Goal: Task Accomplishment & Management: Manage account settings

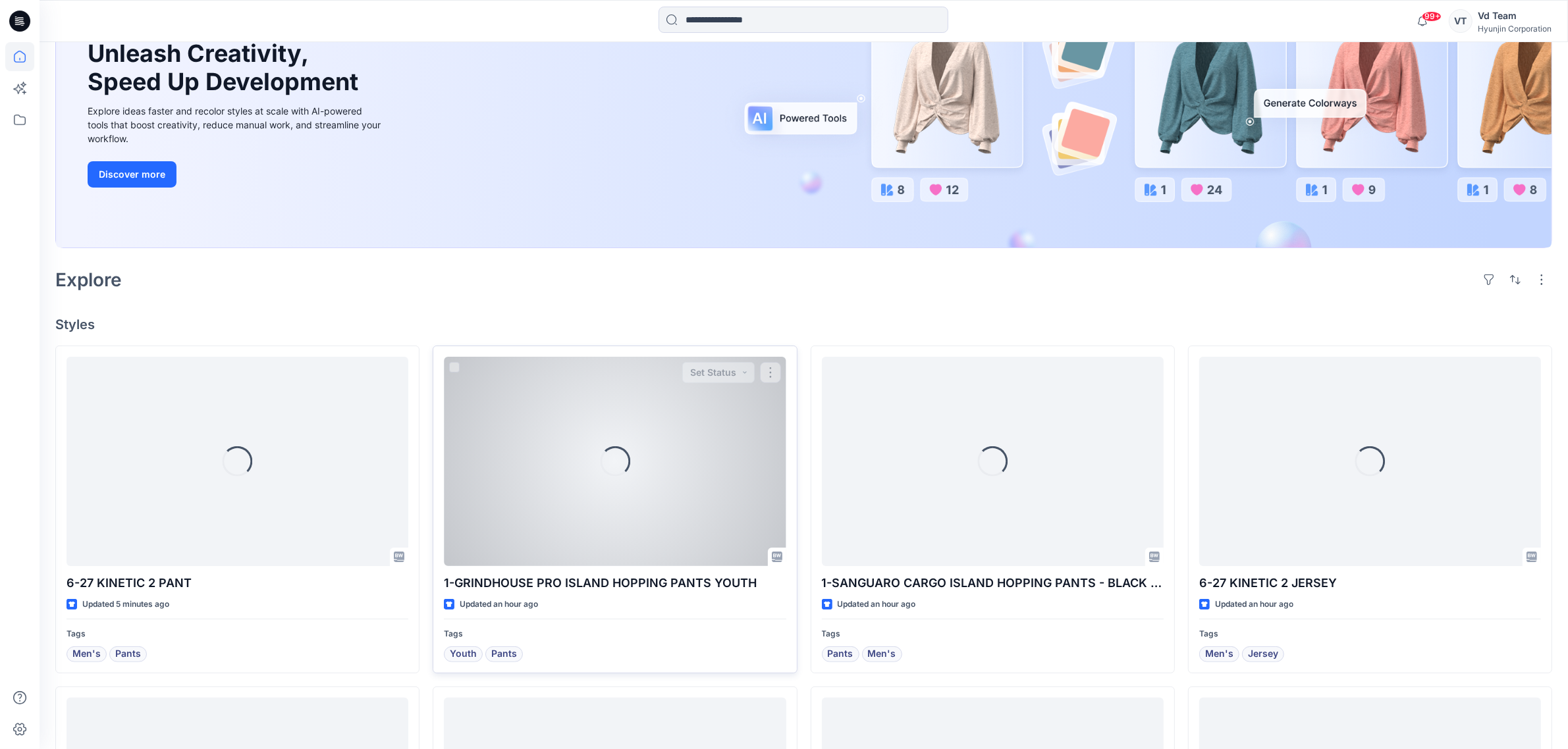
scroll to position [412, 0]
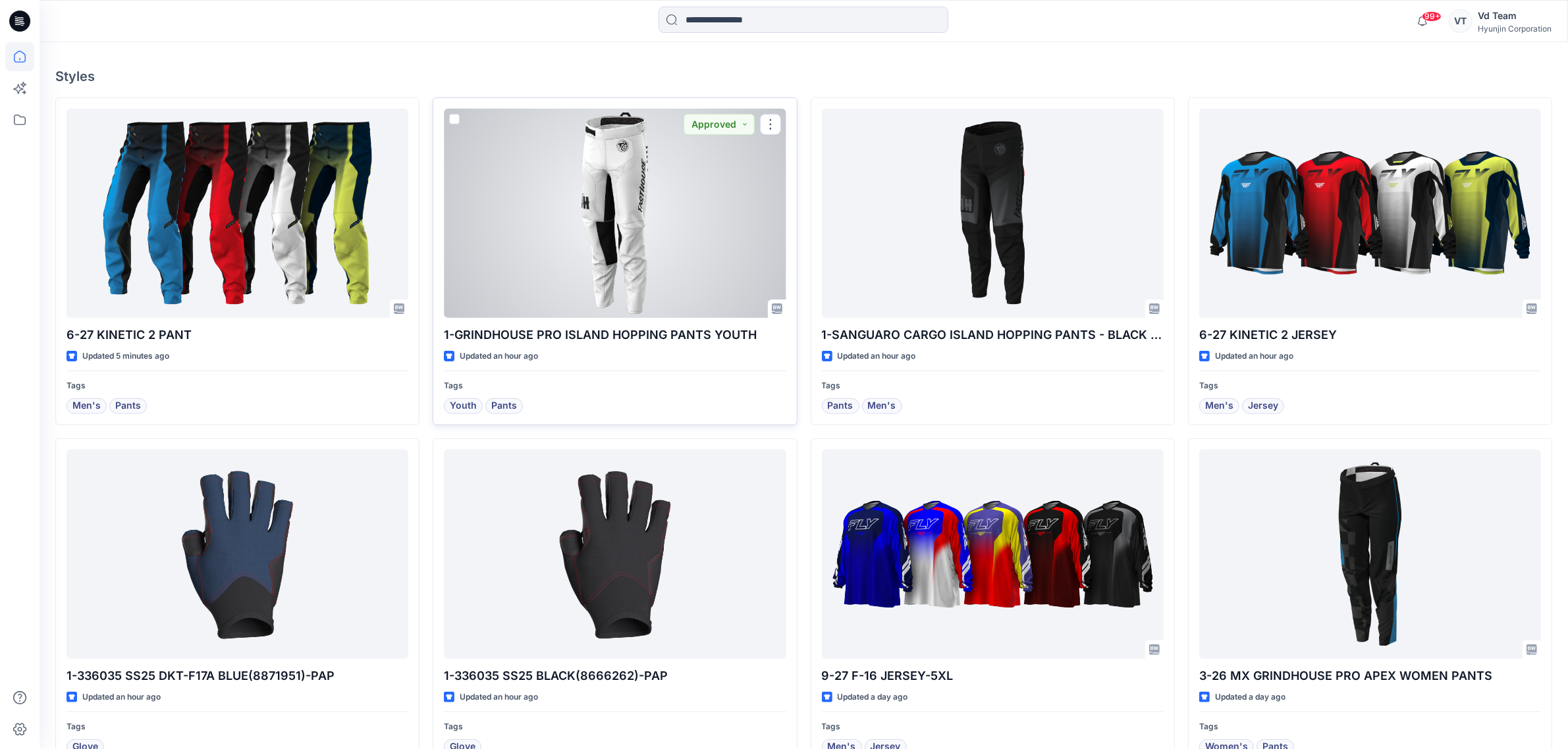
click at [606, 265] on div at bounding box center [614, 214] width 341 height 210
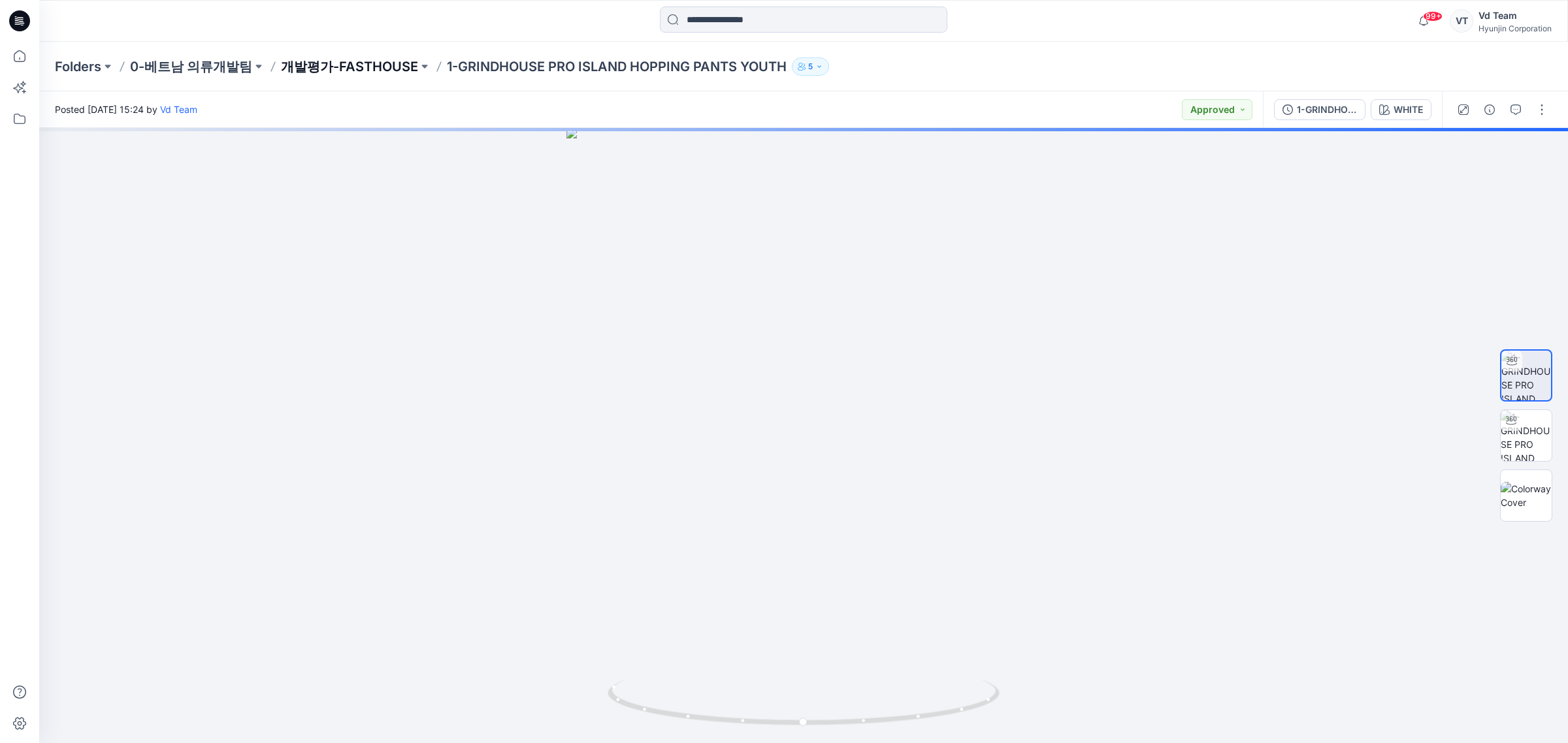
click at [320, 64] on p "개발평가-FASTHOUSE" at bounding box center [349, 67] width 137 height 19
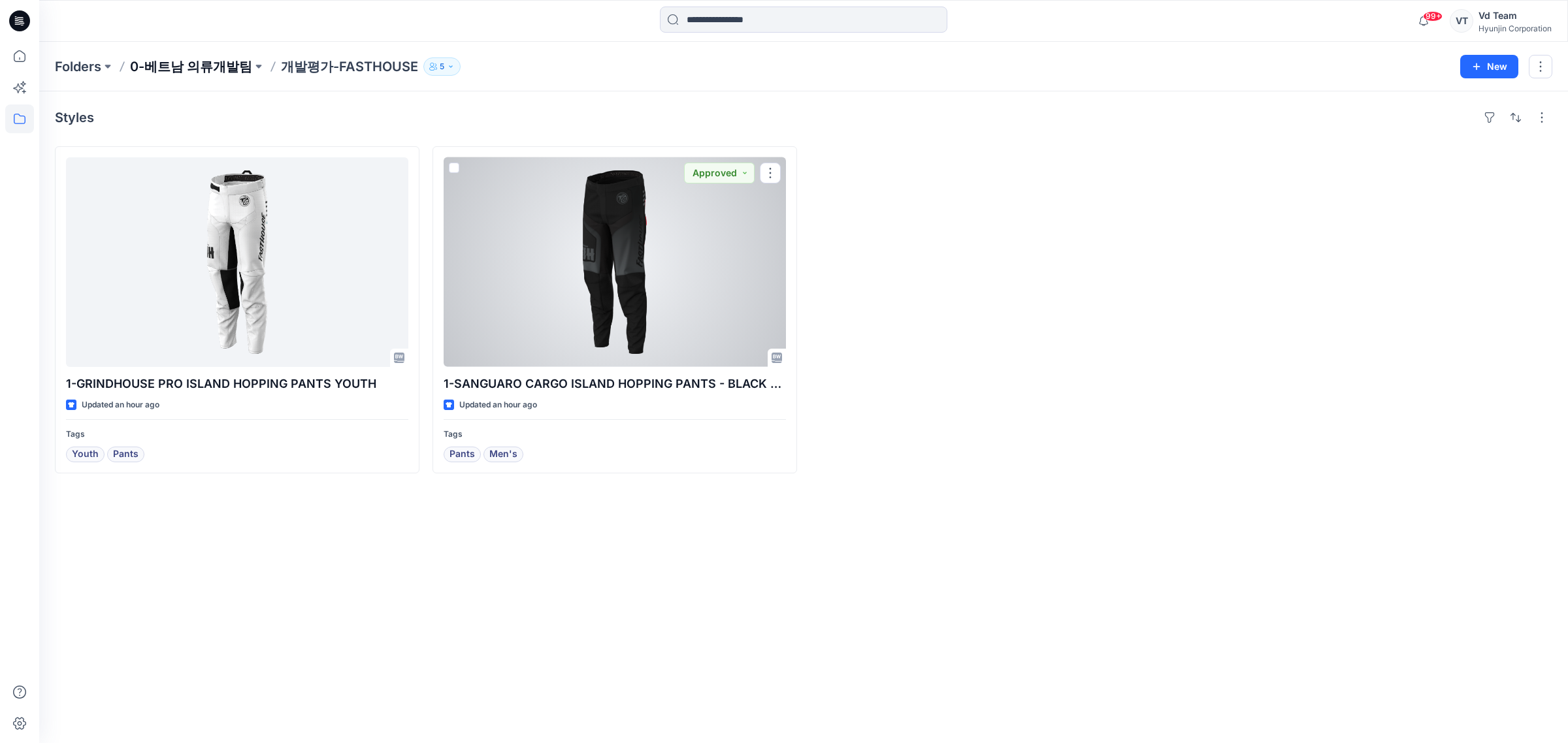
click at [171, 63] on p "0-베트남 의류개발팀" at bounding box center [191, 67] width 122 height 19
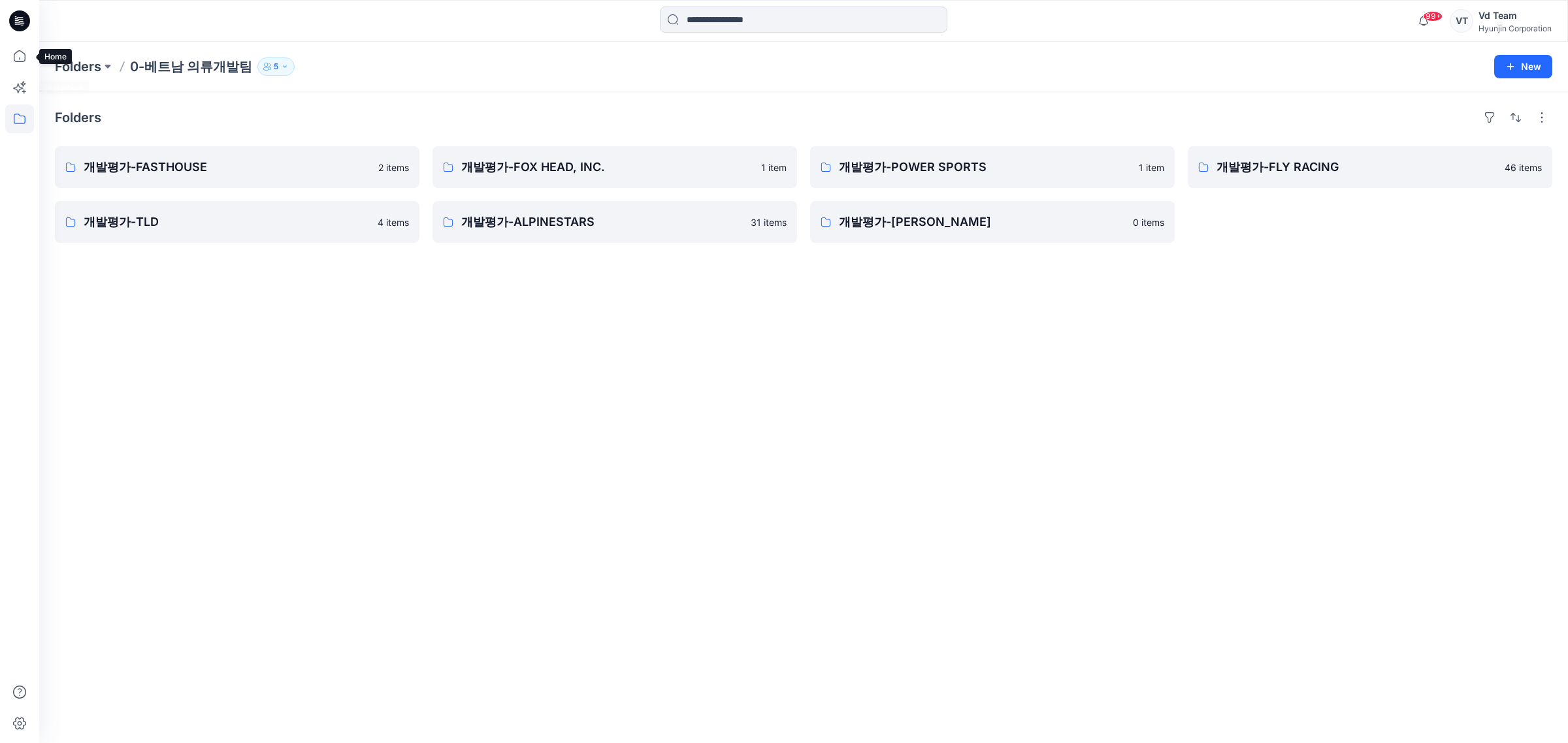
click at [15, 122] on icon at bounding box center [19, 119] width 28 height 28
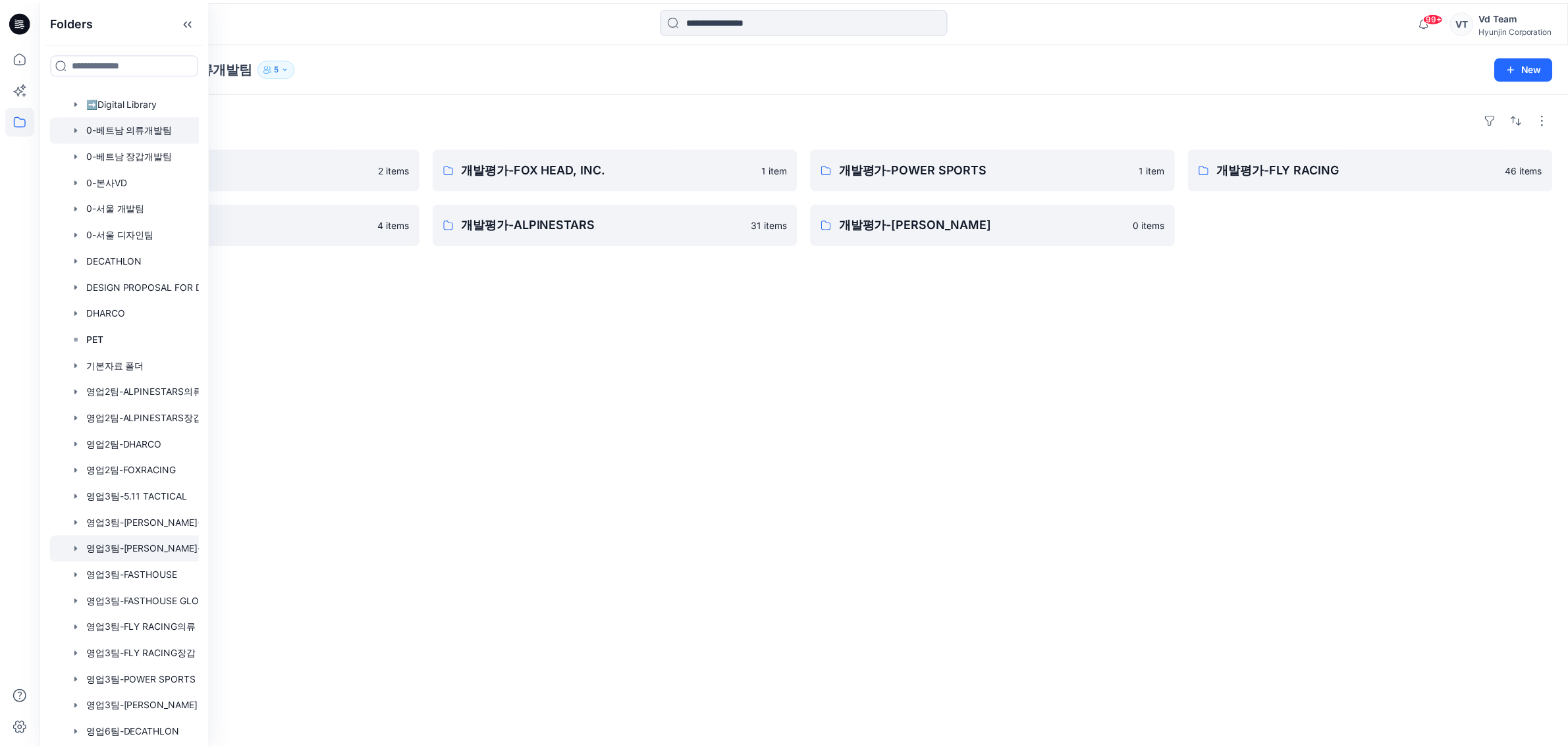
scroll to position [79, 0]
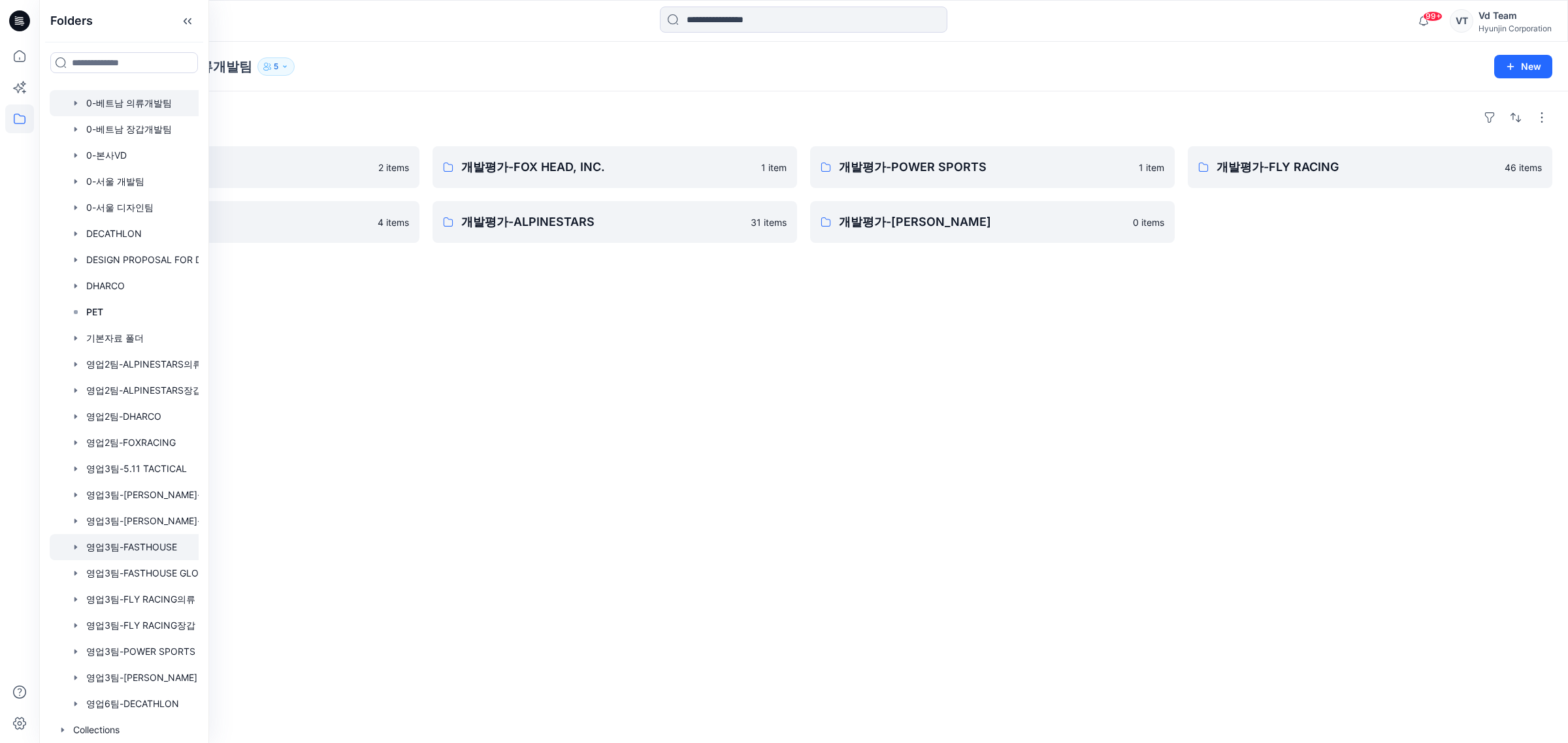
click at [132, 542] on div at bounding box center [141, 547] width 183 height 26
click at [1462, 578] on div "Folders 26 MOTO-2 25 items 25 MOTO-1 50 items FAST 26시즌 0 items 24 MOTO 2 74 it…" at bounding box center [803, 417] width 1529 height 652
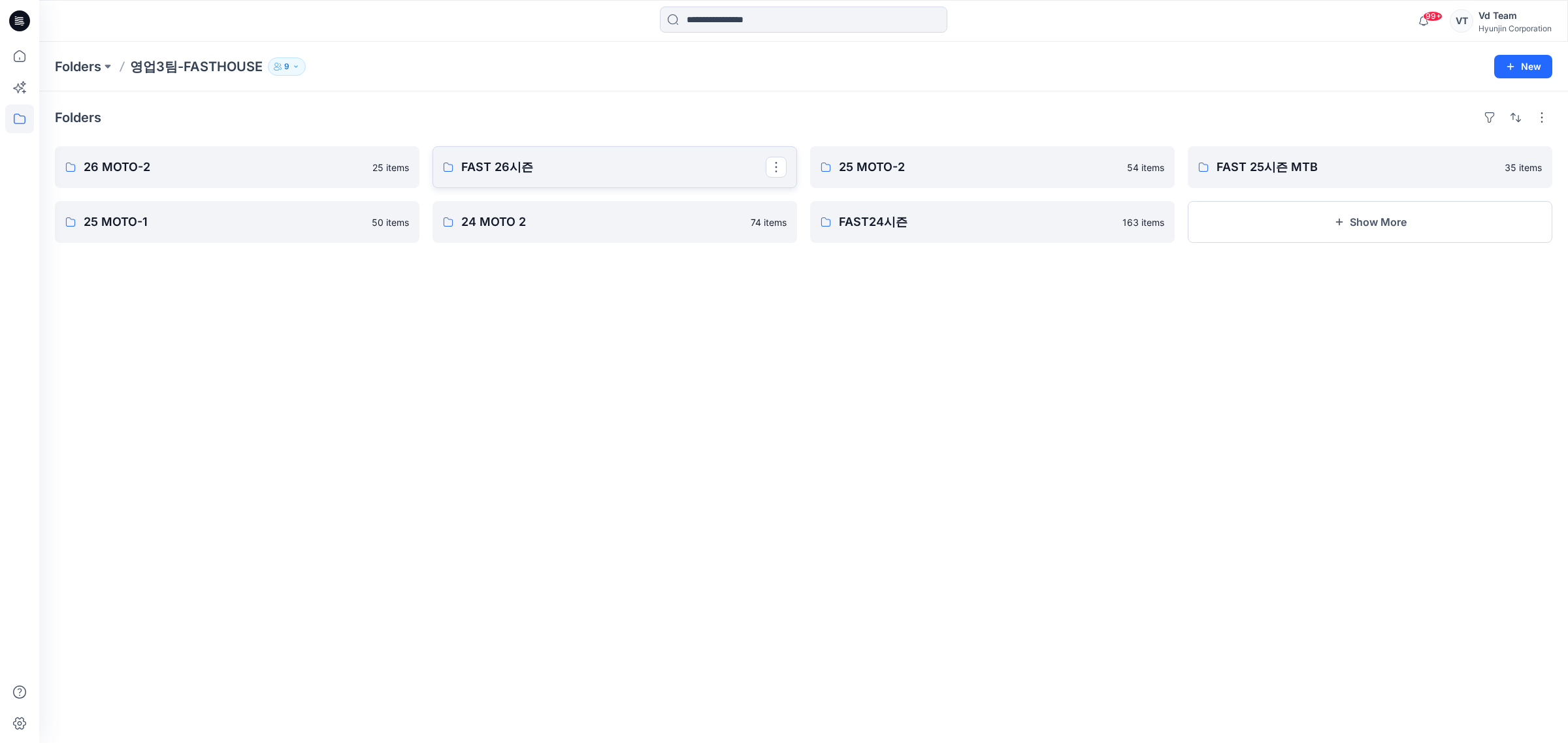
click at [605, 167] on p "FAST 26시즌" at bounding box center [613, 167] width 305 height 19
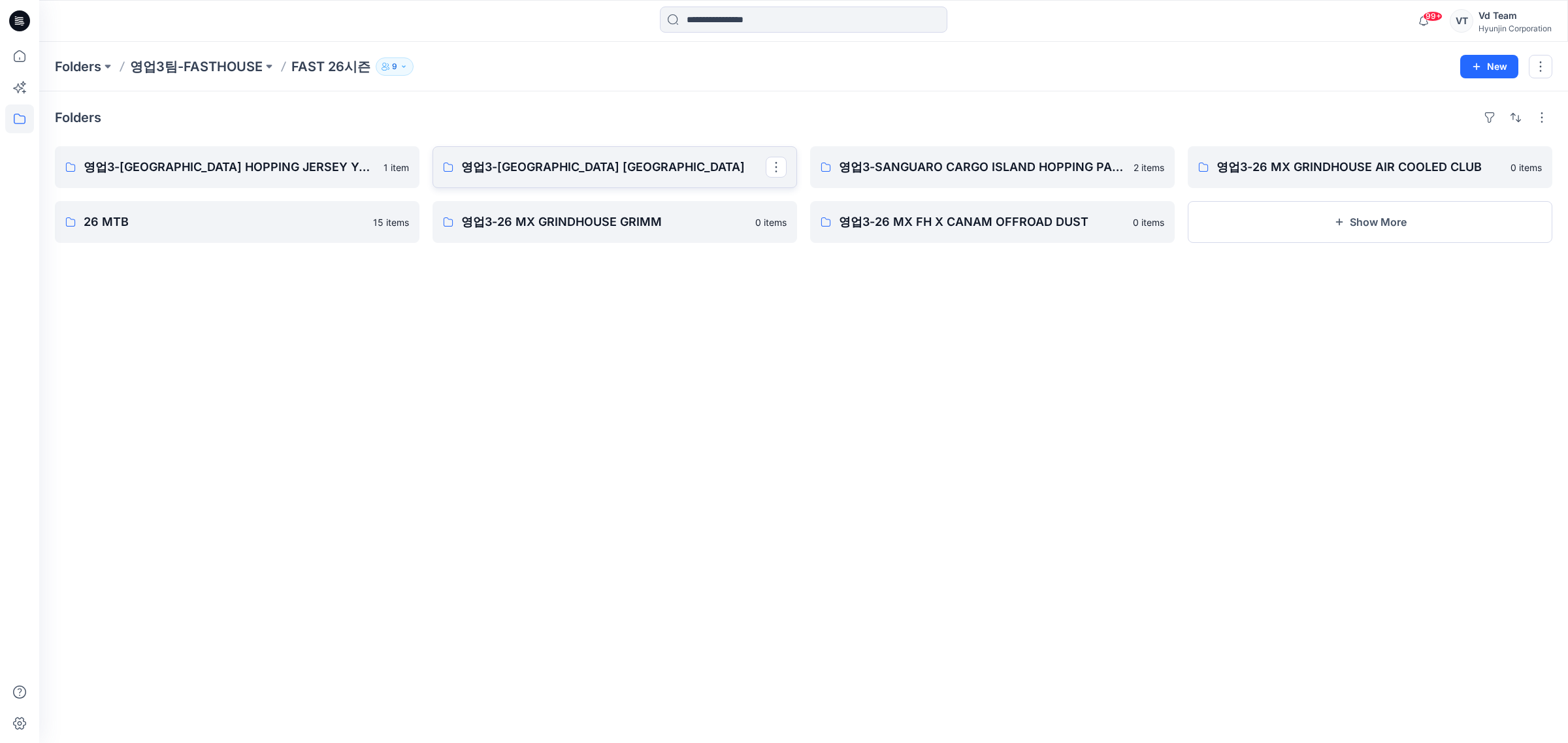
click at [561, 168] on p "영업3-GRINDHOUSE ISLAND HOPPING JERSEY" at bounding box center [613, 167] width 305 height 19
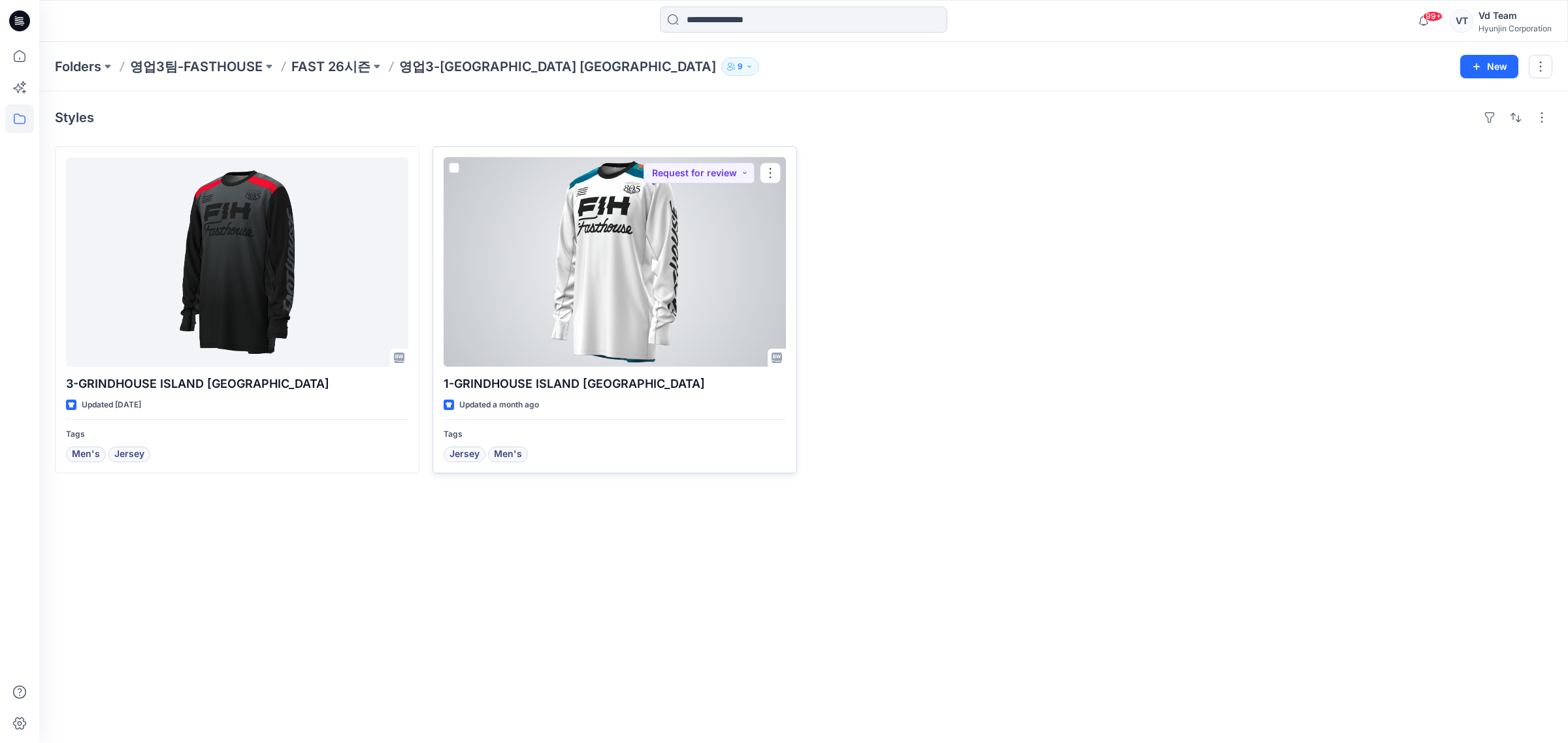
click at [552, 299] on div at bounding box center [614, 262] width 342 height 210
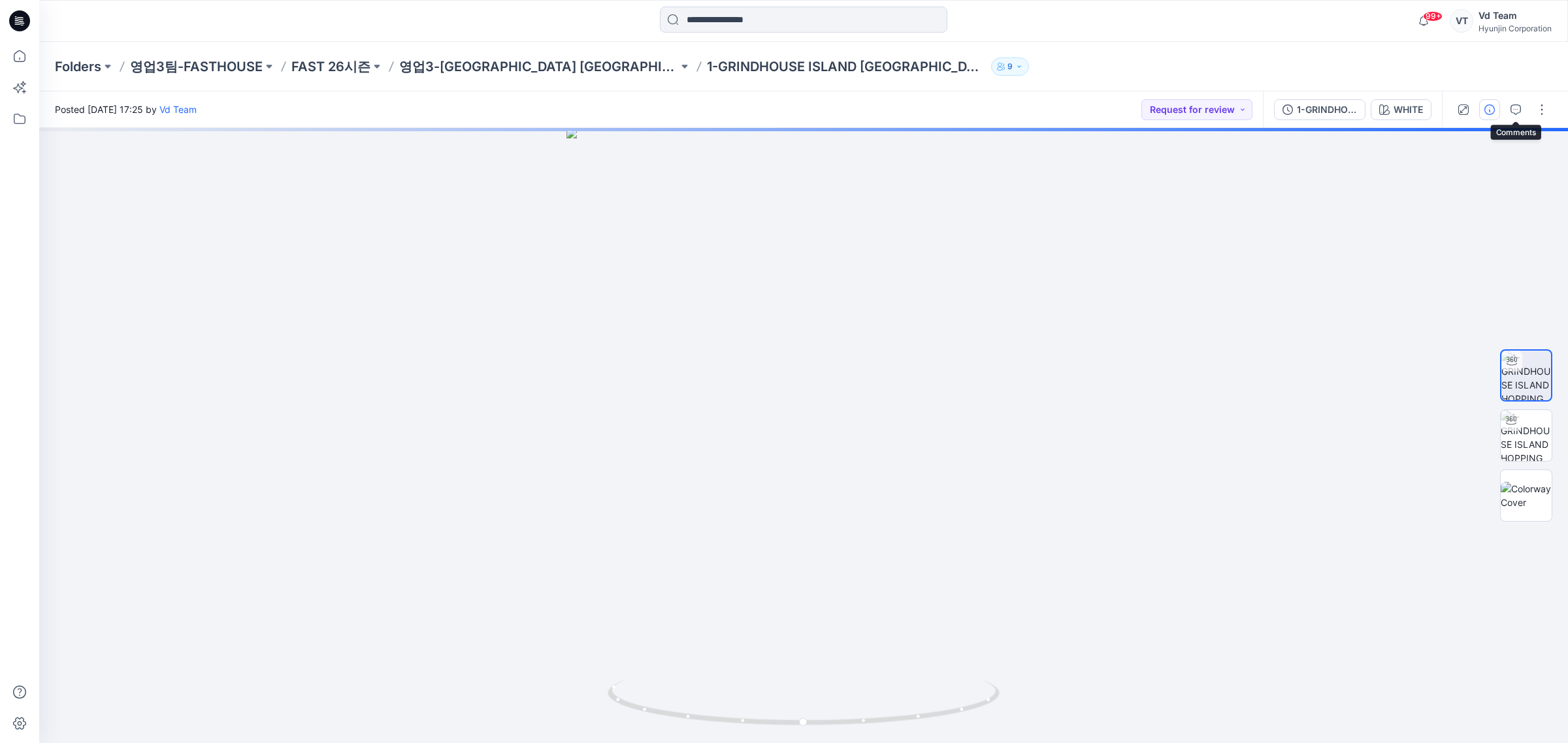
click at [1490, 106] on icon "button" at bounding box center [1489, 110] width 11 height 11
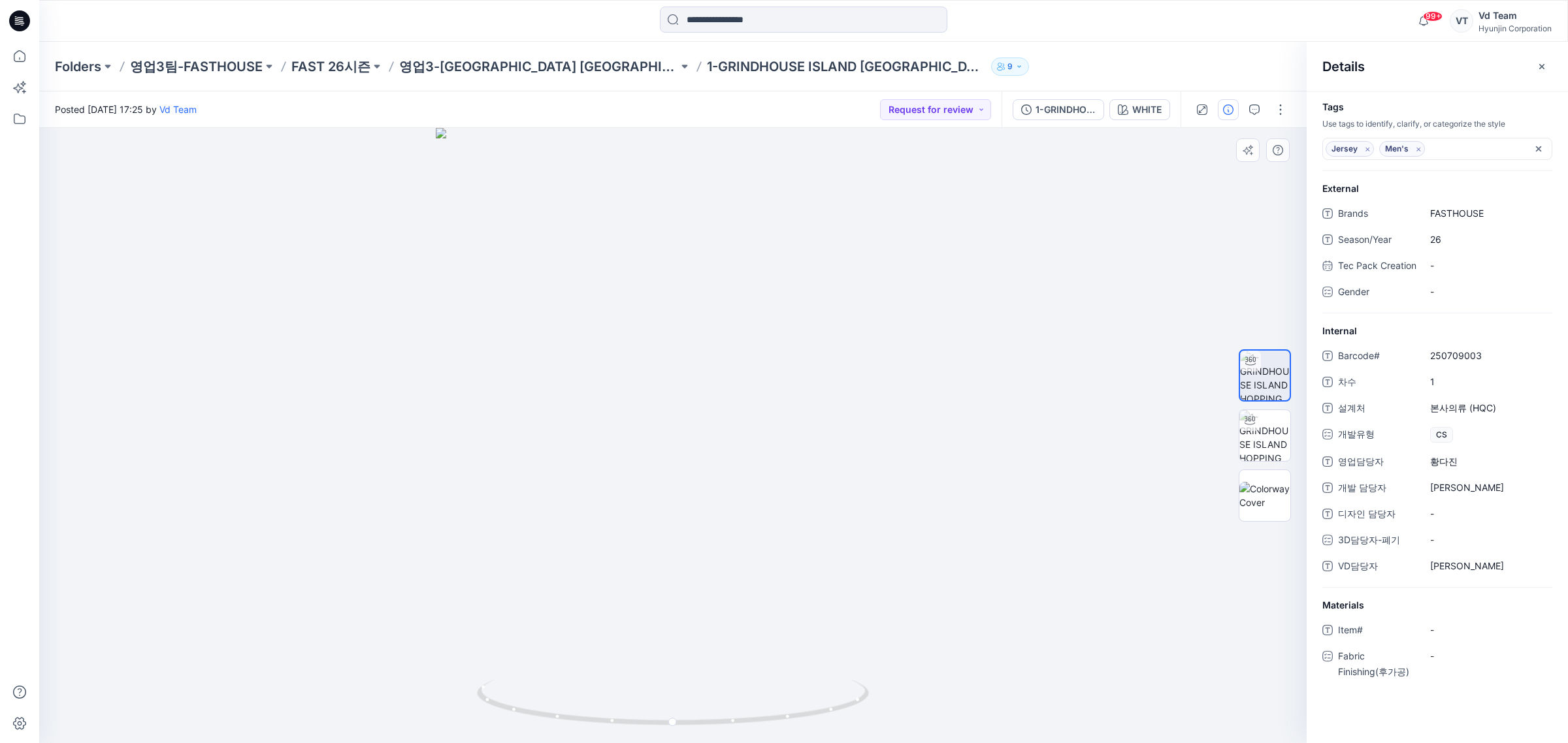
click at [1104, 598] on div at bounding box center [673, 436] width 1267 height 616
click at [1279, 111] on button "button" at bounding box center [1280, 110] width 21 height 21
click at [1091, 232] on div at bounding box center [673, 436] width 1267 height 616
click at [1210, 115] on button "button" at bounding box center [1202, 110] width 21 height 21
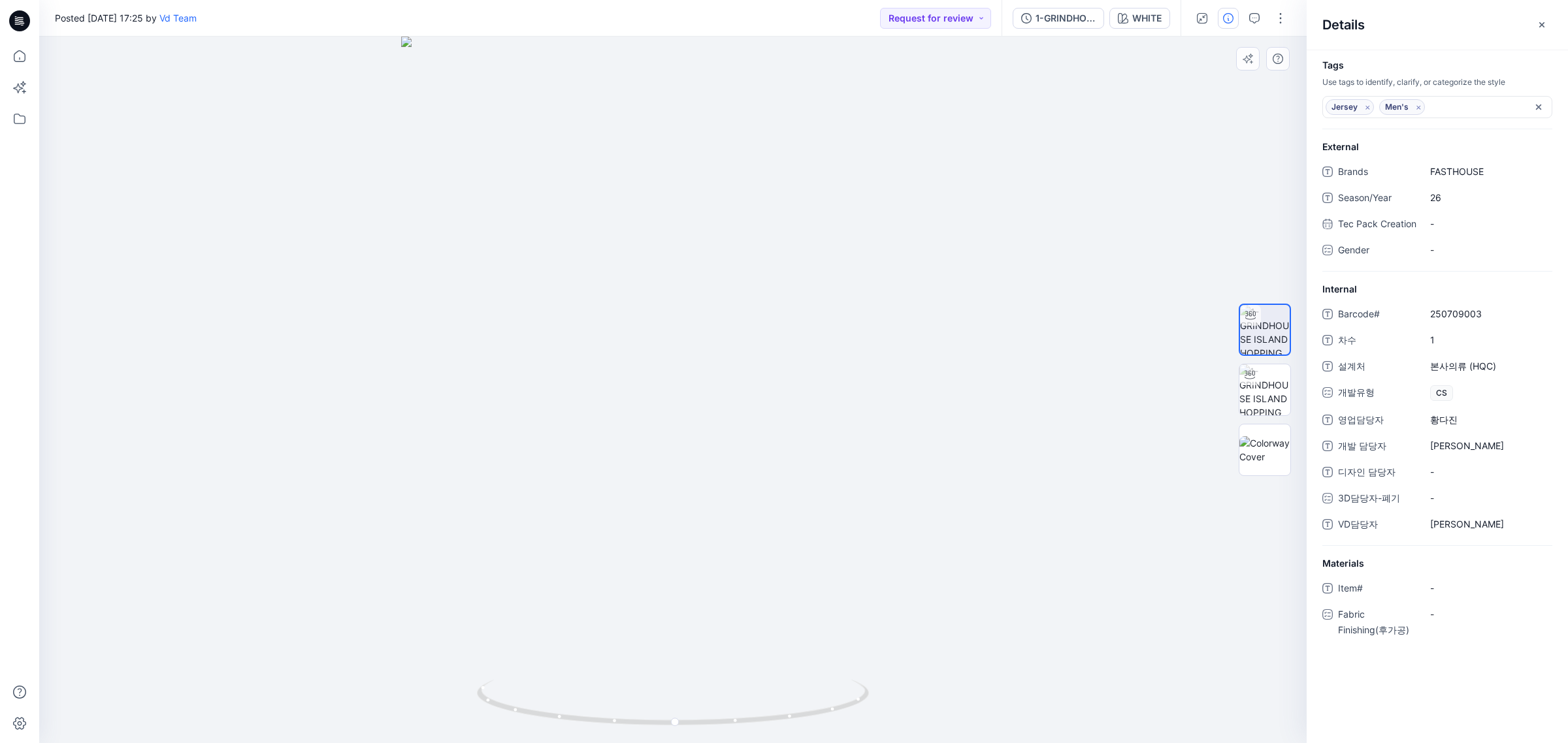
drag, startPoint x: 1054, startPoint y: 352, endPoint x: 717, endPoint y: 550, distance: 390.9
click at [1047, 358] on div at bounding box center [673, 390] width 1267 height 706
click at [946, 694] on div at bounding box center [673, 390] width 1267 height 706
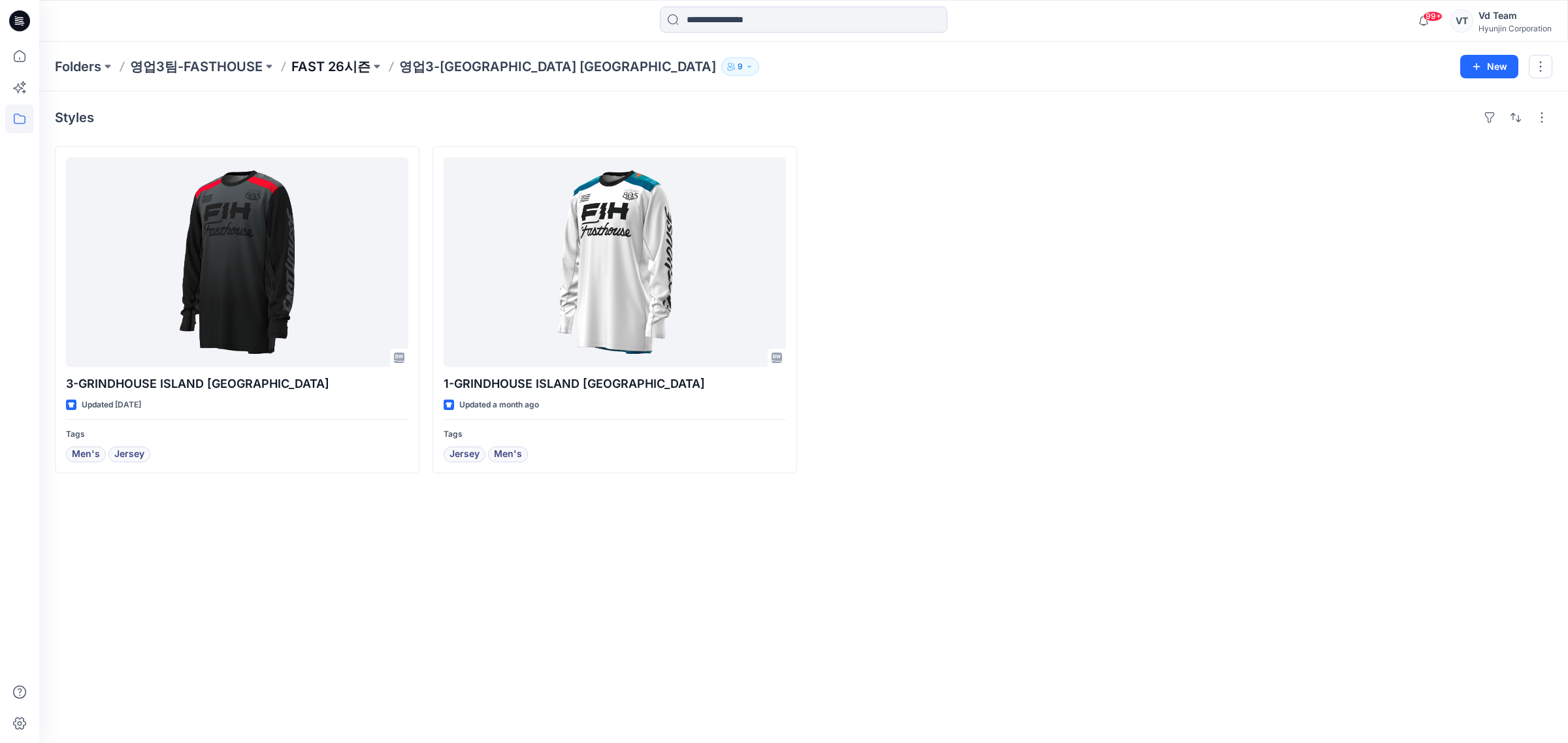
click at [328, 67] on p "FAST 26시즌" at bounding box center [331, 67] width 79 height 19
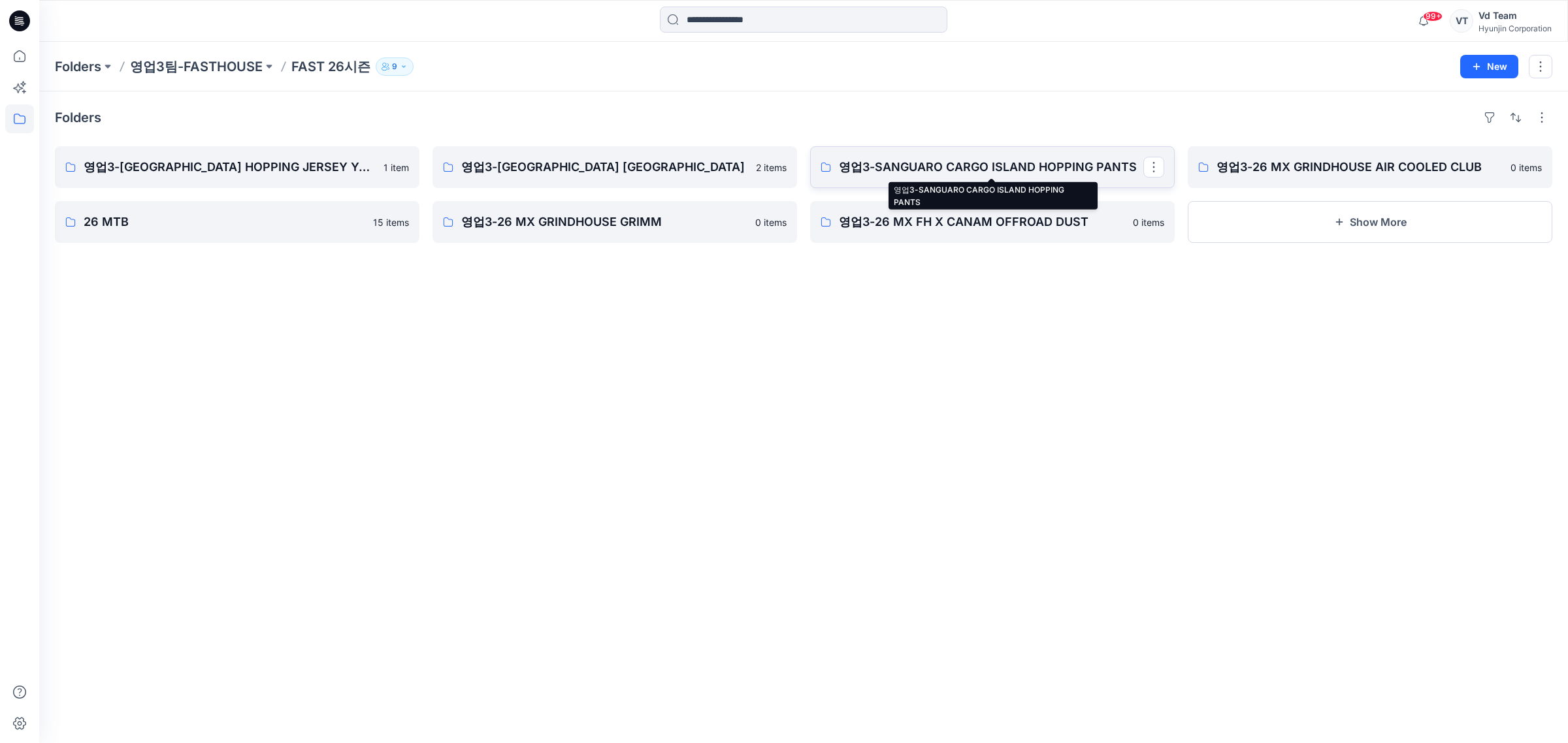
click at [879, 168] on p "영업3-SANGUARO CARGO ISLAND HOPPING PANTS" at bounding box center [991, 167] width 305 height 19
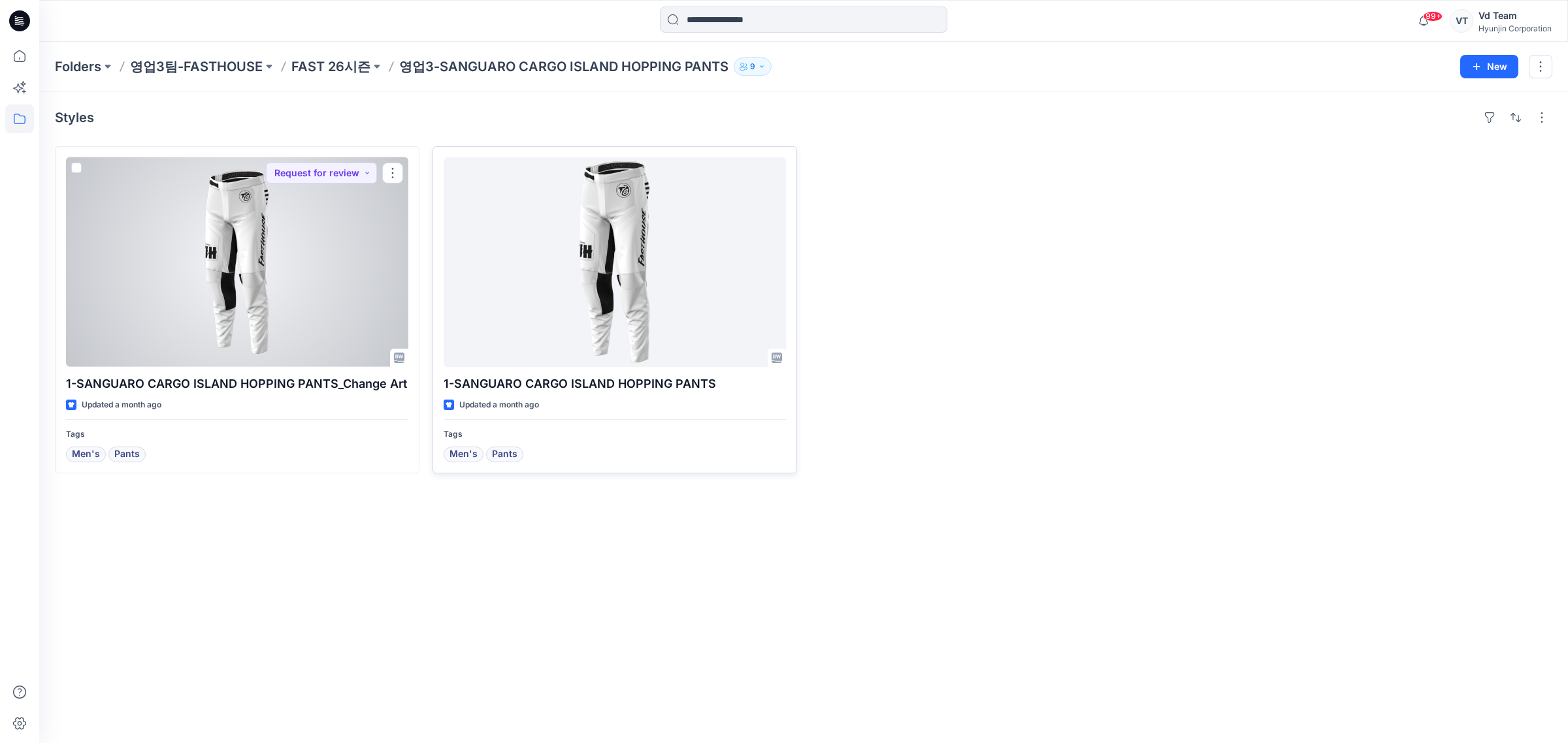
click at [647, 292] on div at bounding box center [614, 262] width 342 height 210
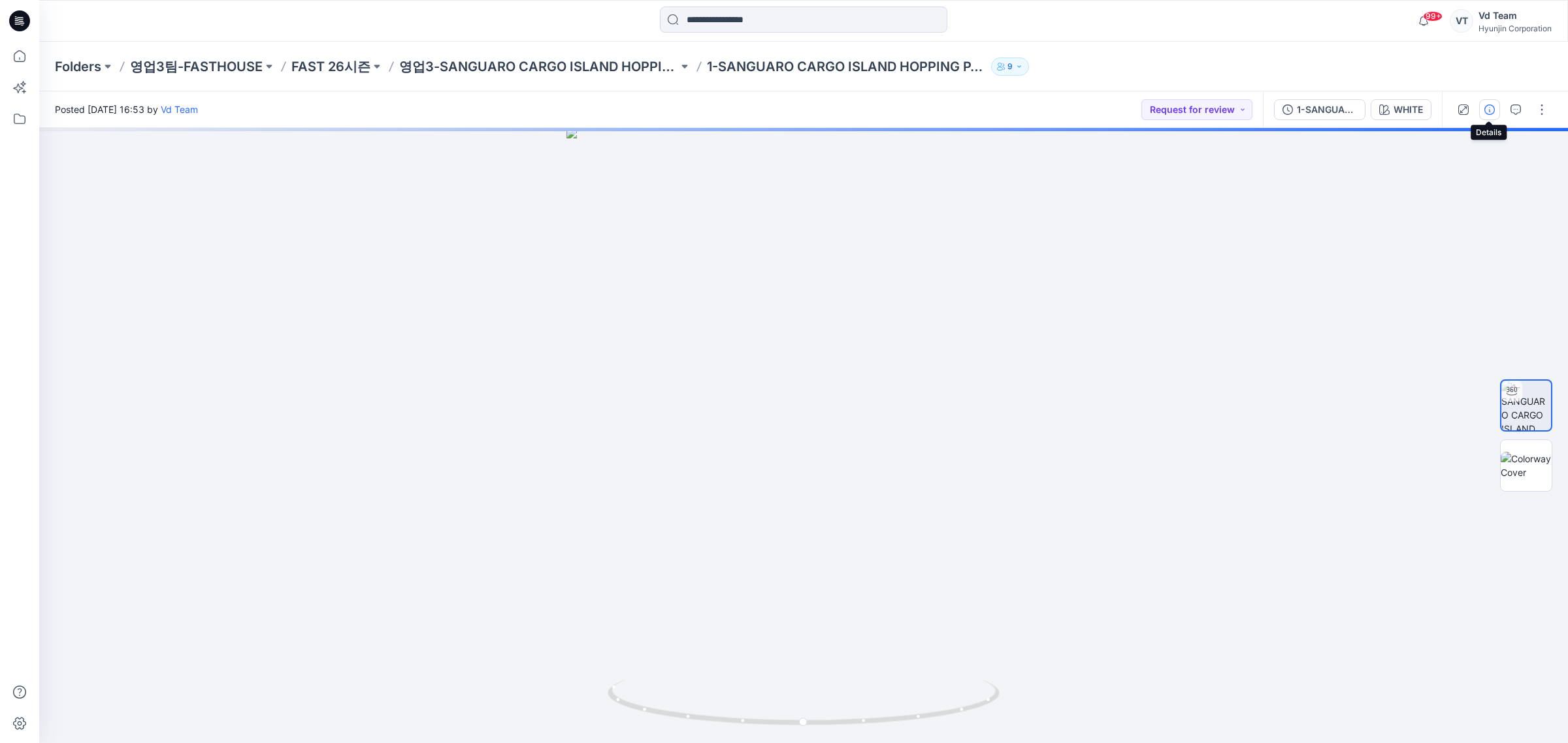
click at [1480, 106] on button "button" at bounding box center [1490, 110] width 21 height 21
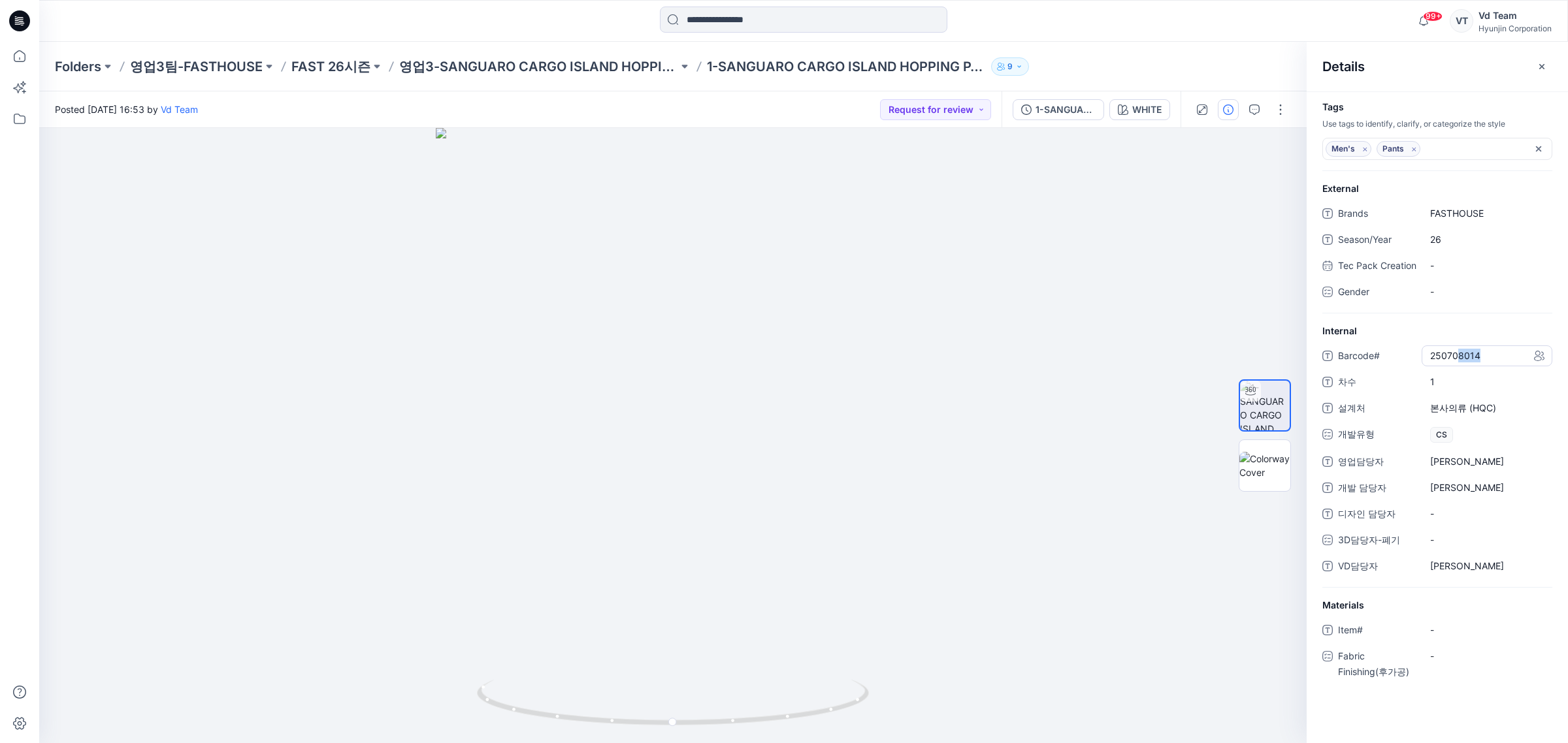
drag, startPoint x: 1500, startPoint y: 375, endPoint x: 1458, endPoint y: 378, distance: 42.1
click at [1458, 366] on div "250708014" at bounding box center [1487, 356] width 131 height 21
click at [1497, 364] on textarea "*********" at bounding box center [1487, 356] width 131 height 21
drag, startPoint x: 1490, startPoint y: 369, endPoint x: 1410, endPoint y: 378, distance: 80.5
click at [1410, 366] on div "Barcode# *********" at bounding box center [1437, 356] width 230 height 21
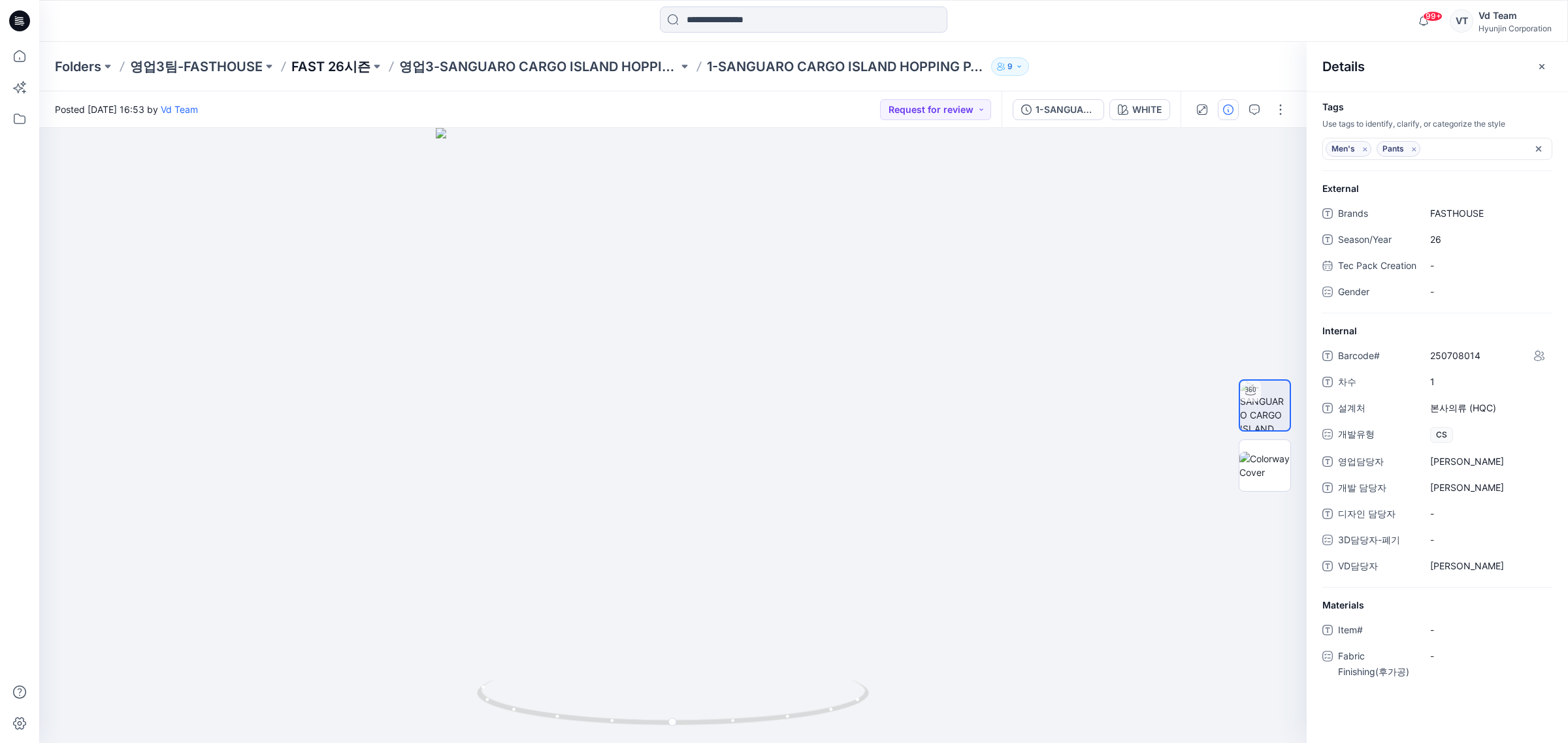
click at [323, 63] on p "FAST 26시즌" at bounding box center [331, 67] width 79 height 19
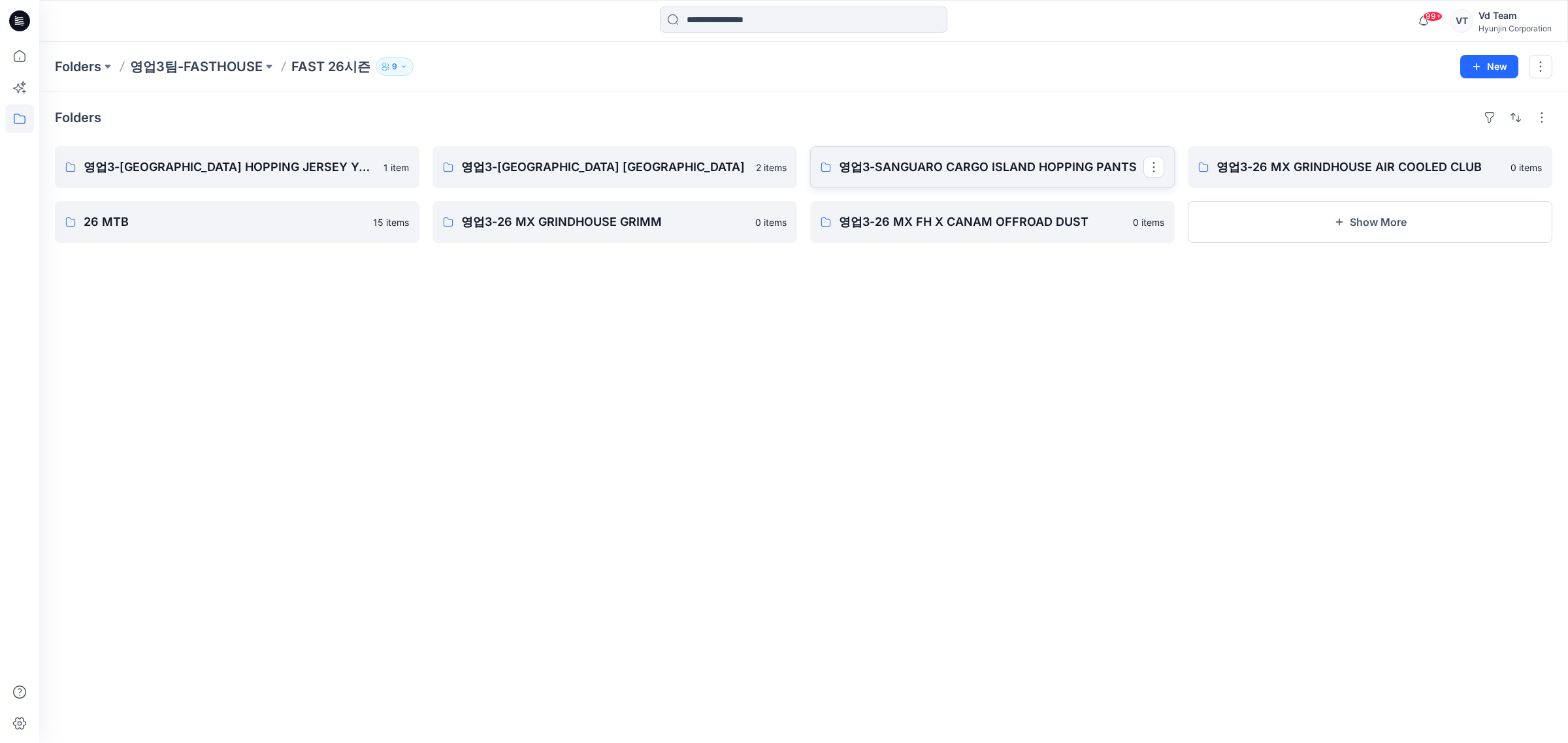
click at [880, 180] on link "영업3-SANGUARO CARGO ISLAND HOPPING PANTS" at bounding box center [992, 166] width 365 height 41
click at [660, 170] on p "영업3-GRINDHOUSE ISLAND HOPPING JERSEY" at bounding box center [613, 167] width 305 height 19
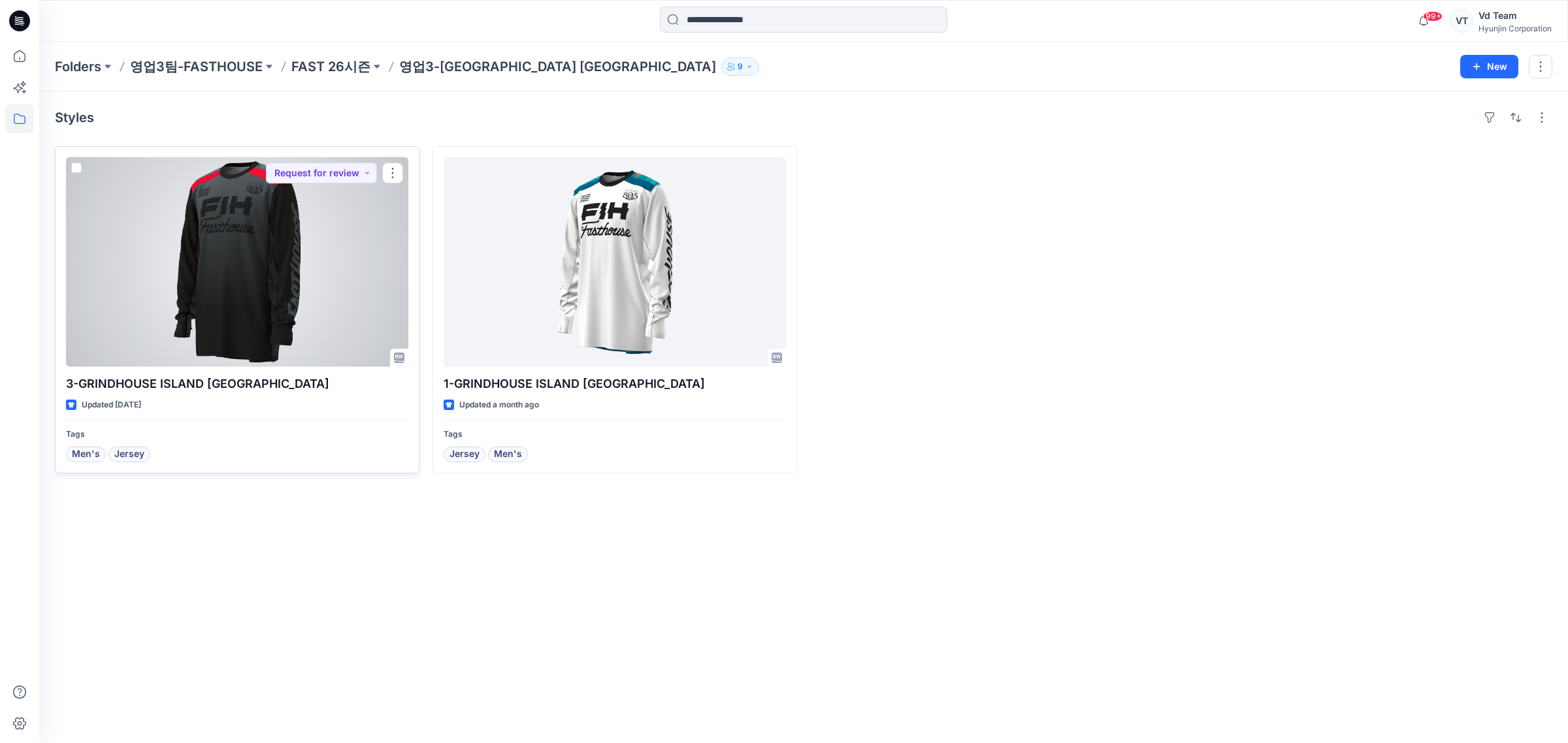
click at [219, 269] on div at bounding box center [236, 262] width 342 height 210
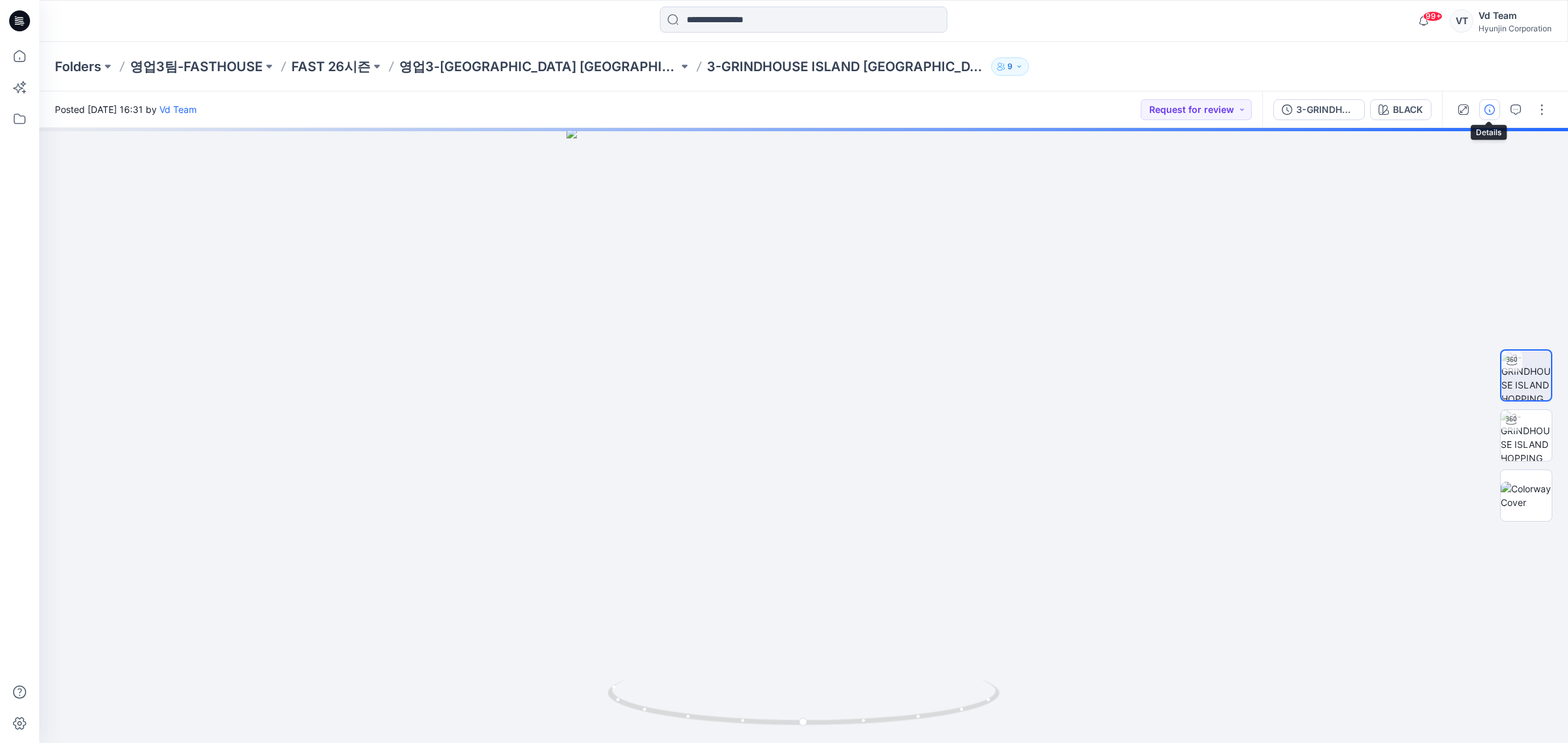
click at [1485, 105] on icon "button" at bounding box center [1489, 110] width 11 height 11
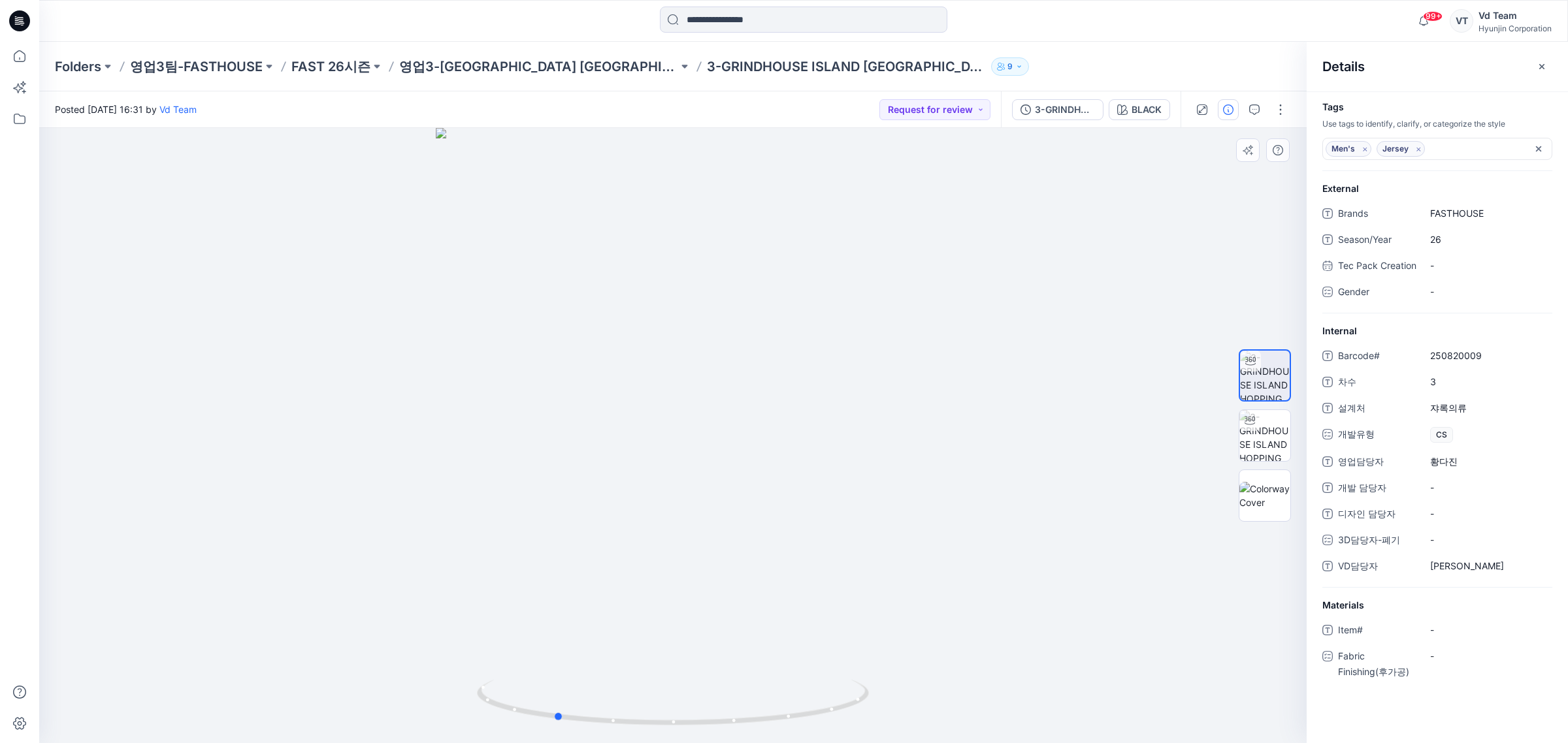
drag, startPoint x: 755, startPoint y: 642, endPoint x: 643, endPoint y: 638, distance: 112.1
click at [643, 638] on div at bounding box center [673, 436] width 1267 height 616
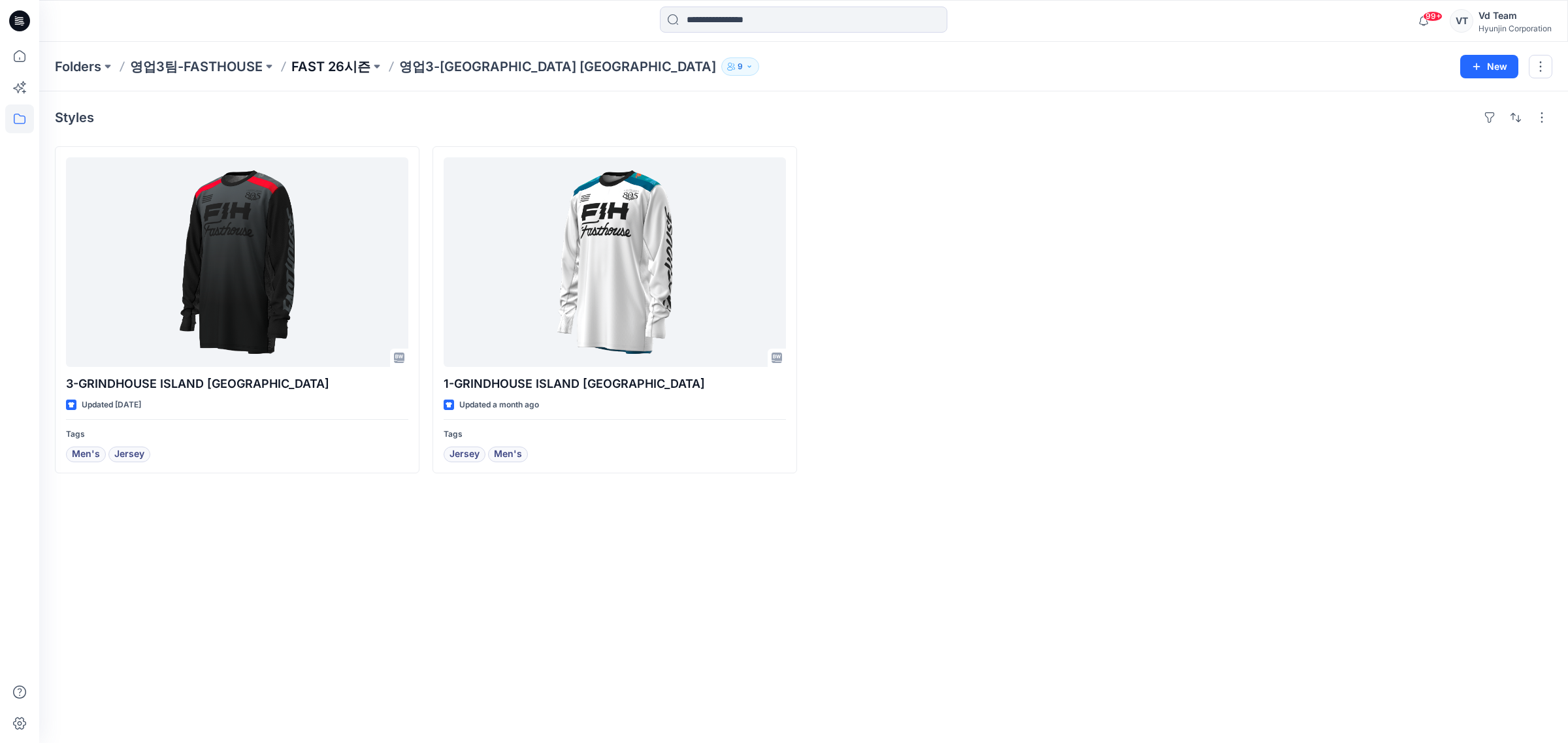
click at [345, 65] on p "FAST 26시즌" at bounding box center [331, 67] width 79 height 19
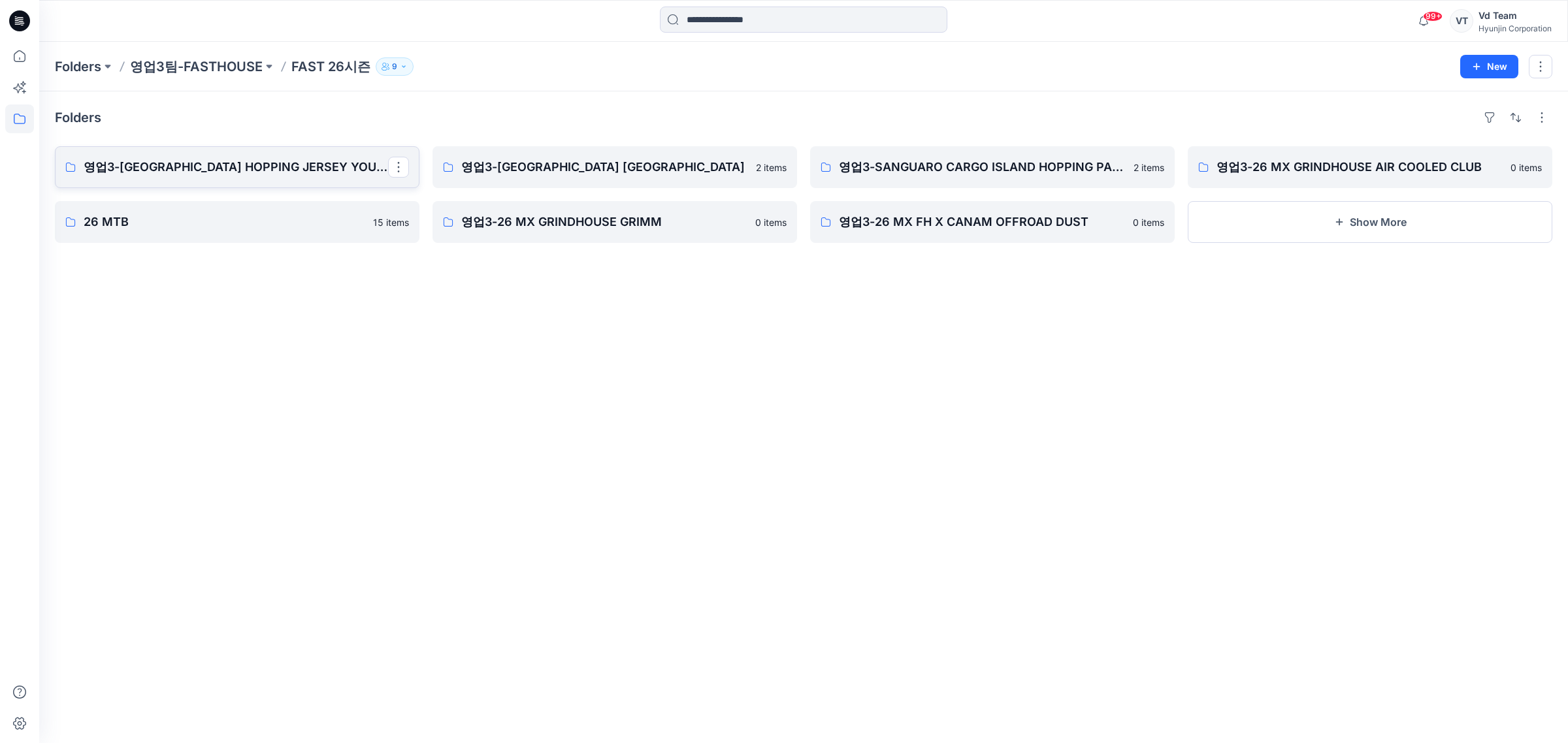
click at [325, 171] on p "영업3-GRINDHOUSE ISLAND HOPPING JERSEY YOUTH" at bounding box center [236, 167] width 305 height 19
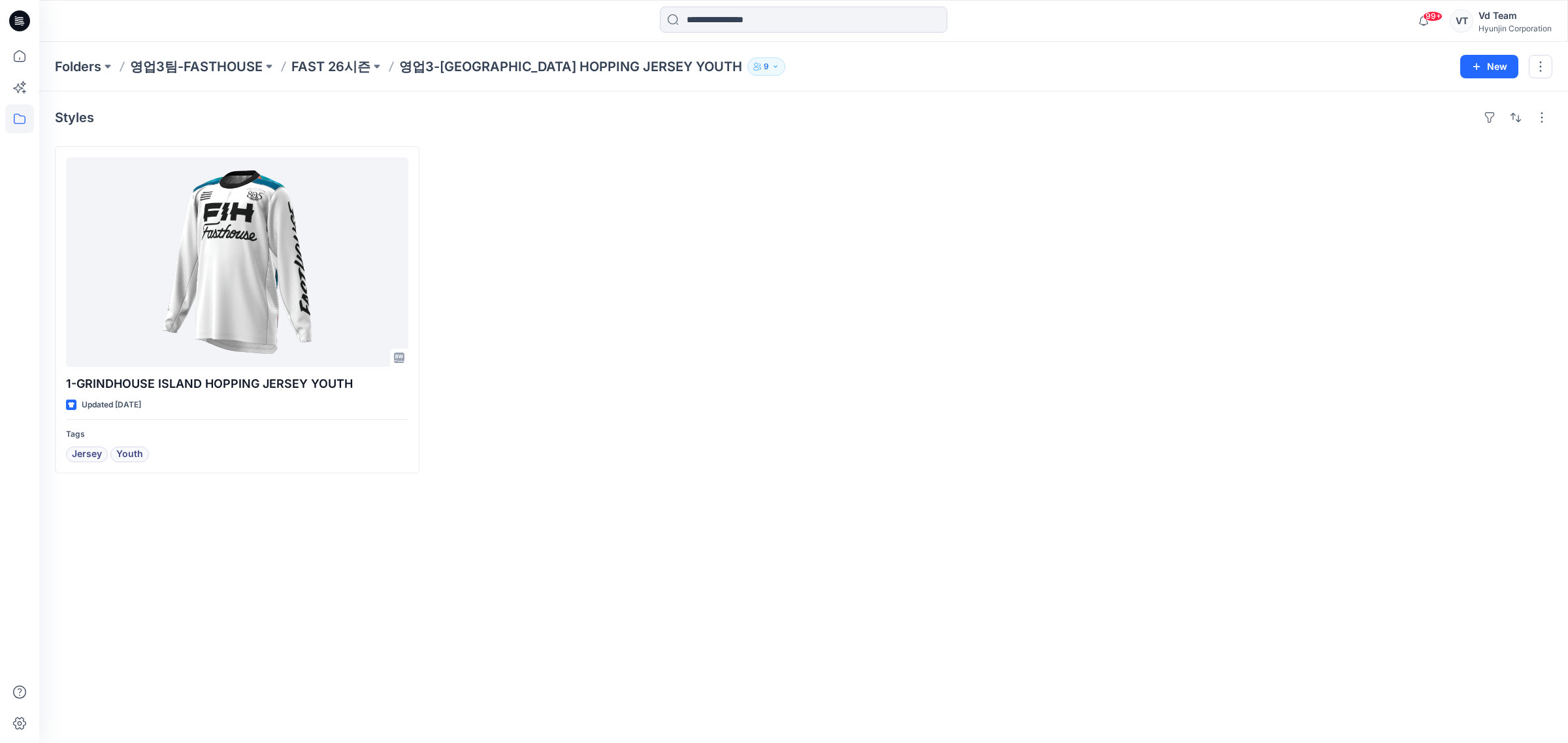
click at [338, 63] on p "FAST 26시즌" at bounding box center [331, 67] width 79 height 19
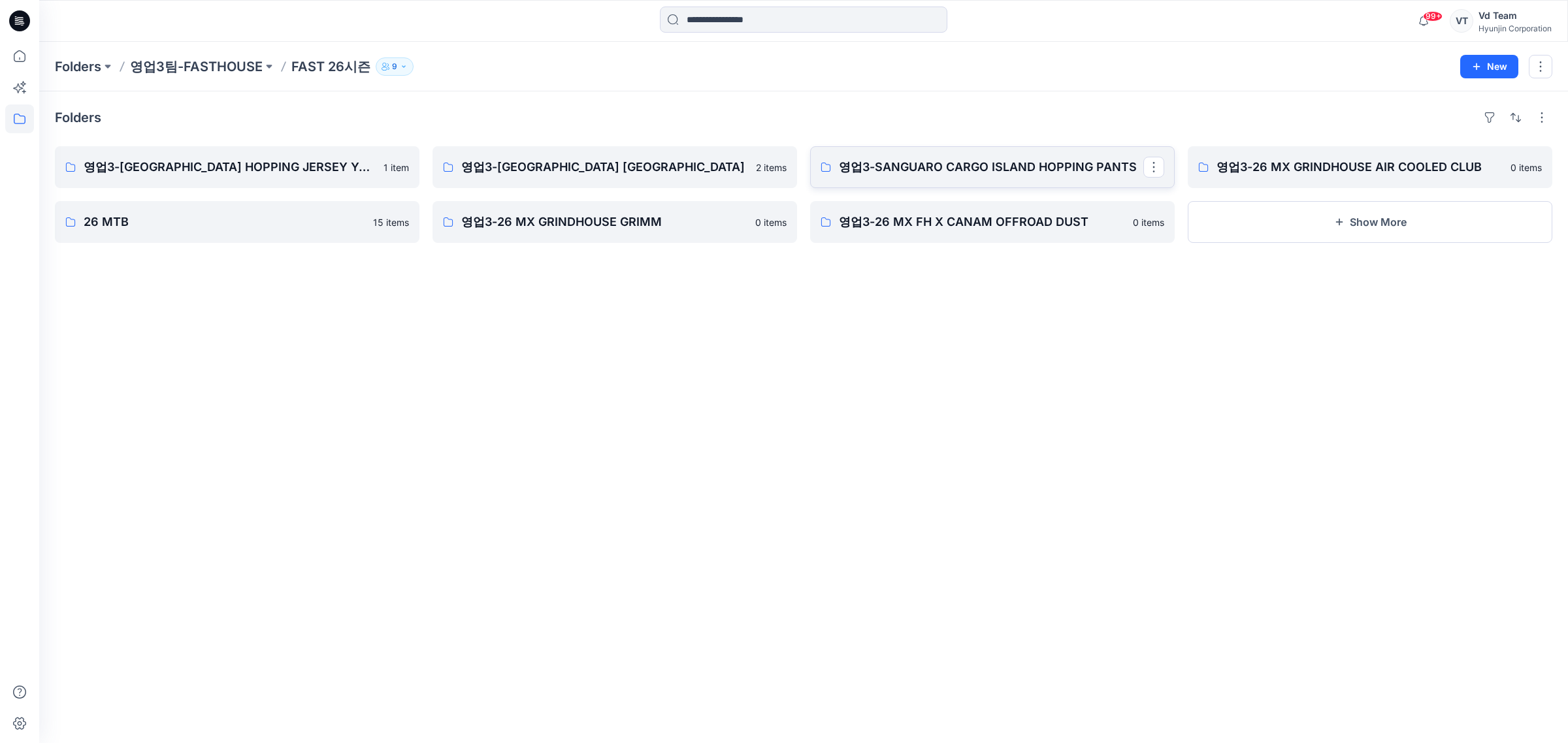
click at [998, 180] on link "영업3-SANGUARO CARGO ISLAND HOPPING PANTS" at bounding box center [992, 166] width 365 height 41
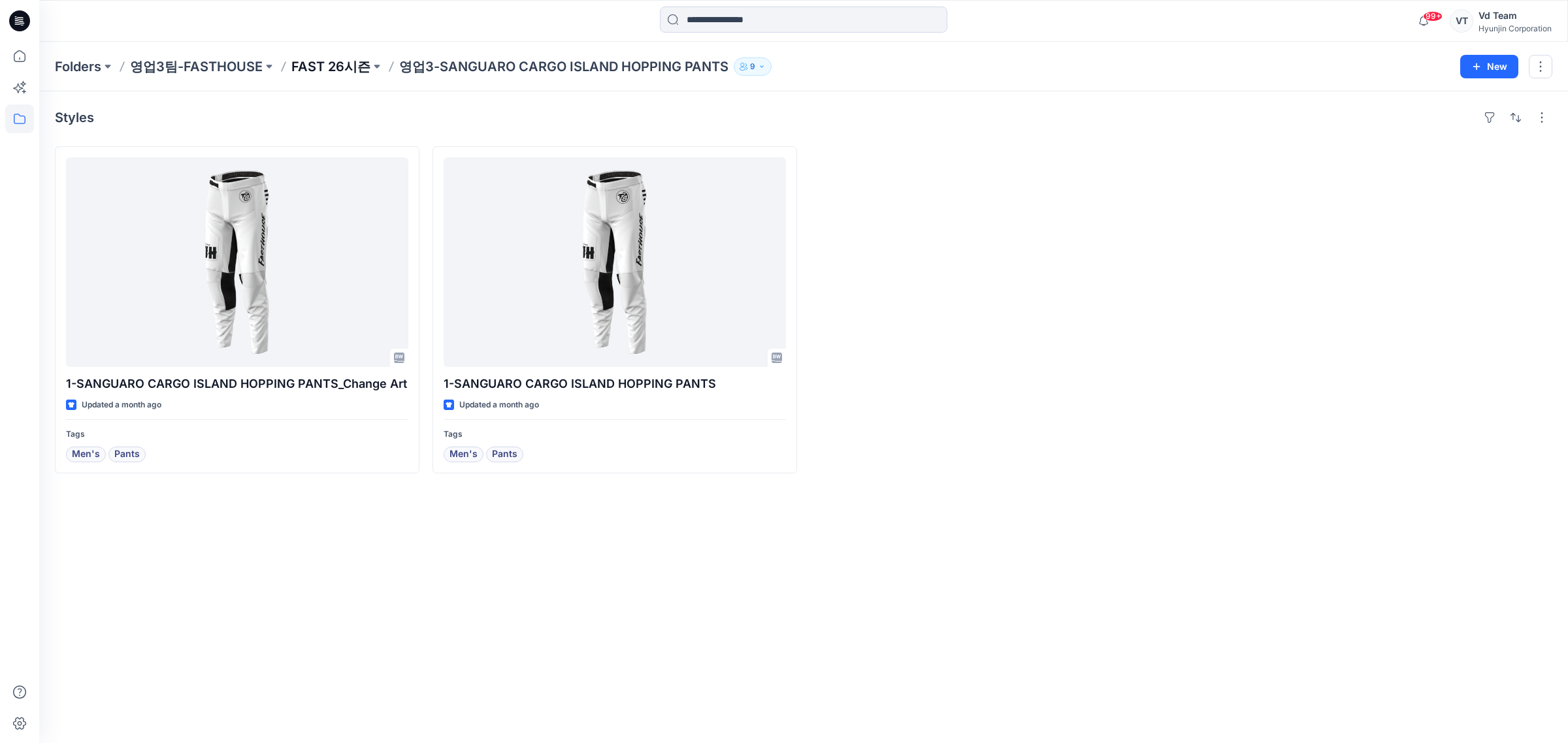
click at [335, 57] on div "Folders 영업3팀-FASTHOUSE FAST 26시즌 영업3-SANGUARO CARGO ISLAND HOPPING PANTS 9 New" at bounding box center [803, 66] width 1529 height 50
click at [330, 63] on p "FAST 26시즌" at bounding box center [331, 67] width 79 height 19
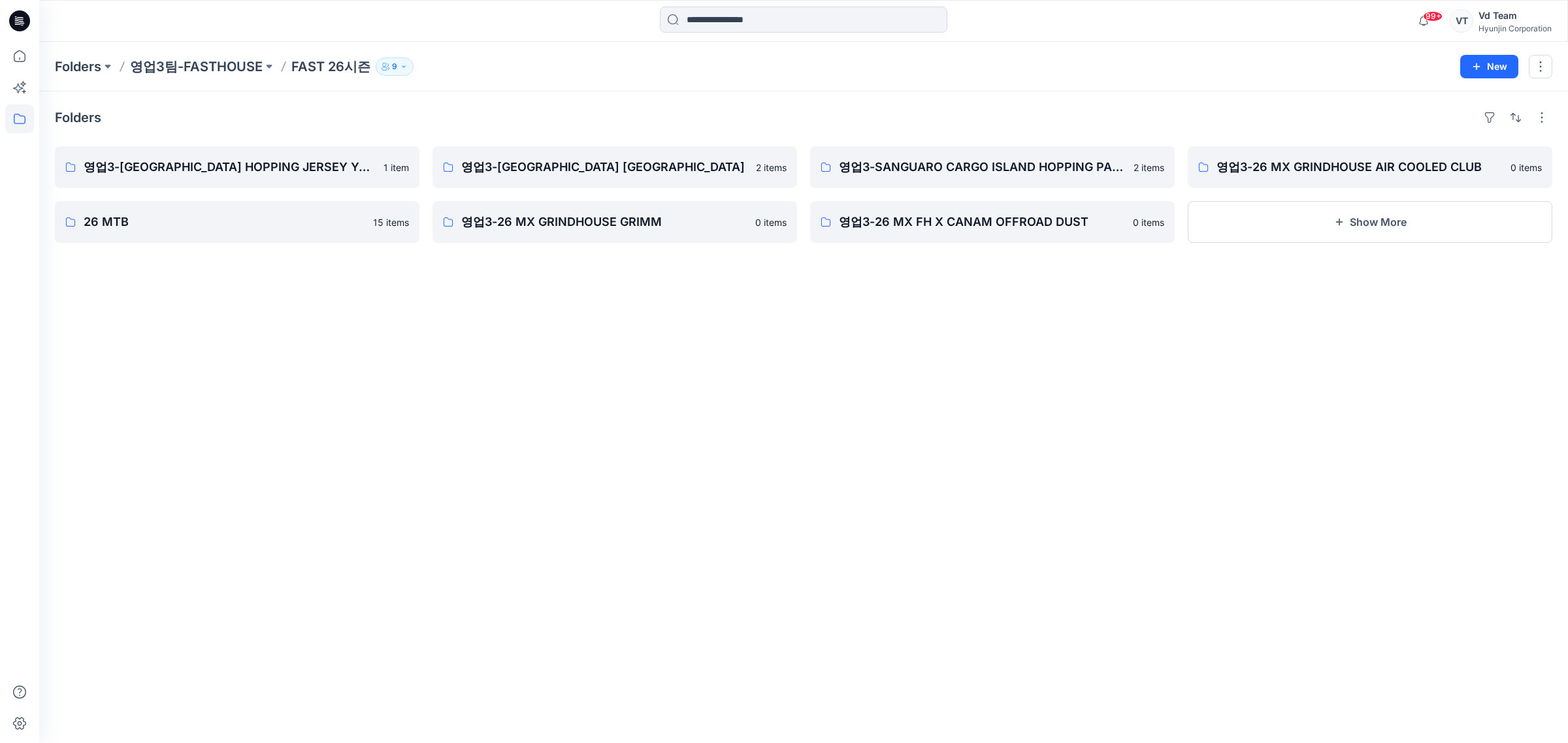
click at [26, 28] on icon at bounding box center [19, 20] width 21 height 41
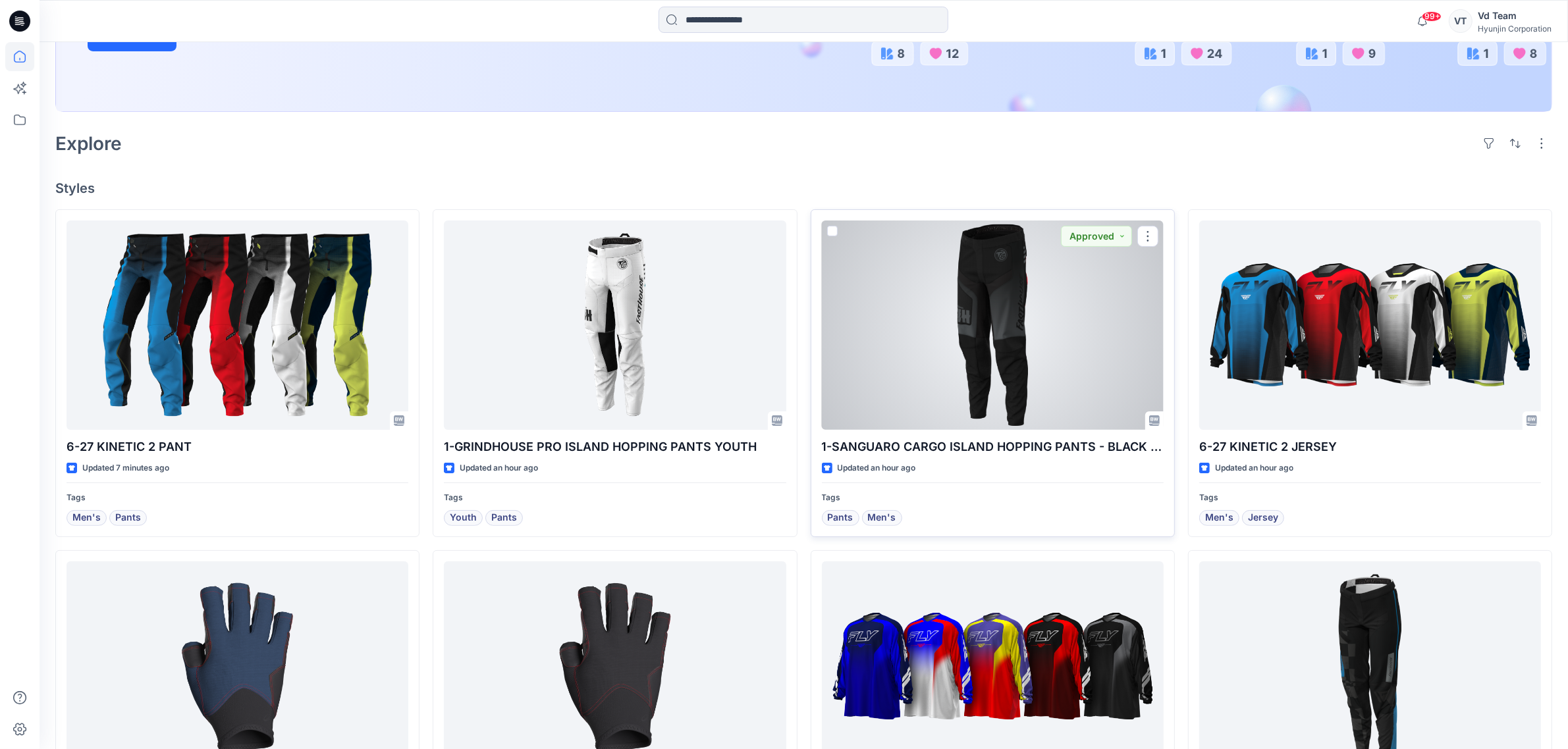
scroll to position [329, 0]
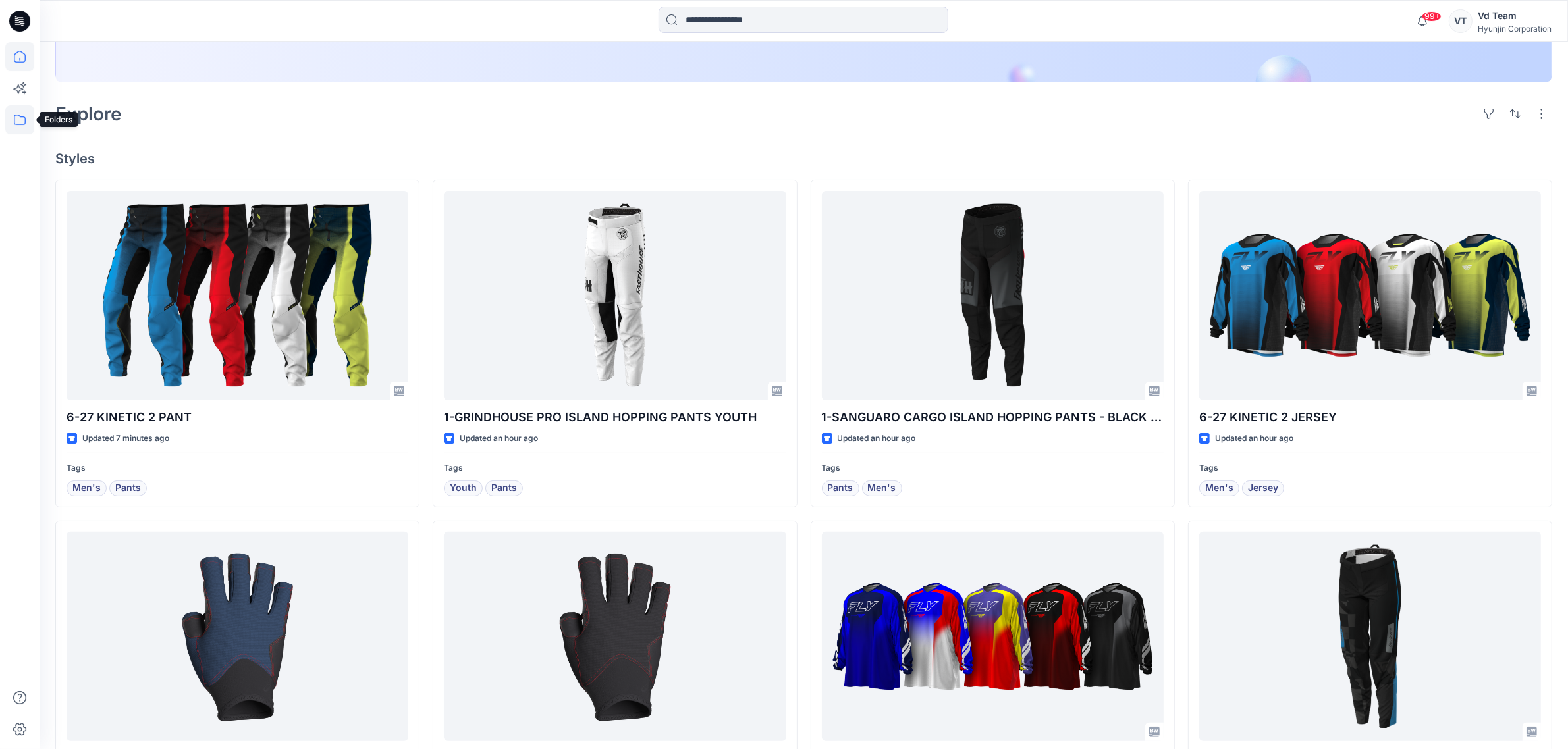
click at [11, 112] on icon at bounding box center [19, 120] width 29 height 29
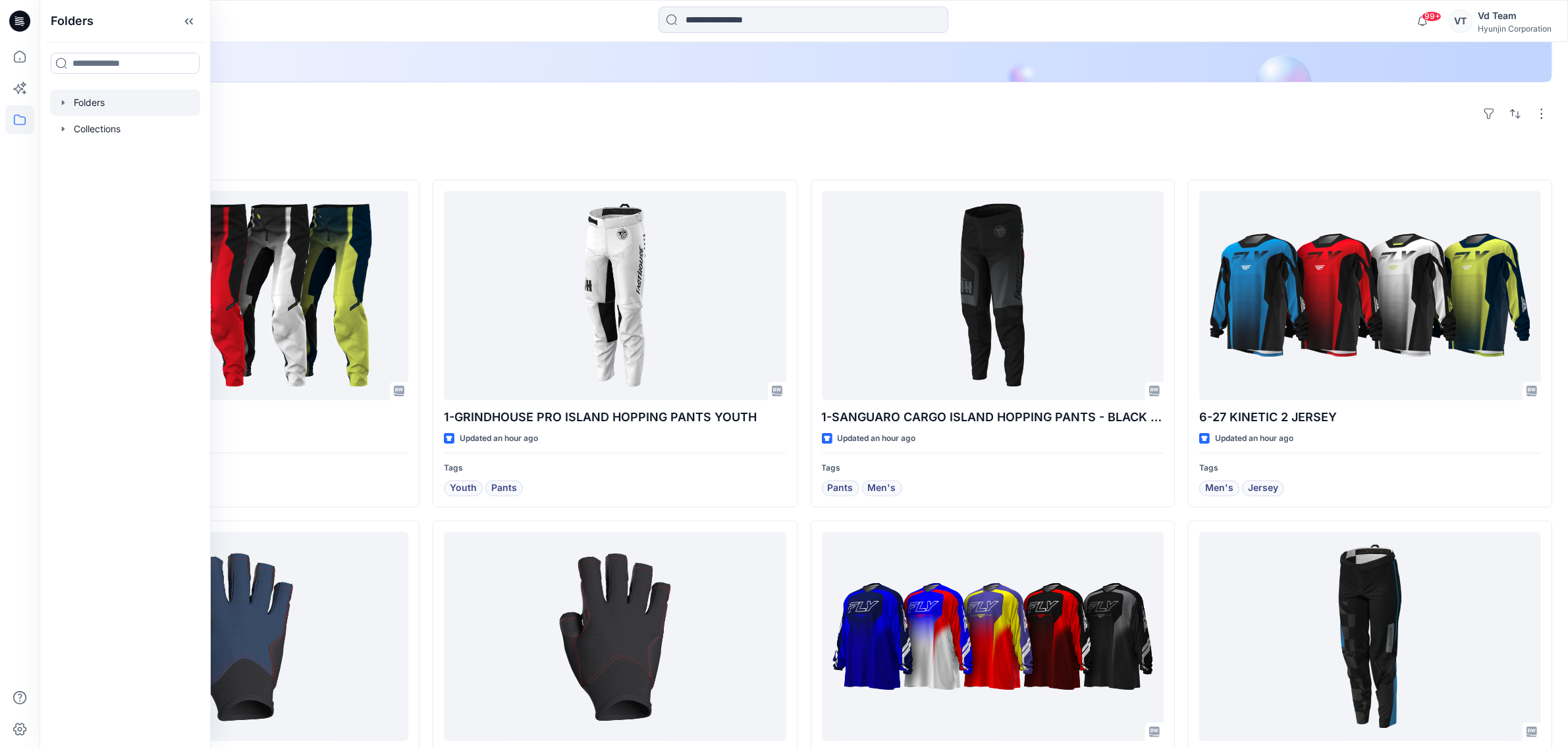
click at [102, 107] on div at bounding box center [124, 102] width 150 height 26
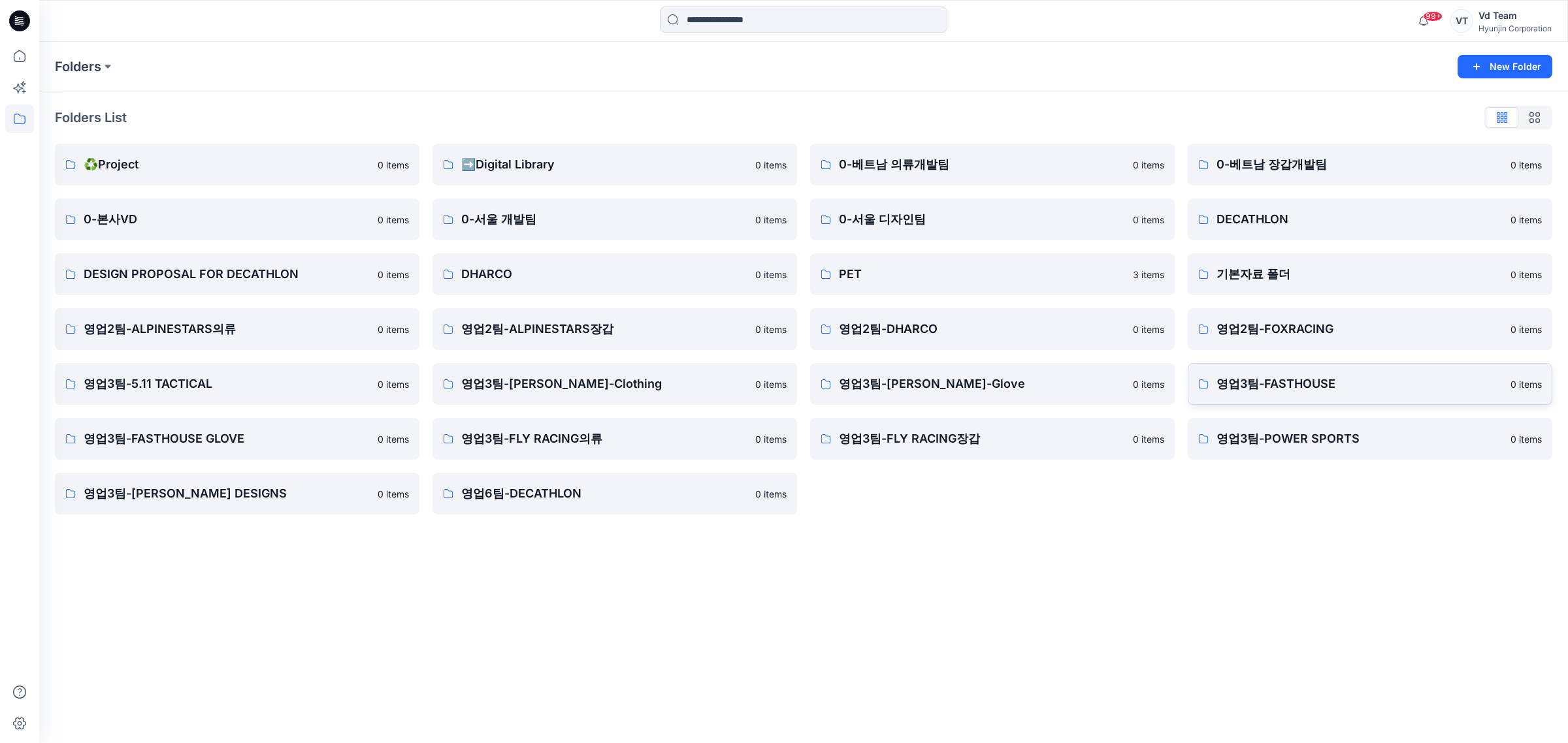
click at [1370, 382] on p "영업3팀-FASTHOUSE" at bounding box center [1359, 384] width 286 height 19
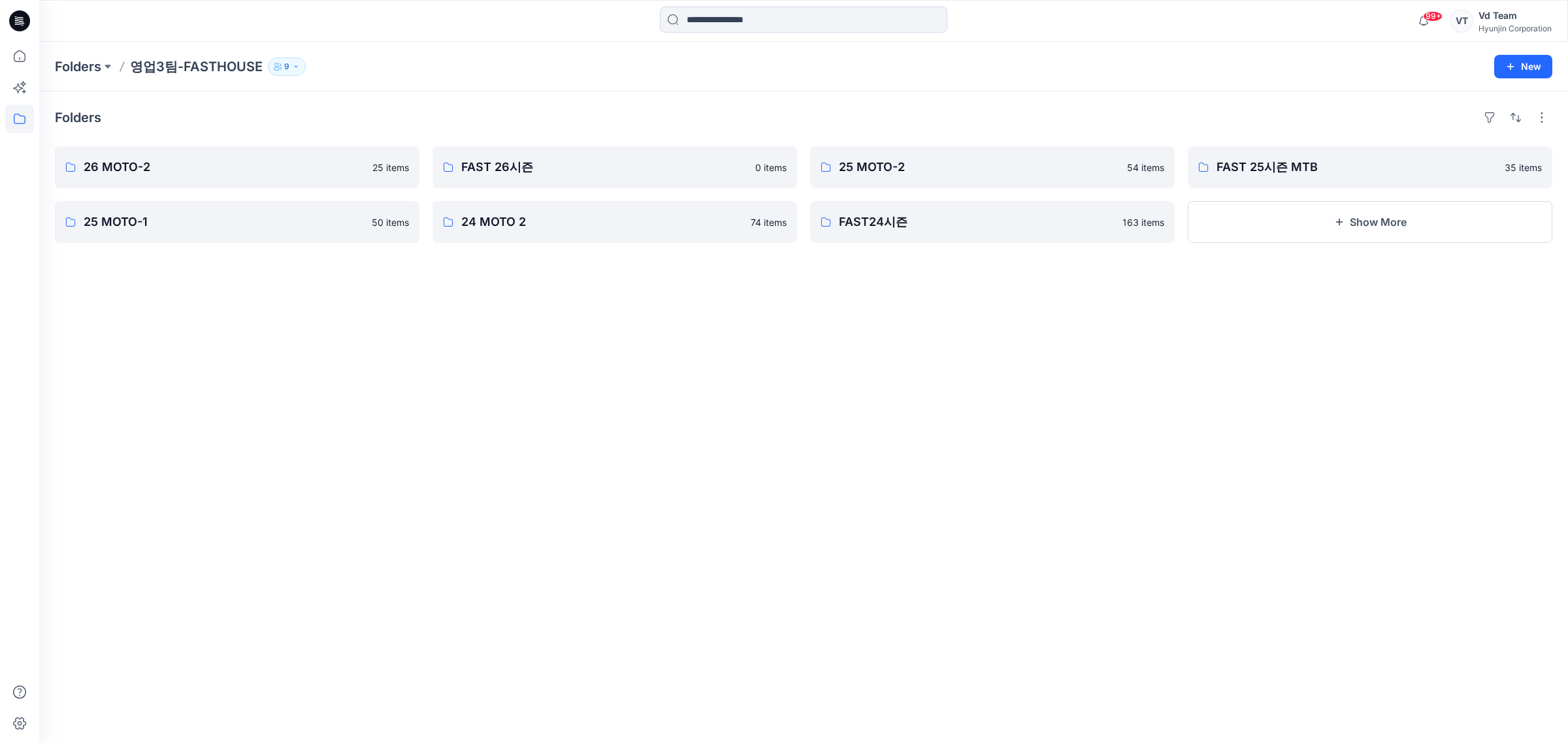
click at [674, 490] on div "Folders 26 MOTO-2 25 items 25 MOTO-1 50 items FAST 26시즌 0 items 24 MOTO 2 74 it…" at bounding box center [803, 417] width 1529 height 652
click at [452, 155] on link "FAST 26시즌" at bounding box center [614, 166] width 365 height 41
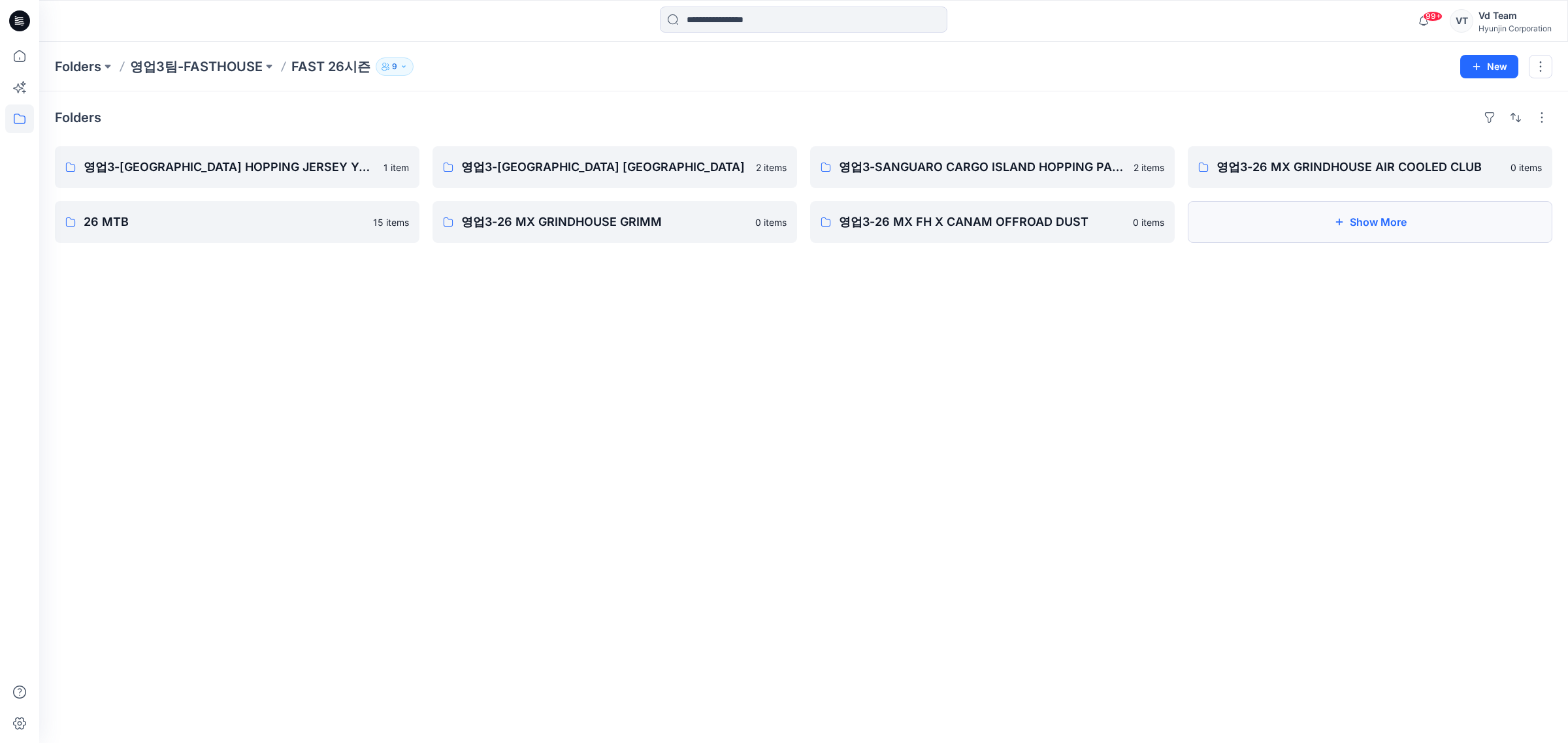
click at [1372, 224] on button "Show More" at bounding box center [1370, 222] width 365 height 41
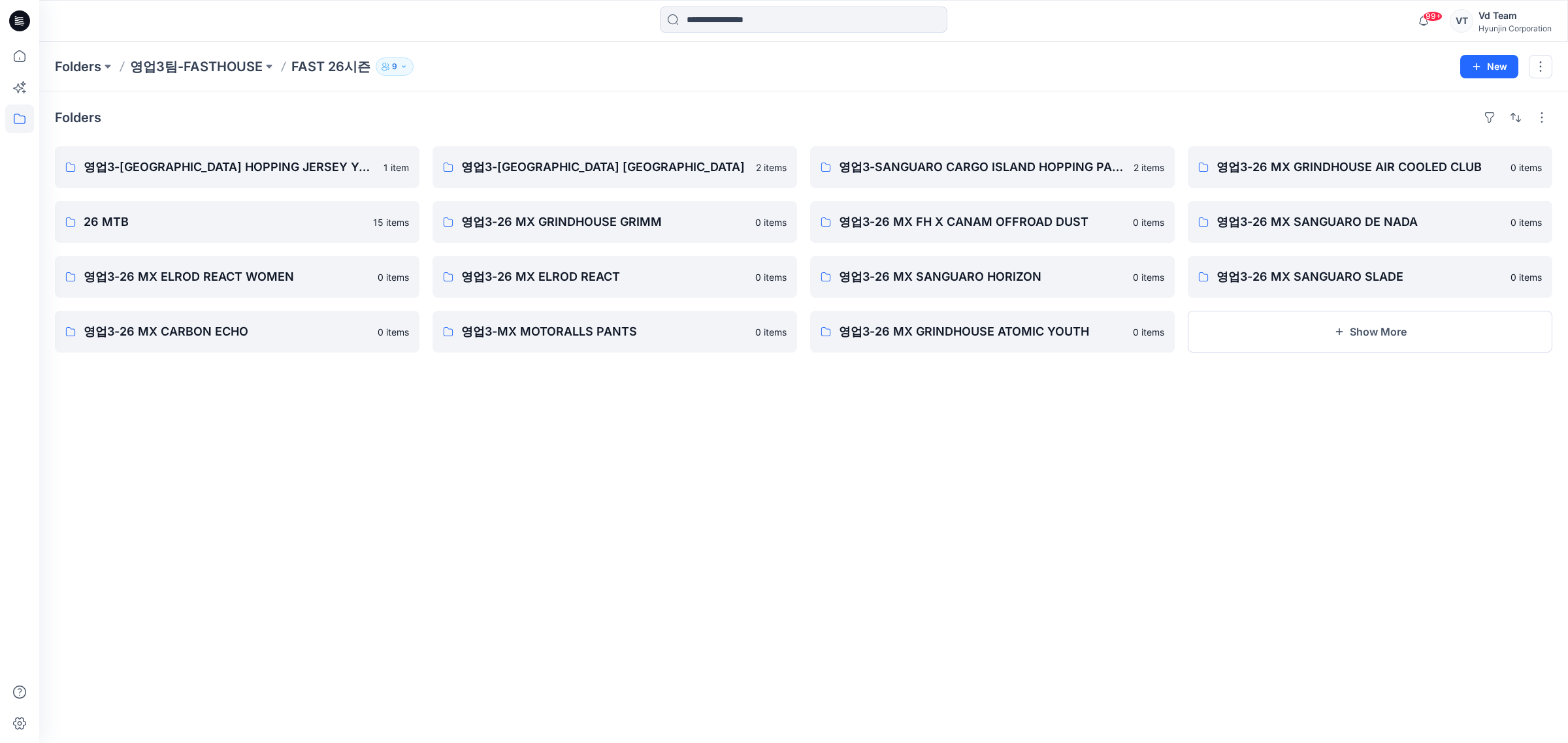
click at [18, 32] on icon at bounding box center [19, 20] width 21 height 41
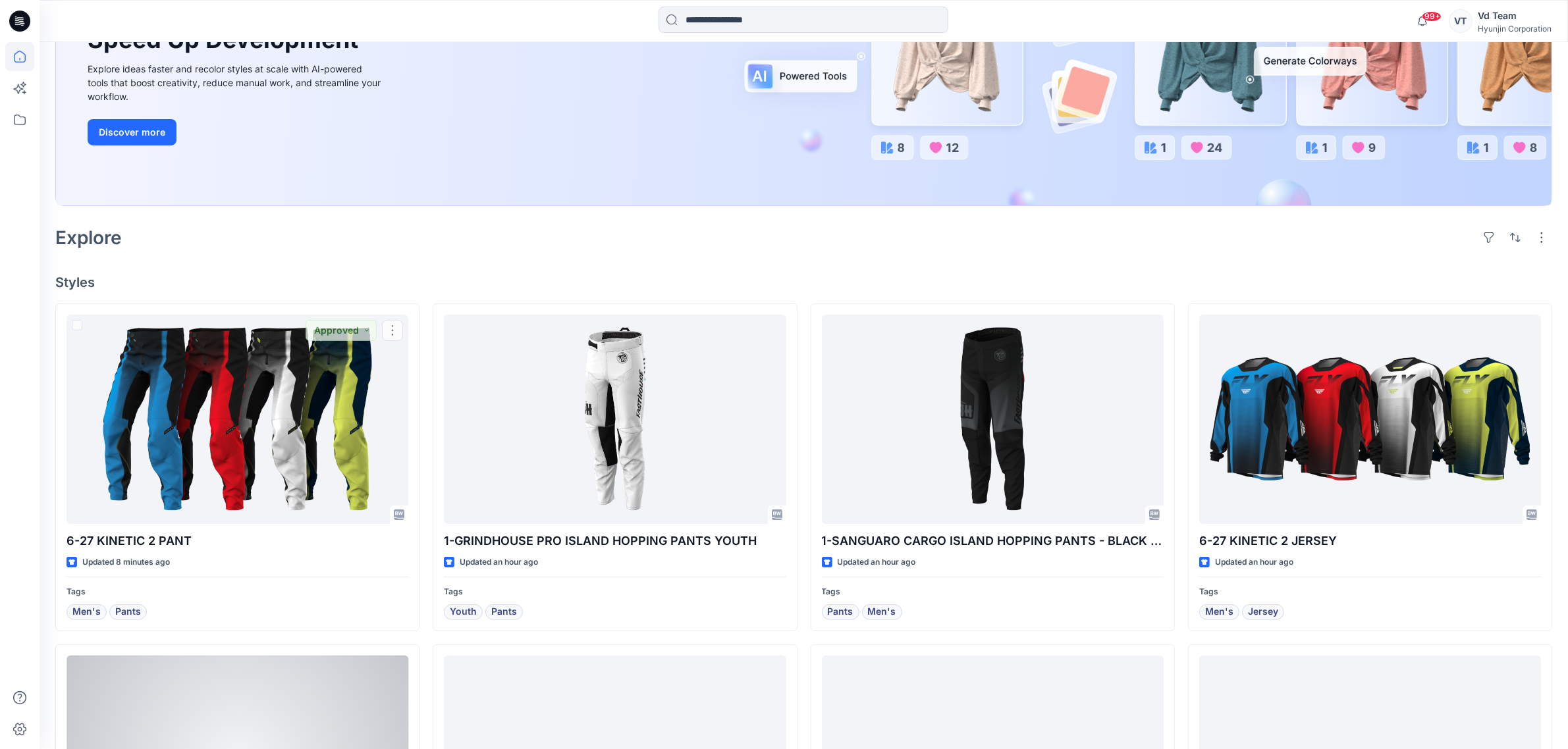
scroll to position [329, 0]
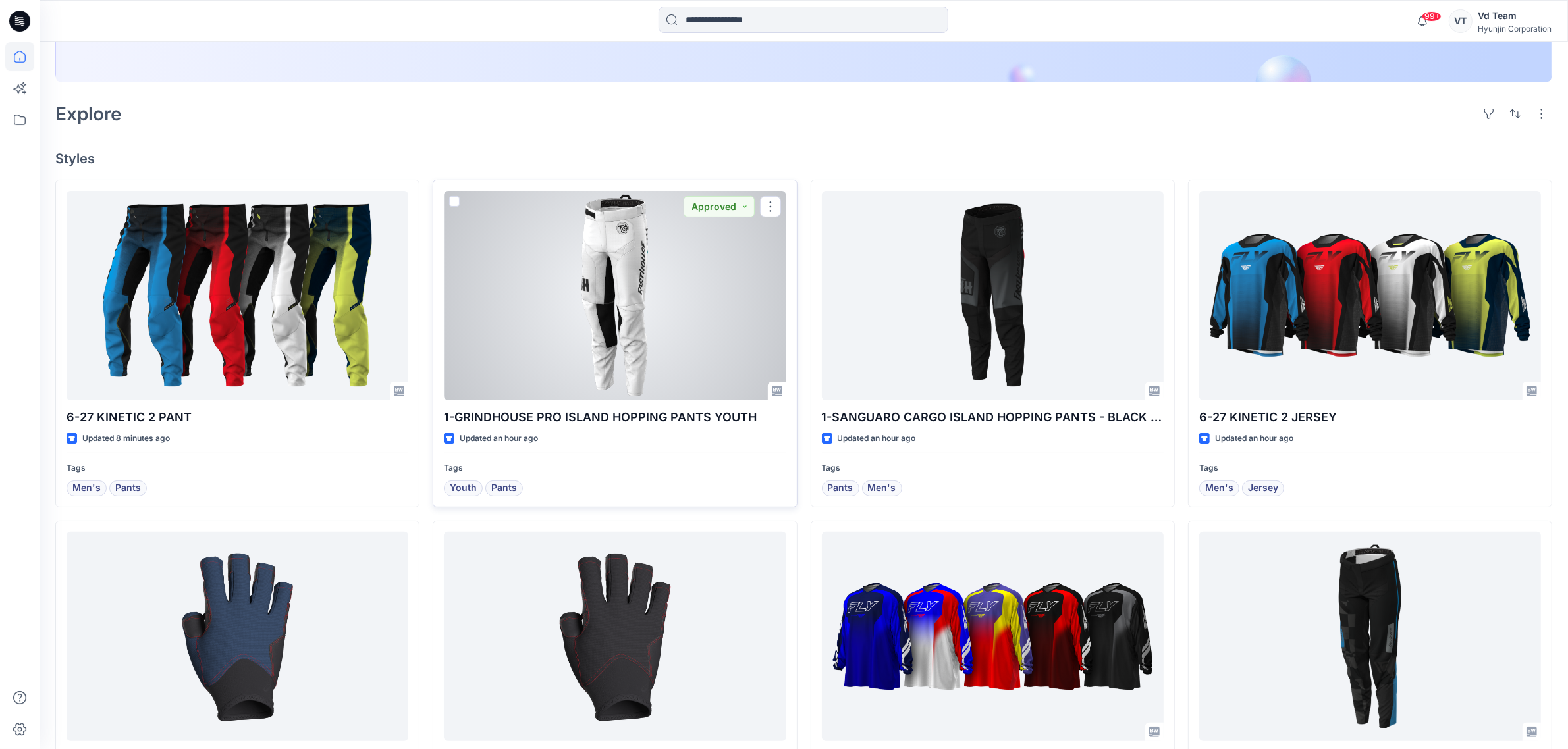
click at [449, 204] on span at bounding box center [454, 201] width 11 height 11
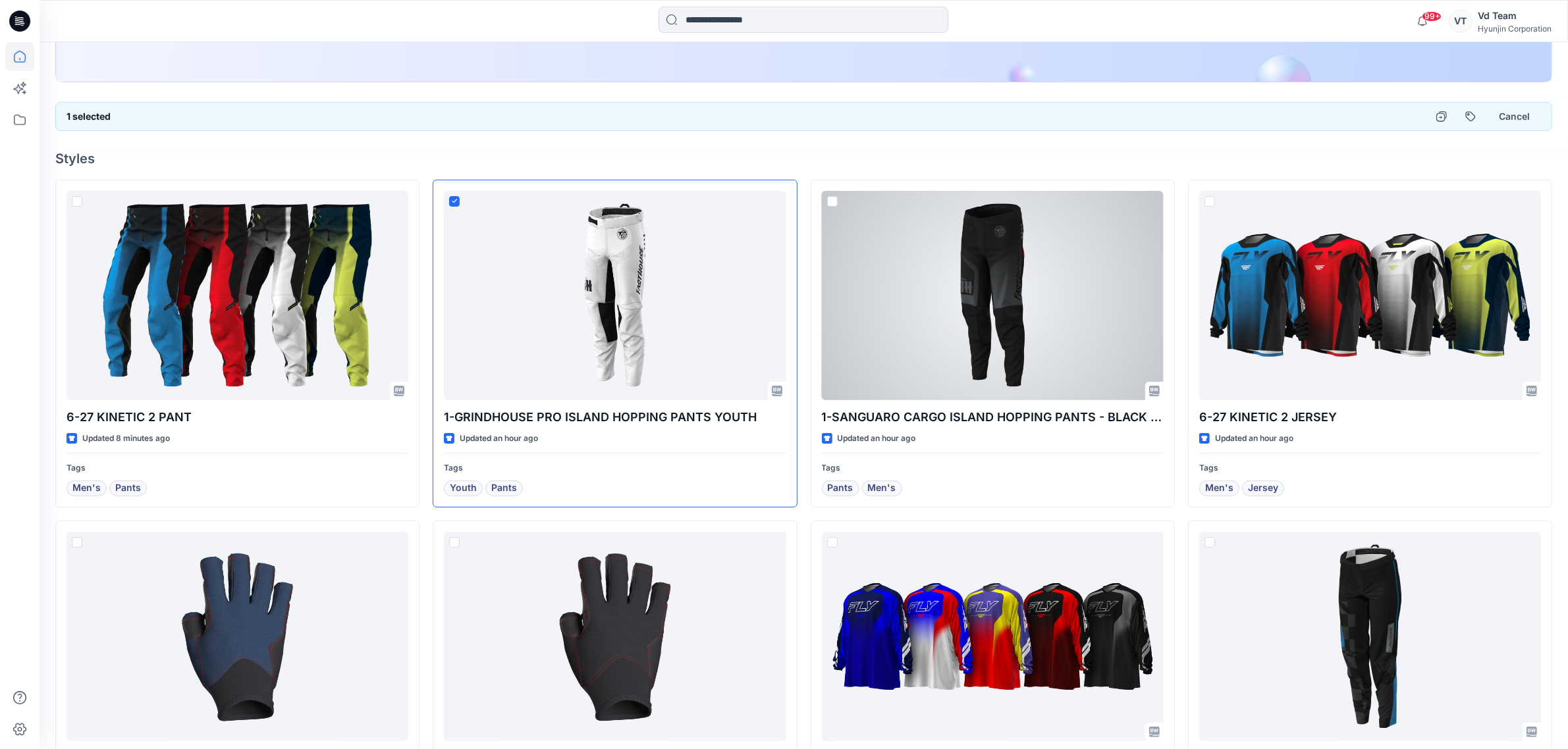
click at [817, 159] on h4 "Styles" at bounding box center [804, 158] width 1497 height 16
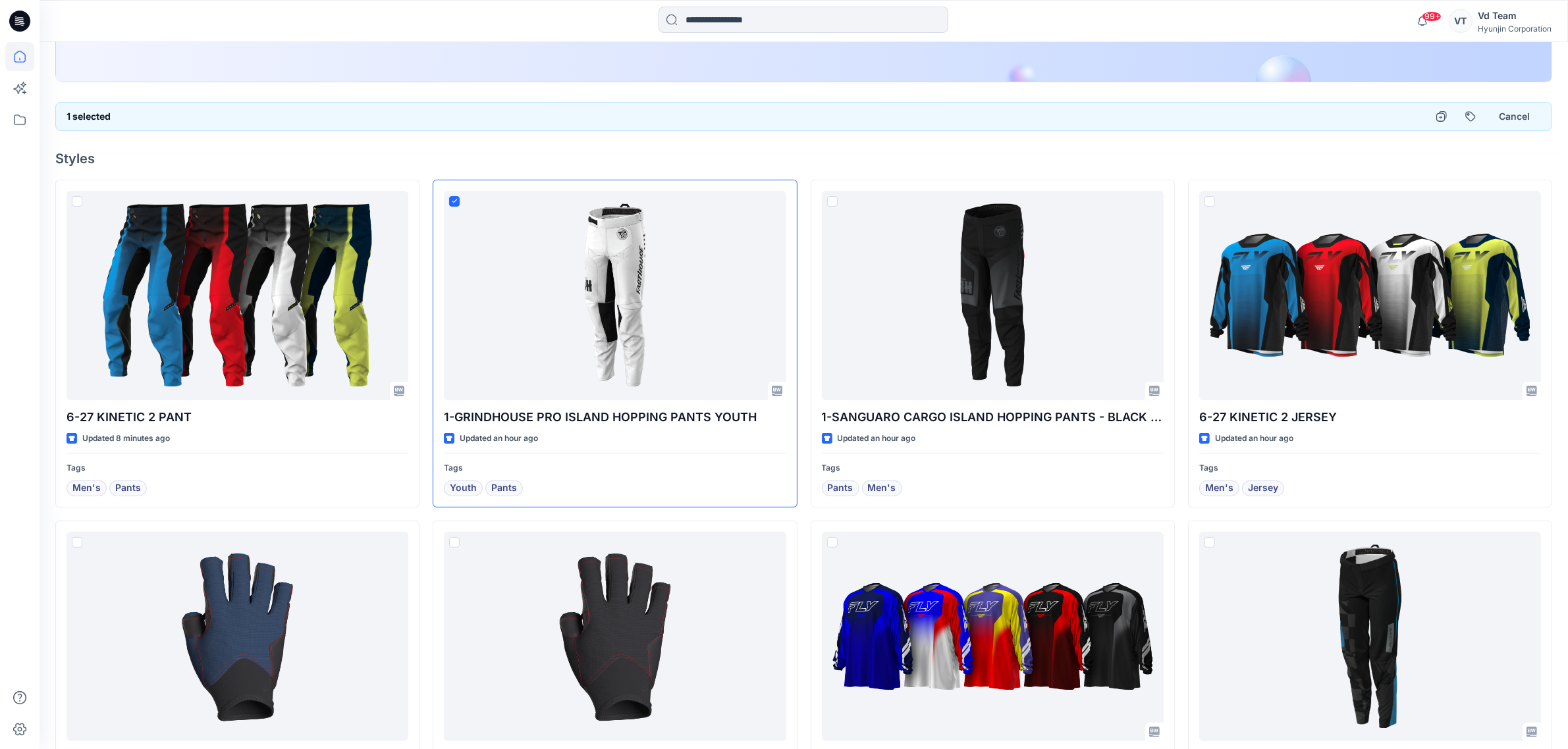
click at [800, 155] on h4 "Styles" at bounding box center [804, 158] width 1497 height 16
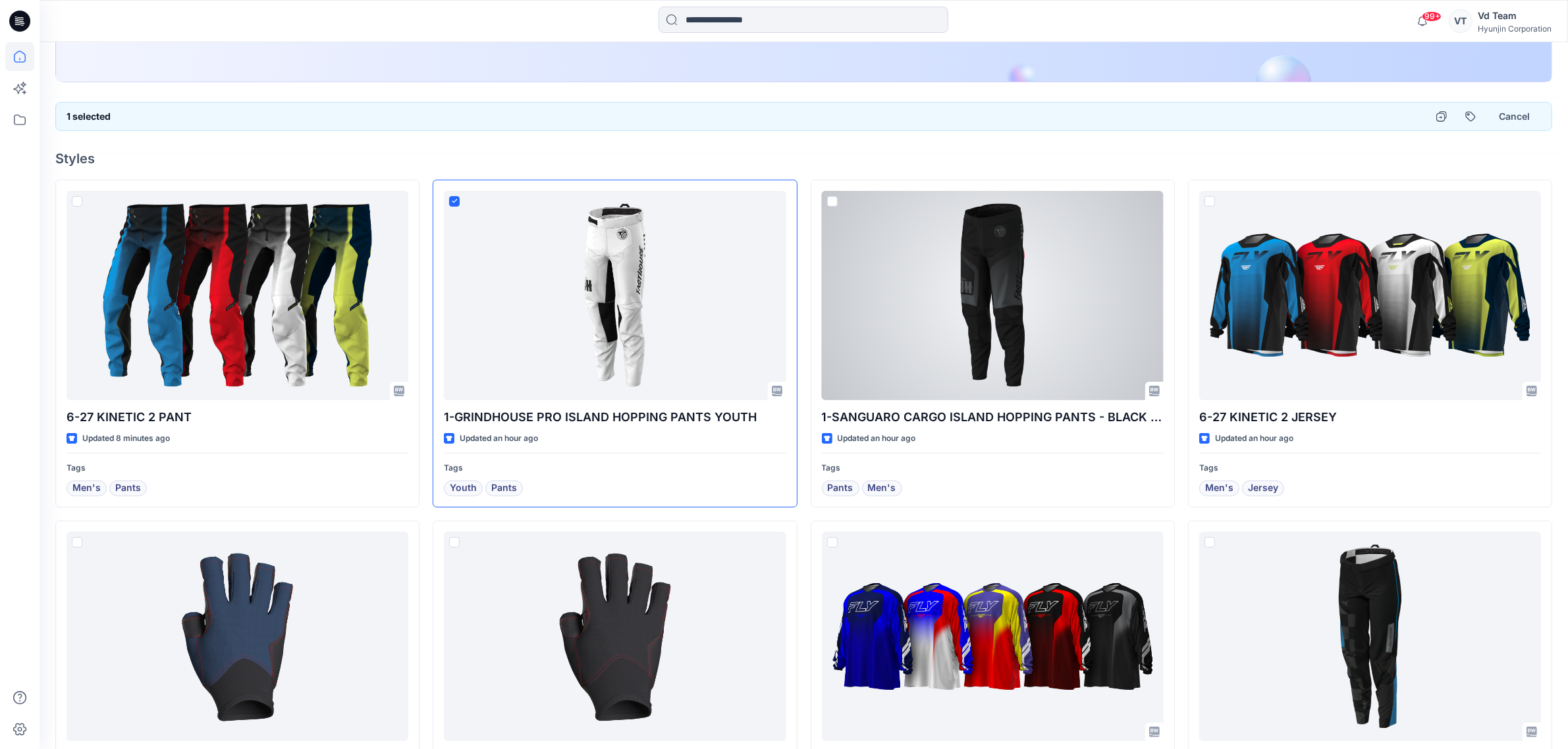
click at [1127, 156] on h4 "Styles" at bounding box center [804, 158] width 1497 height 16
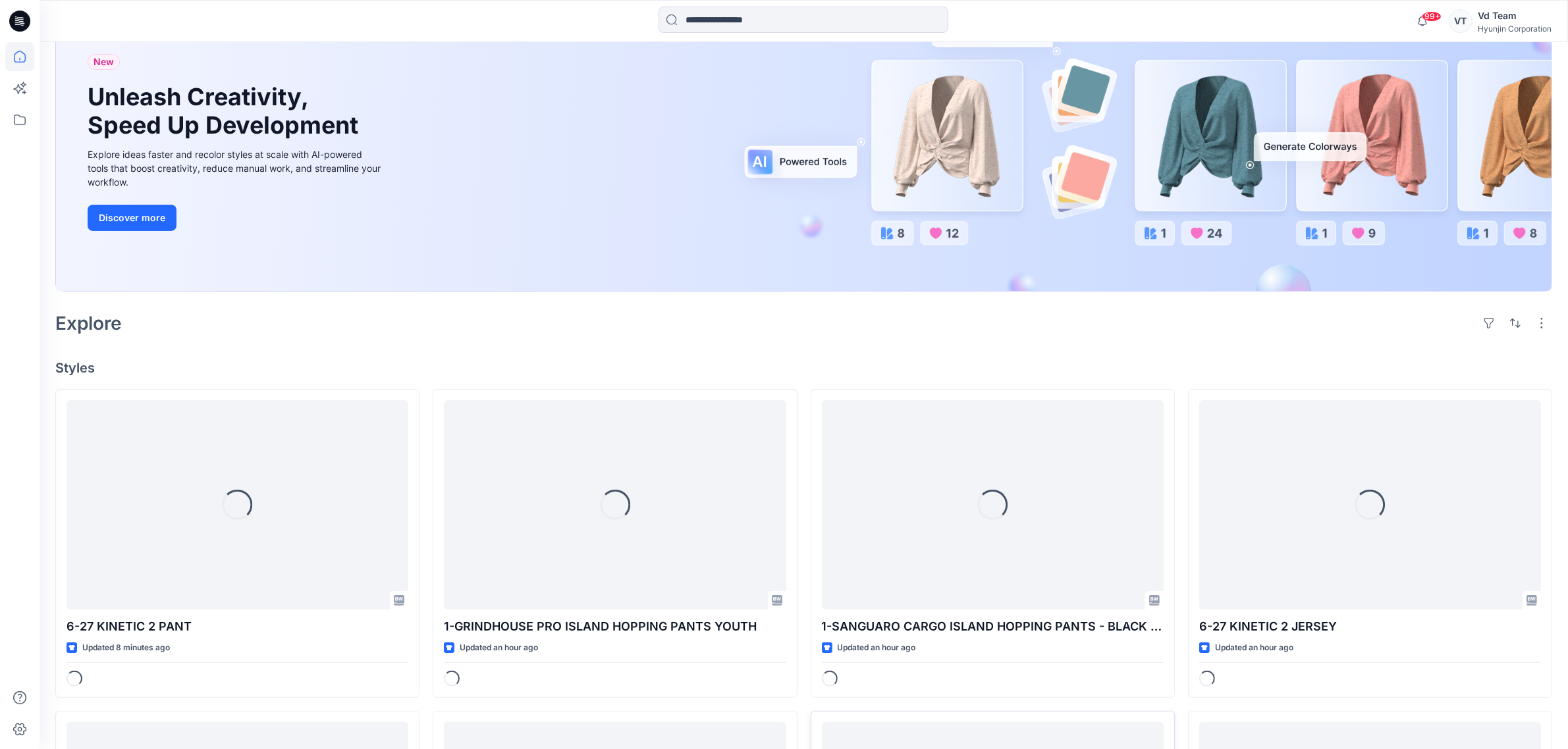
scroll to position [329, 0]
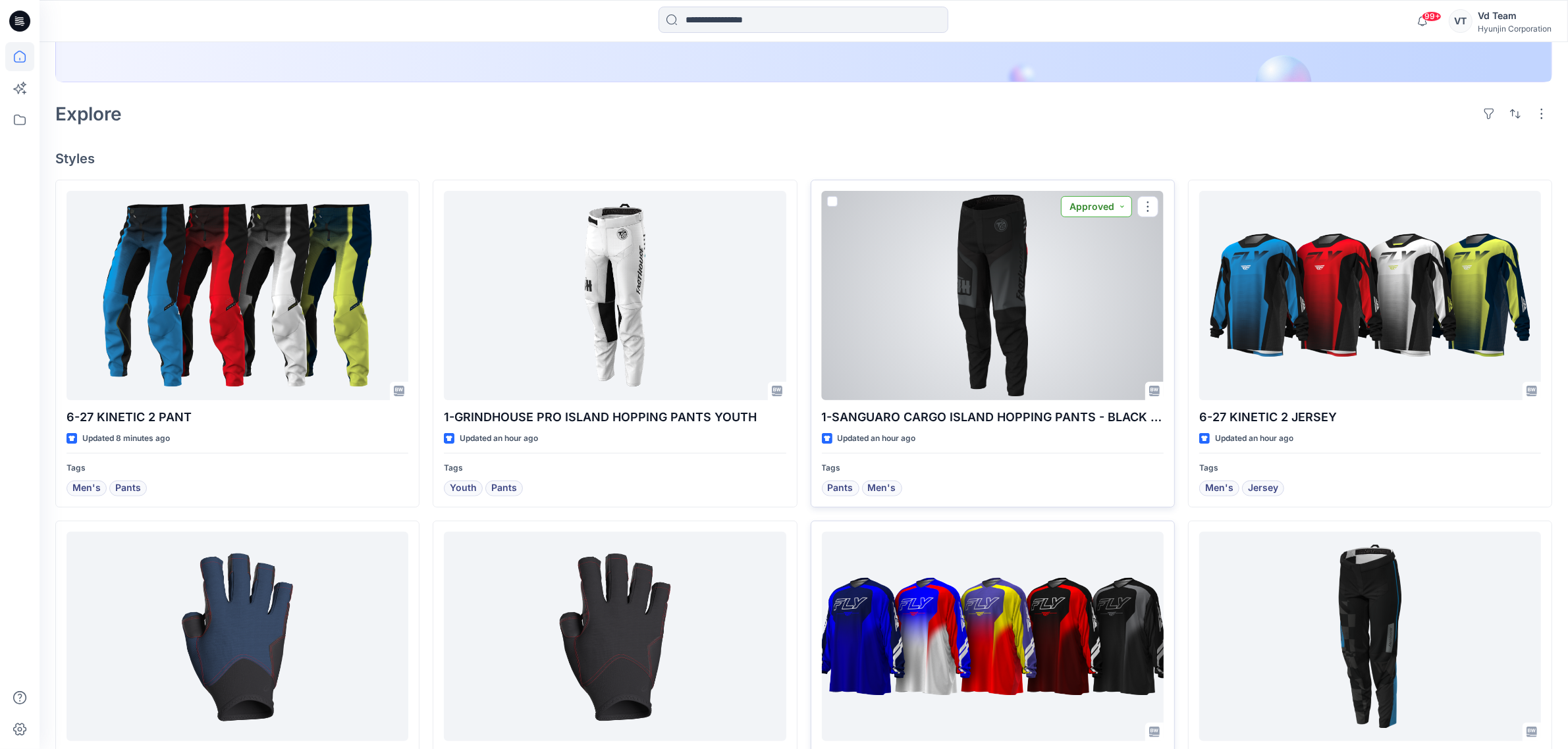
click at [1101, 210] on button "Approved" at bounding box center [1096, 207] width 71 height 21
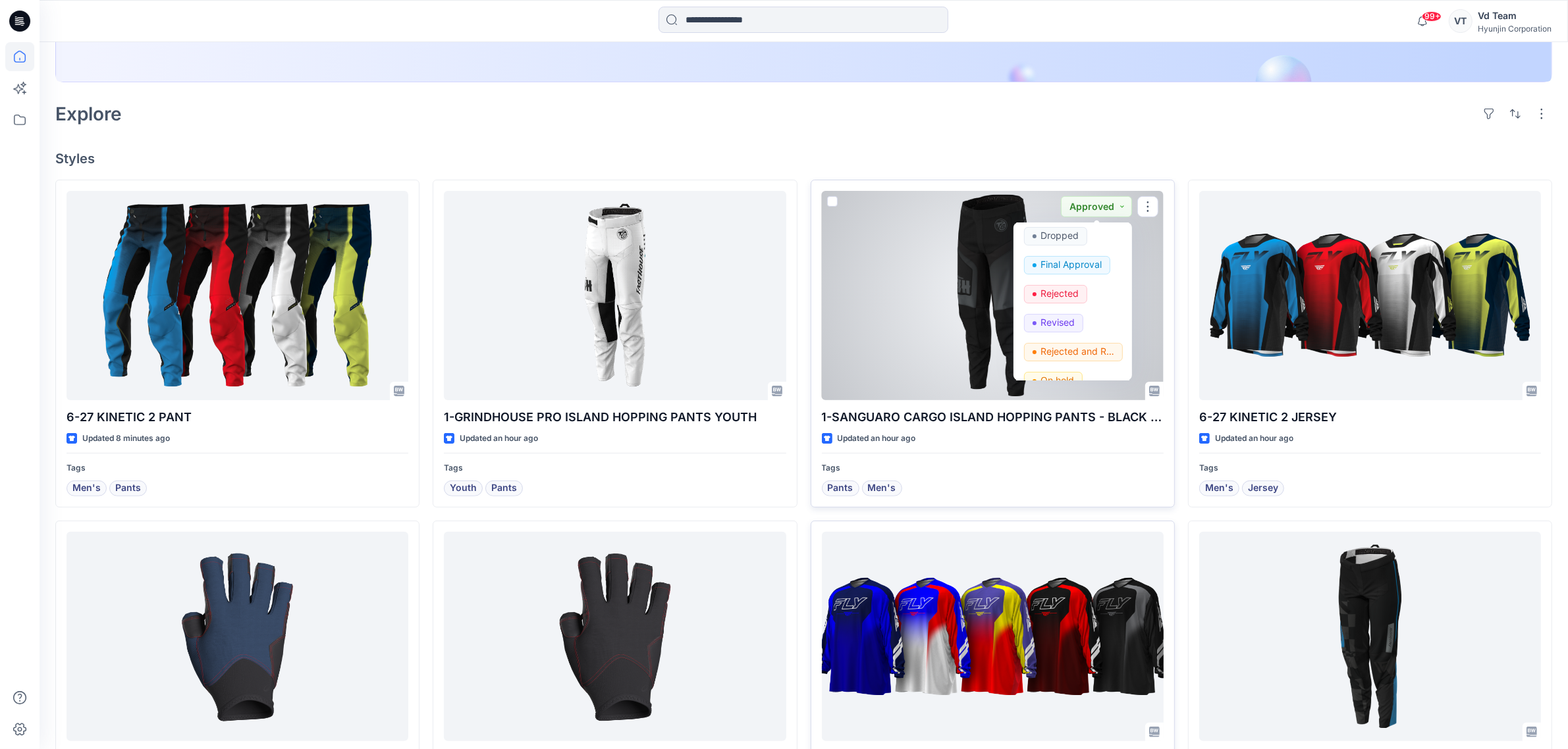
scroll to position [165, 0]
click at [1073, 338] on p "Request for review" at bounding box center [1078, 334] width 74 height 17
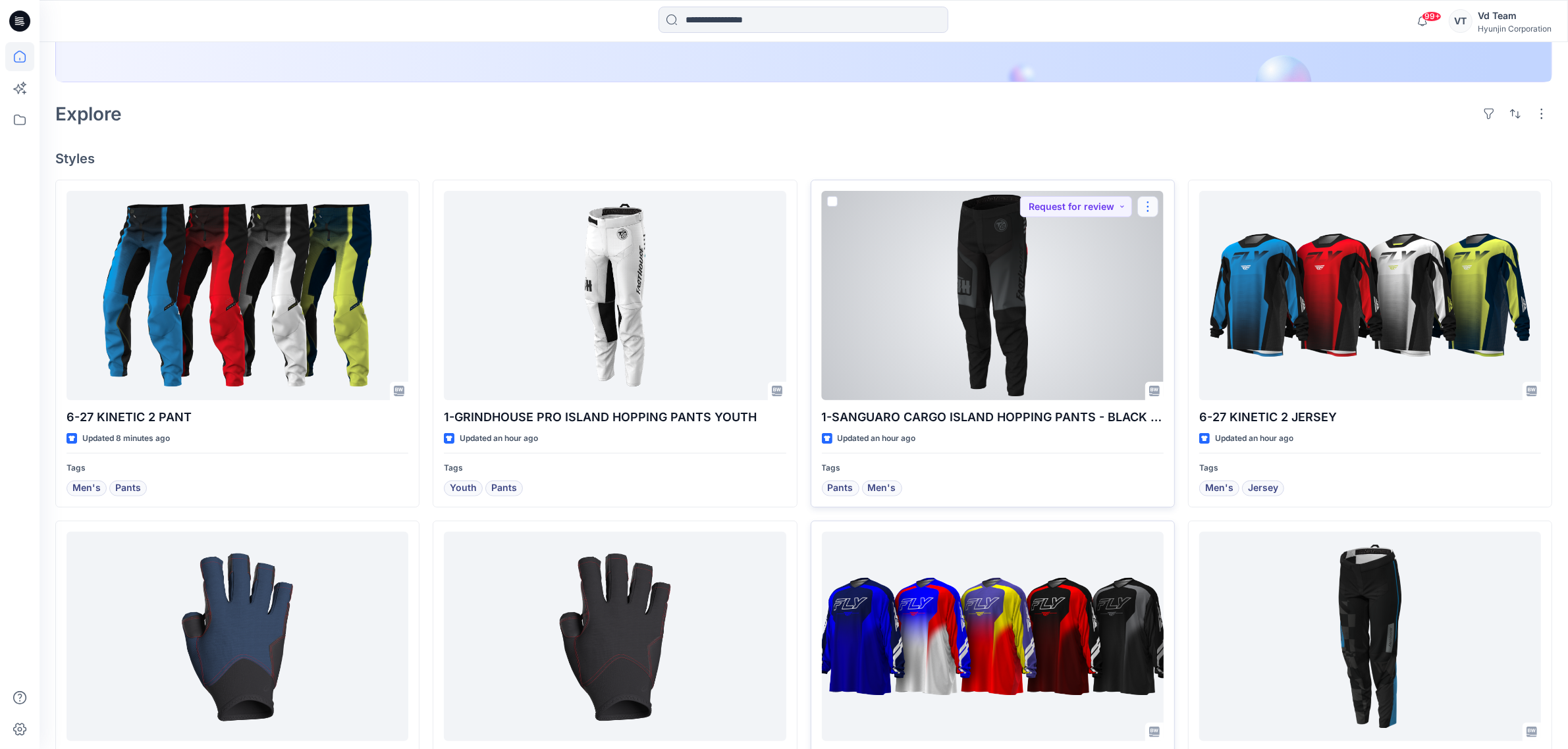
click at [1147, 203] on button "button" at bounding box center [1148, 207] width 21 height 21
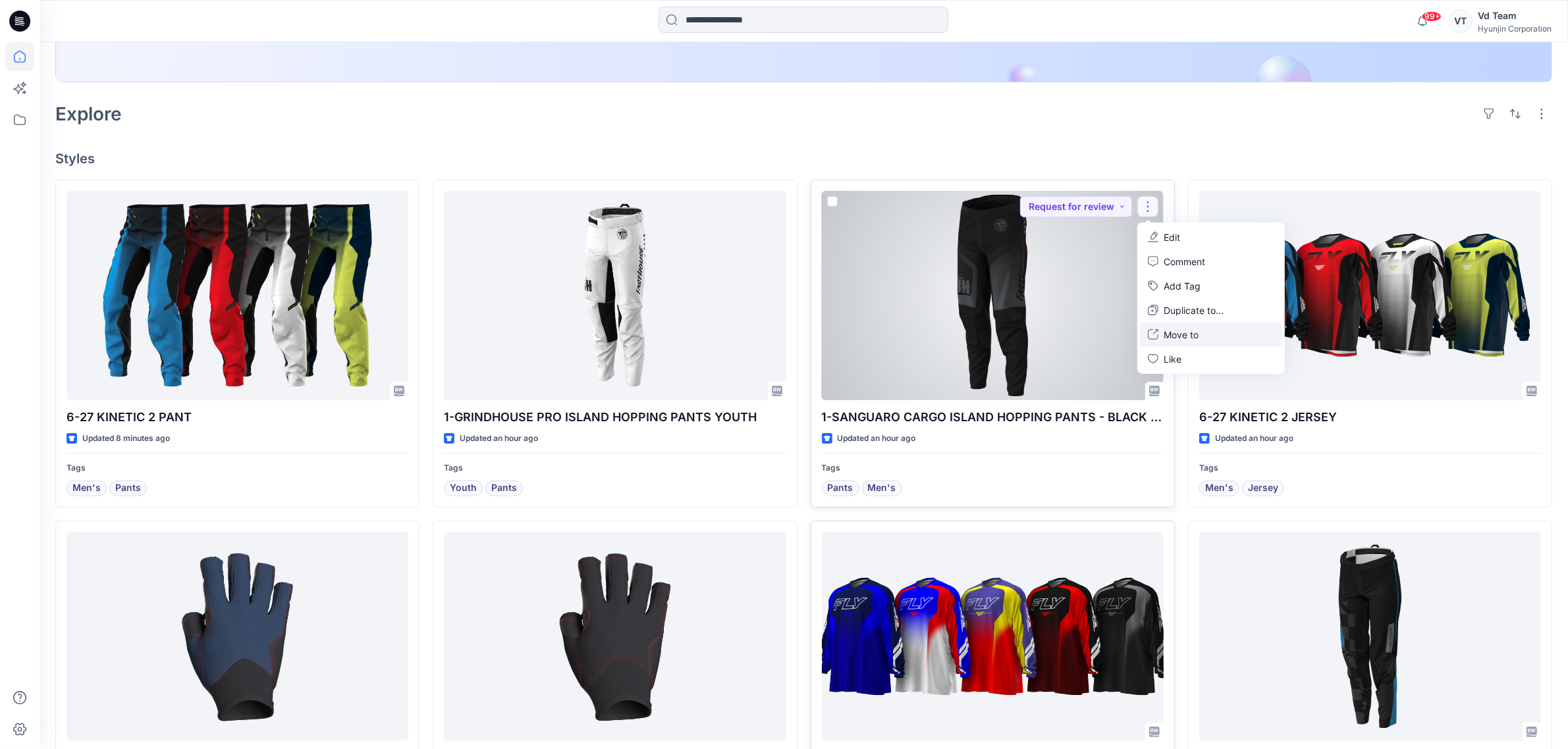
click at [1184, 327] on p "Move to" at bounding box center [1181, 334] width 35 height 14
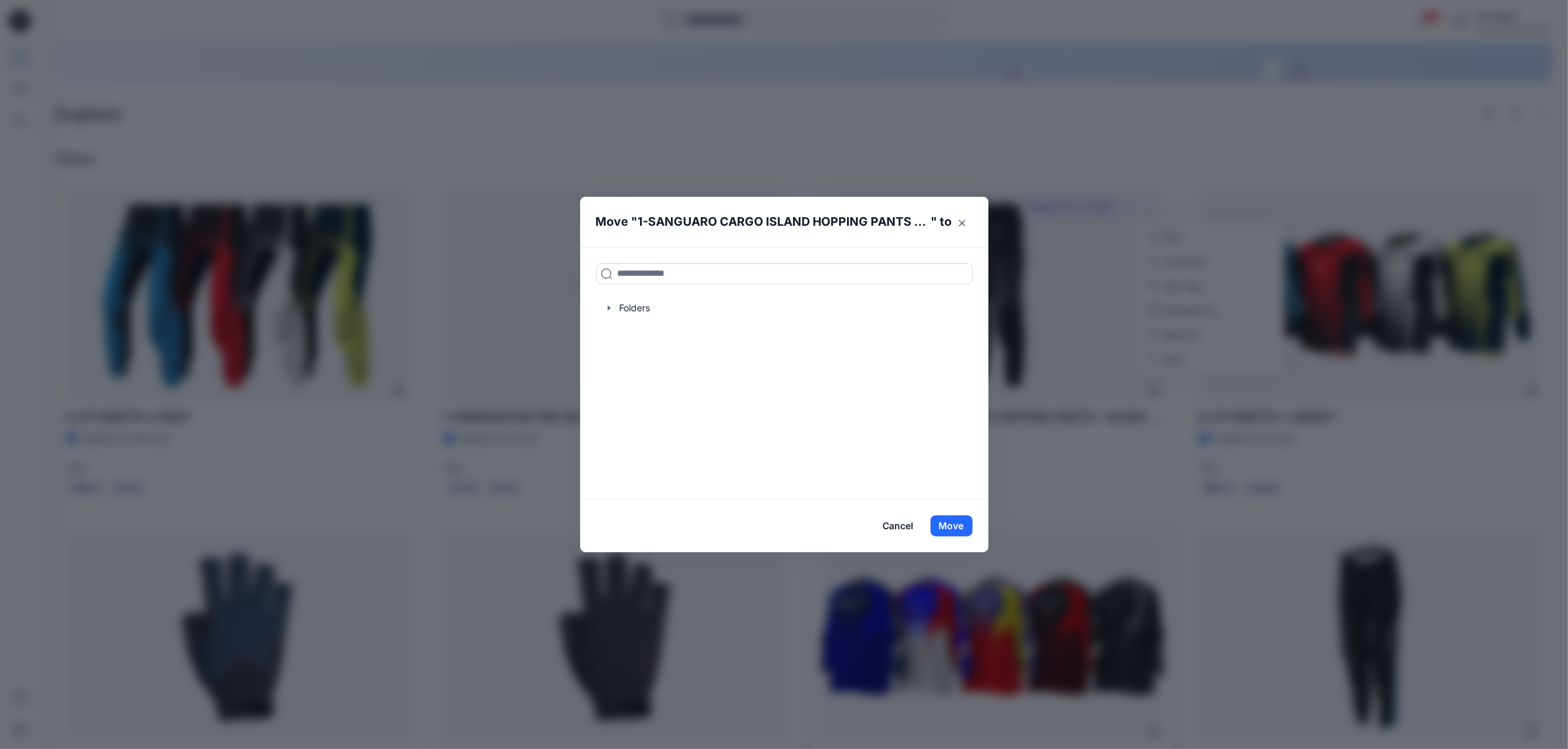
click at [653, 260] on div "Folders" at bounding box center [784, 373] width 409 height 253
drag, startPoint x: 657, startPoint y: 268, endPoint x: 665, endPoint y: 278, distance: 12.8
click at [657, 268] on input at bounding box center [784, 274] width 377 height 21
click at [651, 310] on div at bounding box center [784, 308] width 377 height 26
click at [678, 273] on input at bounding box center [784, 274] width 377 height 21
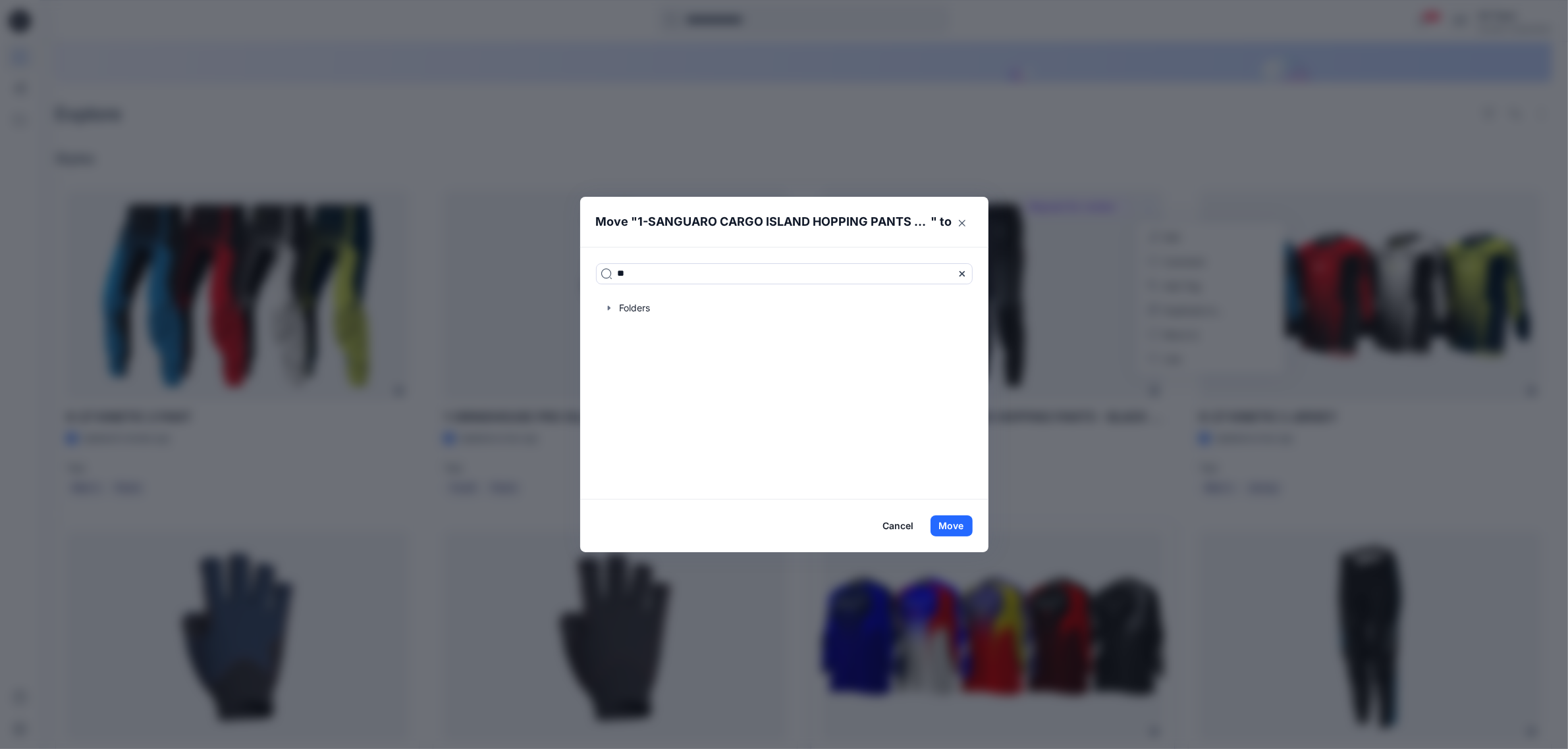
type input "**"
click at [722, 237] on header "Move " 1-SANGUARO CARGO ISLAND HOPPING PANTS - BLACK SUB " to" at bounding box center [774, 221] width 388 height 50
drag, startPoint x: 676, startPoint y: 282, endPoint x: 586, endPoint y: 283, distance: 90.0
click at [586, 283] on div "** Folders" at bounding box center [784, 373] width 409 height 253
click at [608, 321] on div "** Folders" at bounding box center [784, 373] width 409 height 253
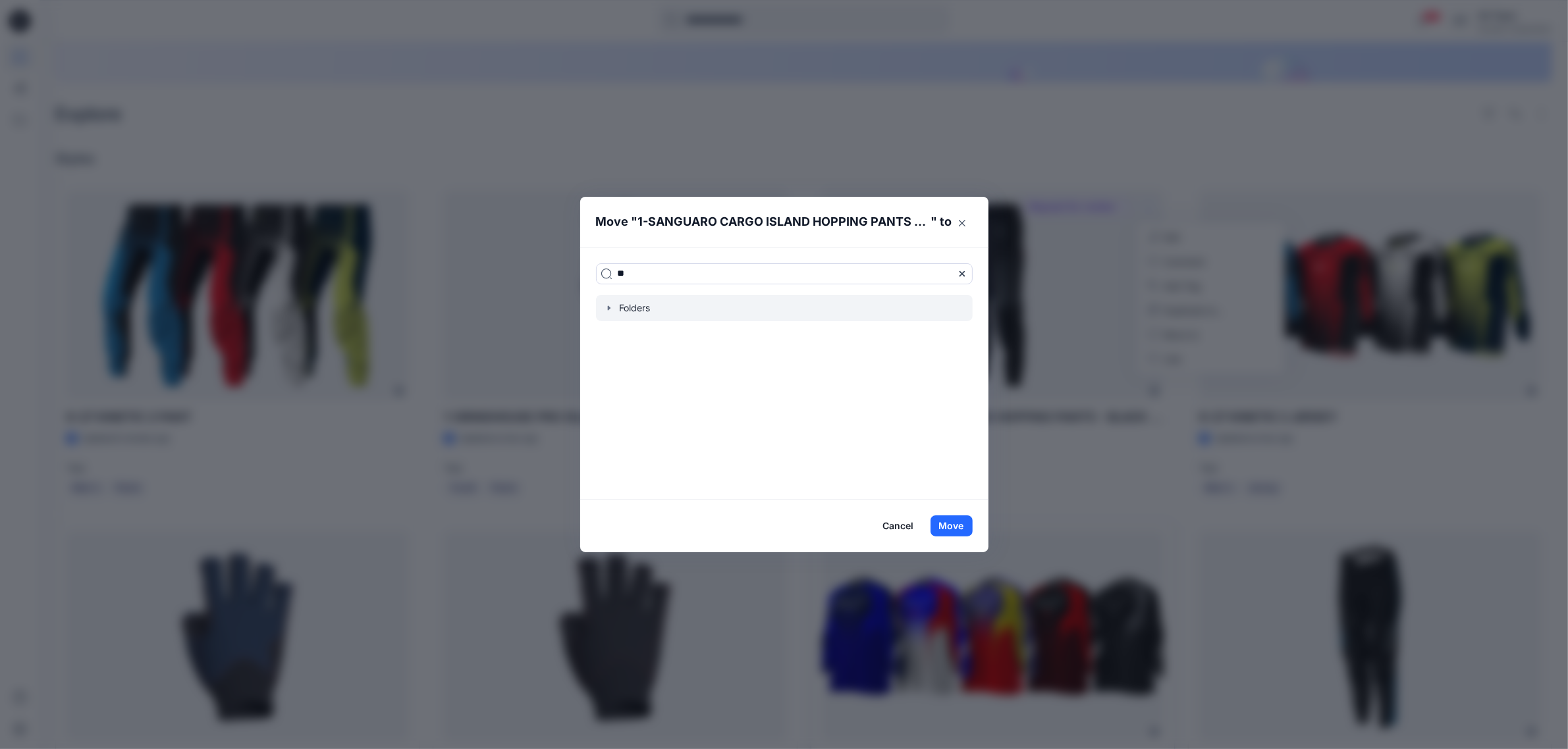
click at [611, 311] on icon "button" at bounding box center [608, 308] width 11 height 11
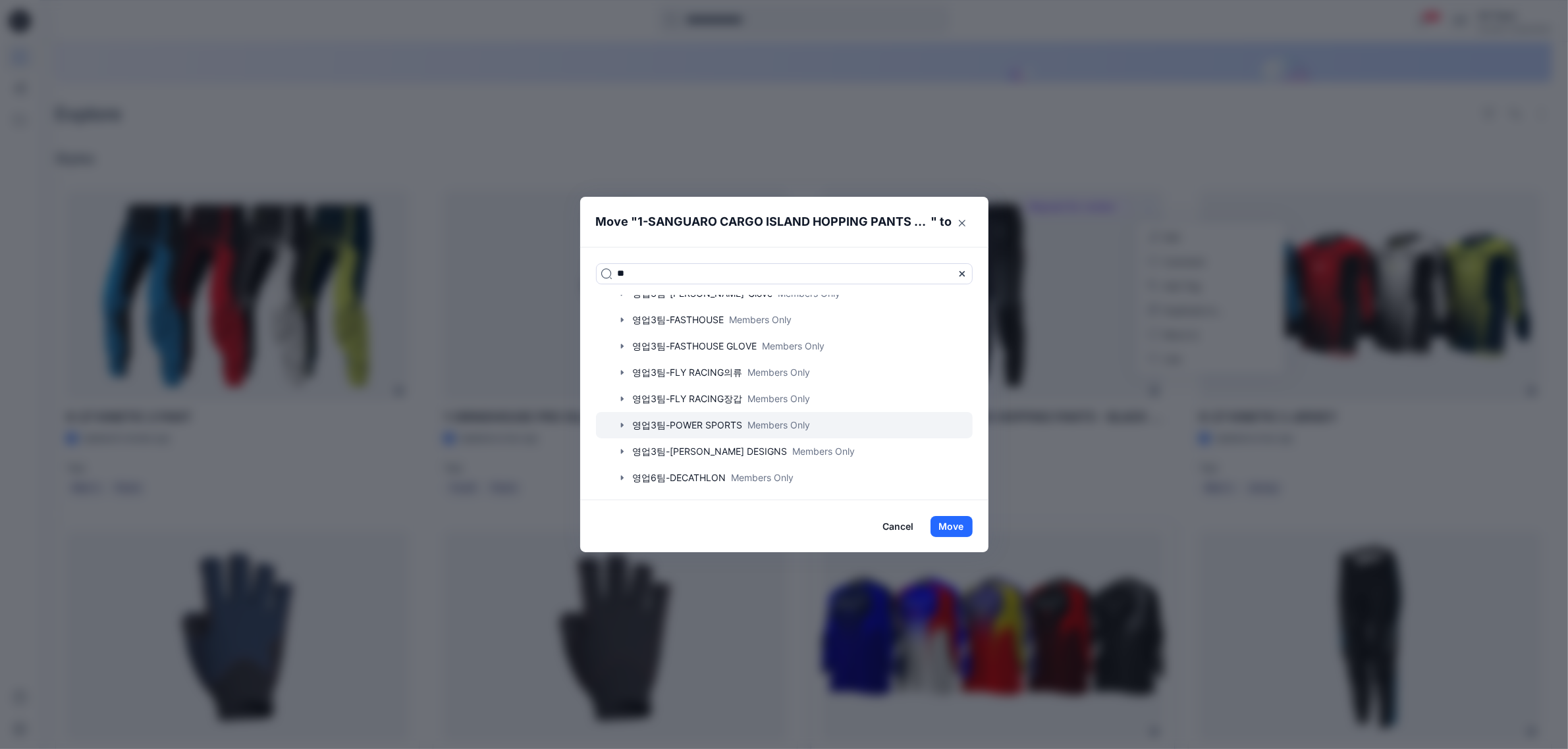
scroll to position [442, 0]
click at [627, 314] on icon "button" at bounding box center [622, 313] width 11 height 11
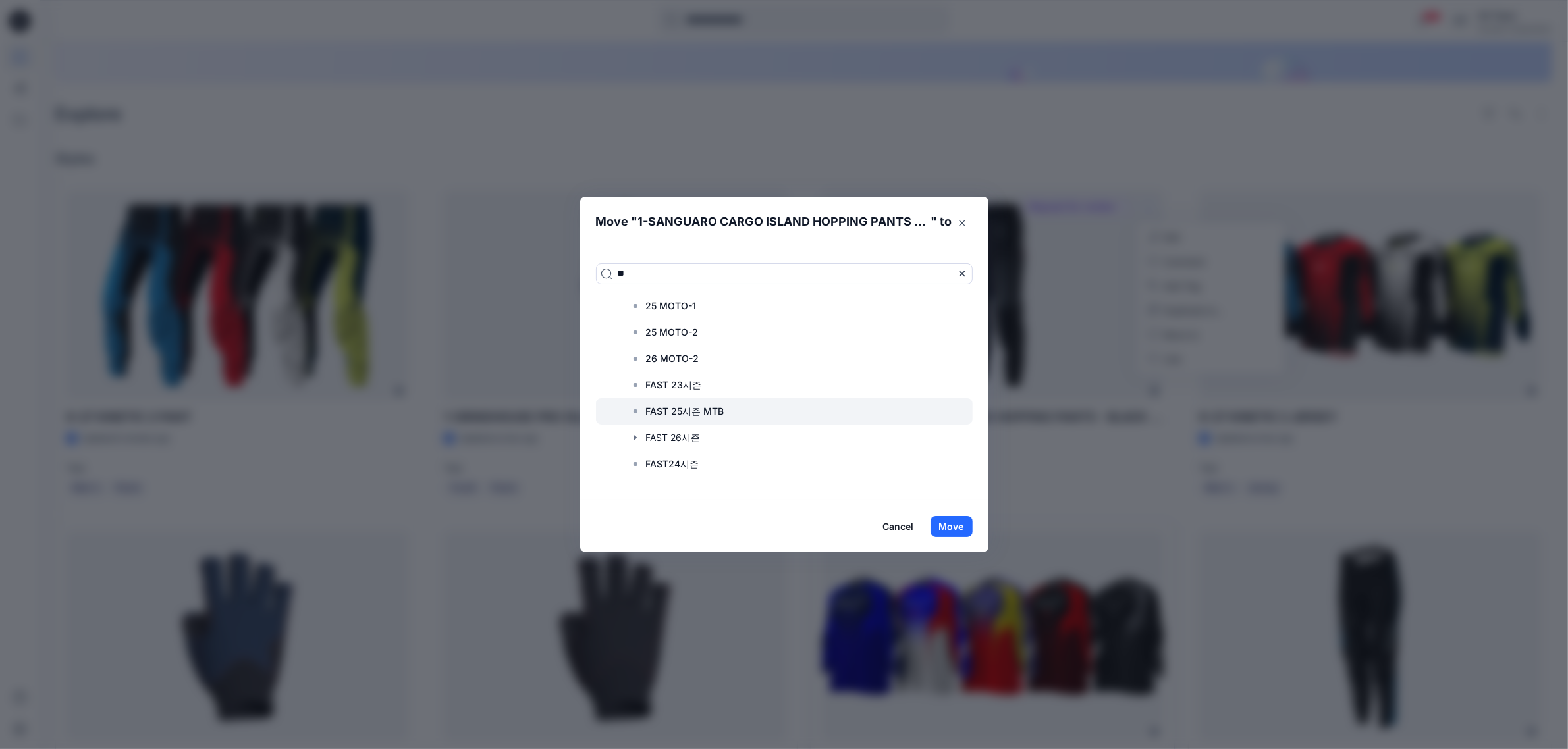
scroll to position [525, 0]
click at [700, 413] on div at bounding box center [784, 415] width 377 height 26
click at [979, 528] on footer "Cancel Move" at bounding box center [784, 526] width 409 height 52
click at [968, 523] on button "Move" at bounding box center [951, 526] width 42 height 21
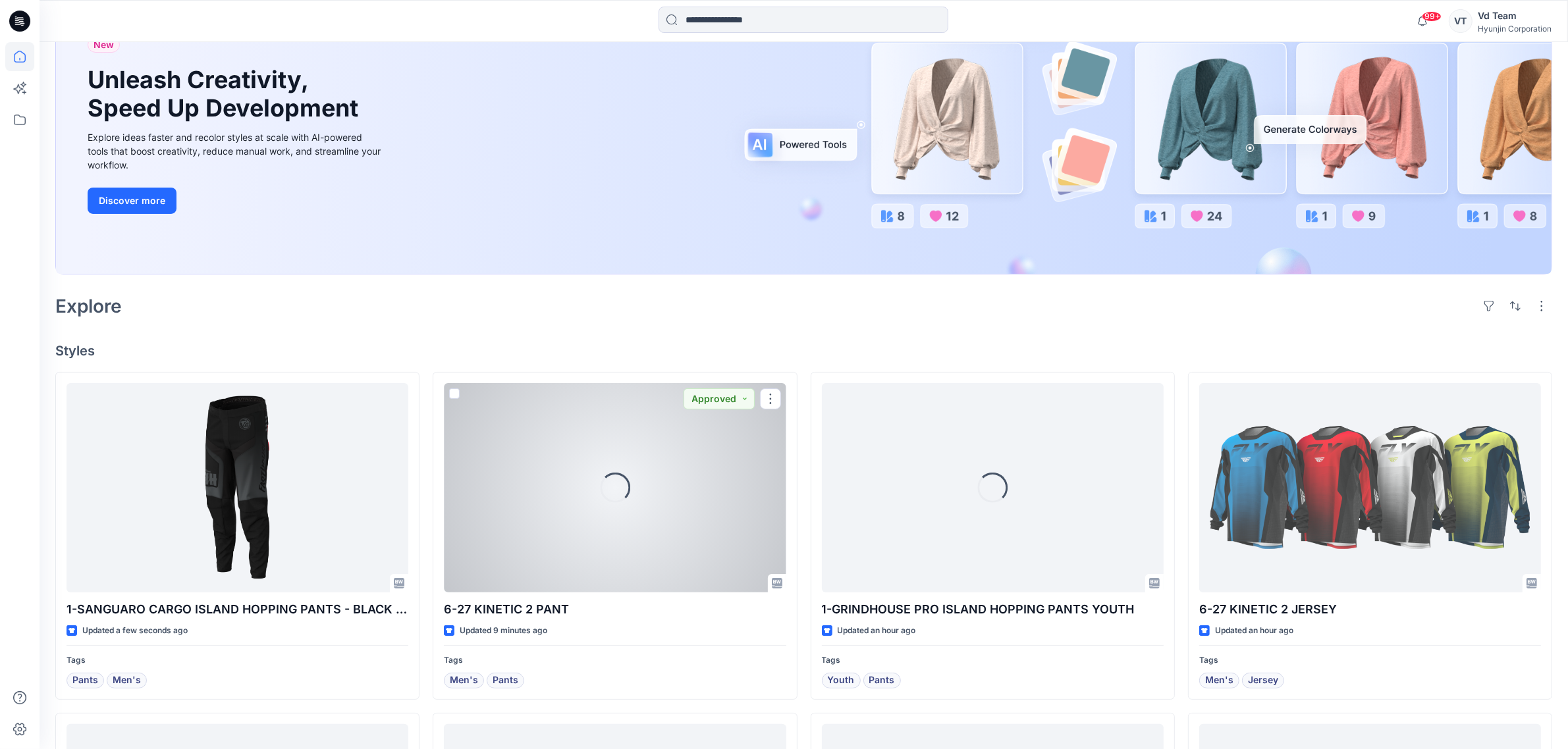
scroll to position [104, 0]
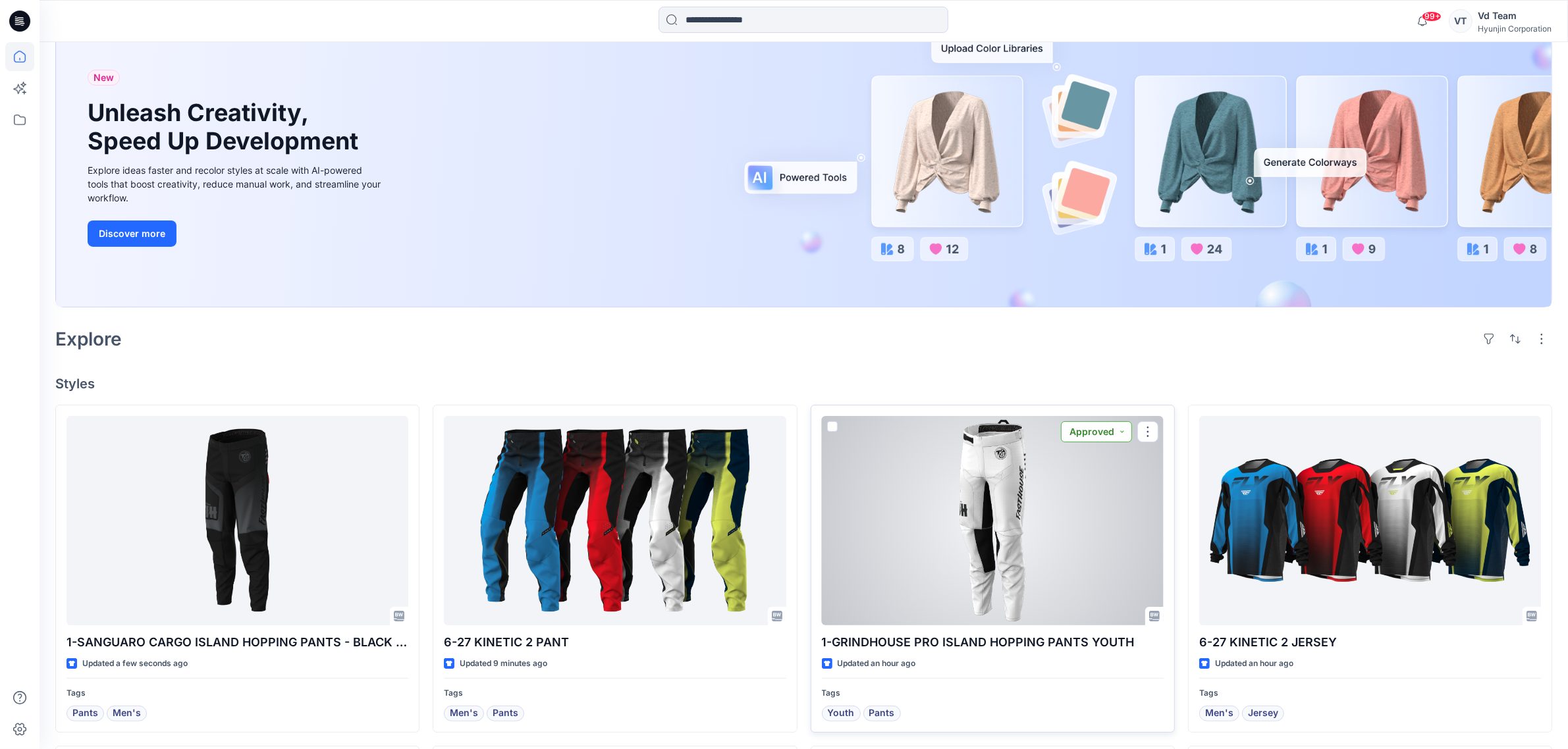
click at [1074, 428] on button "Approved" at bounding box center [1096, 432] width 71 height 21
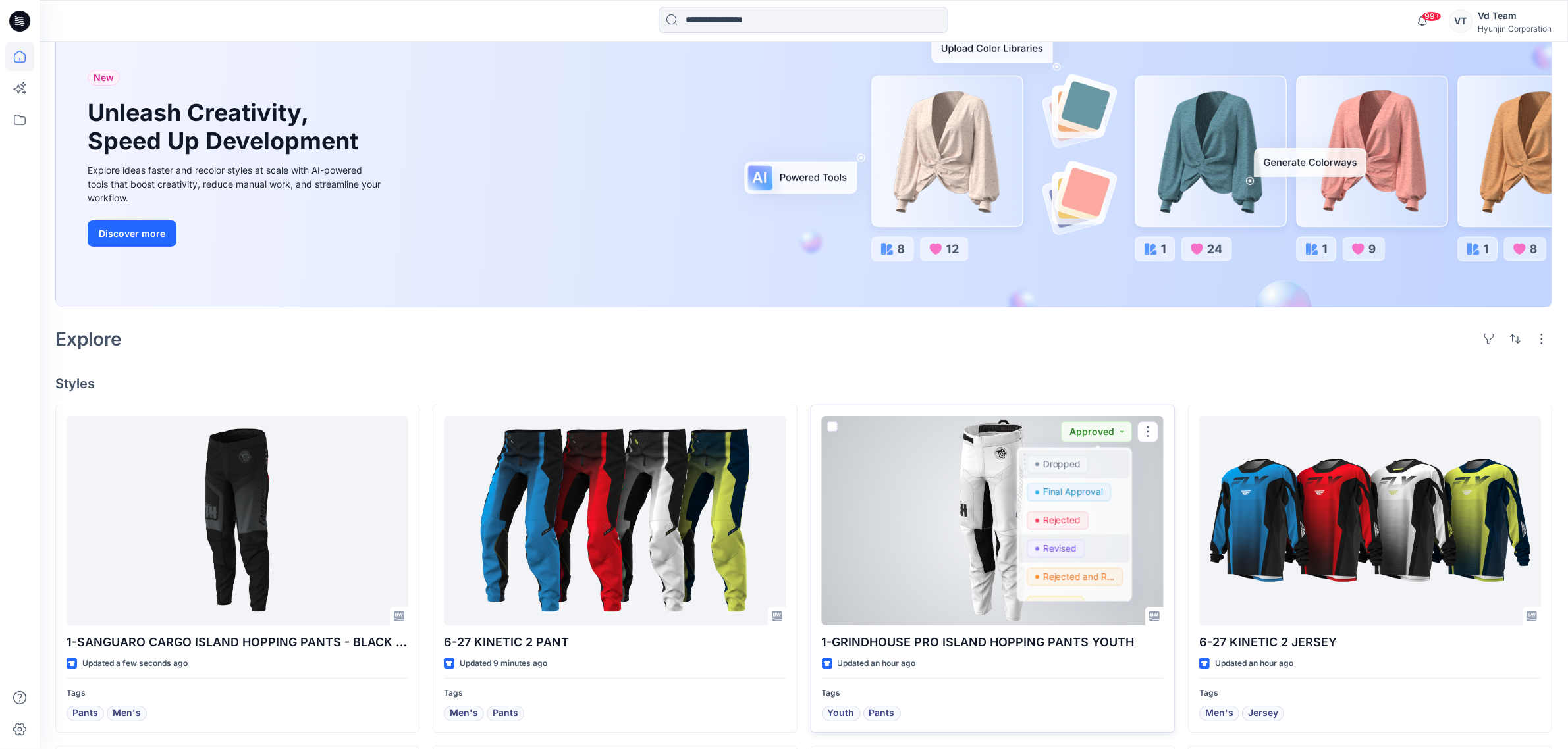
scroll to position [165, 0]
click at [1064, 567] on span "Request for review" at bounding box center [1078, 560] width 74 height 19
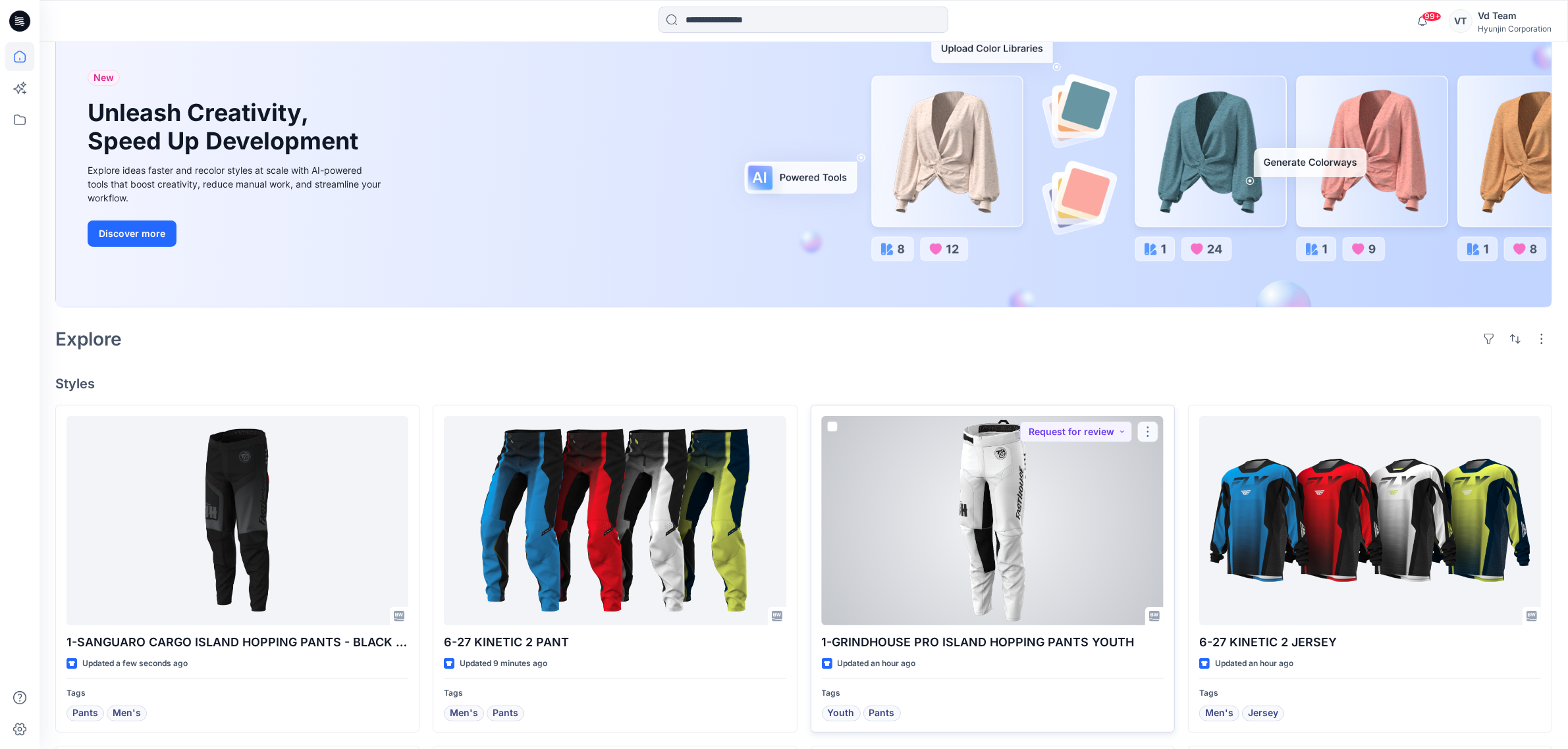
click at [1145, 431] on button "button" at bounding box center [1148, 432] width 21 height 21
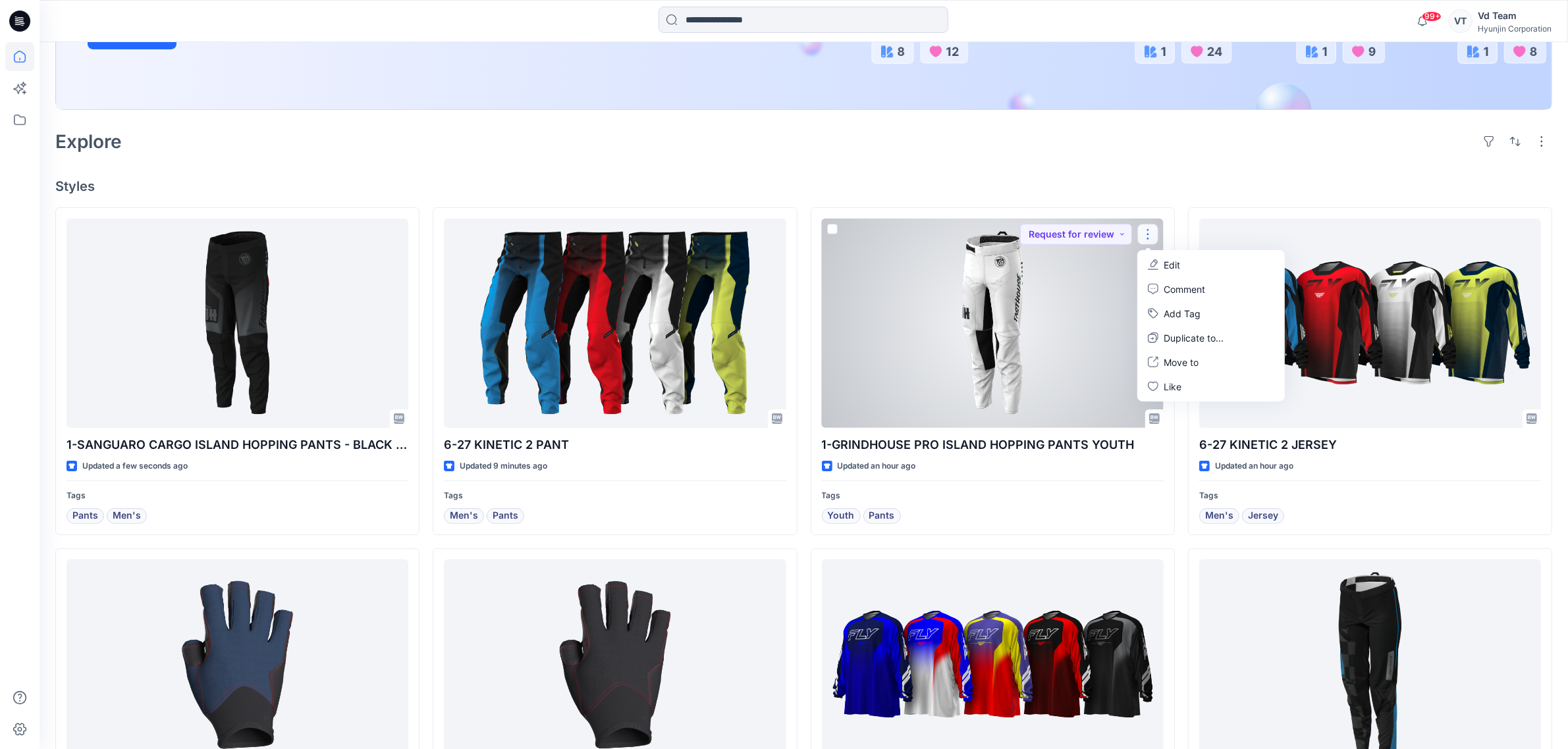
scroll to position [516, 0]
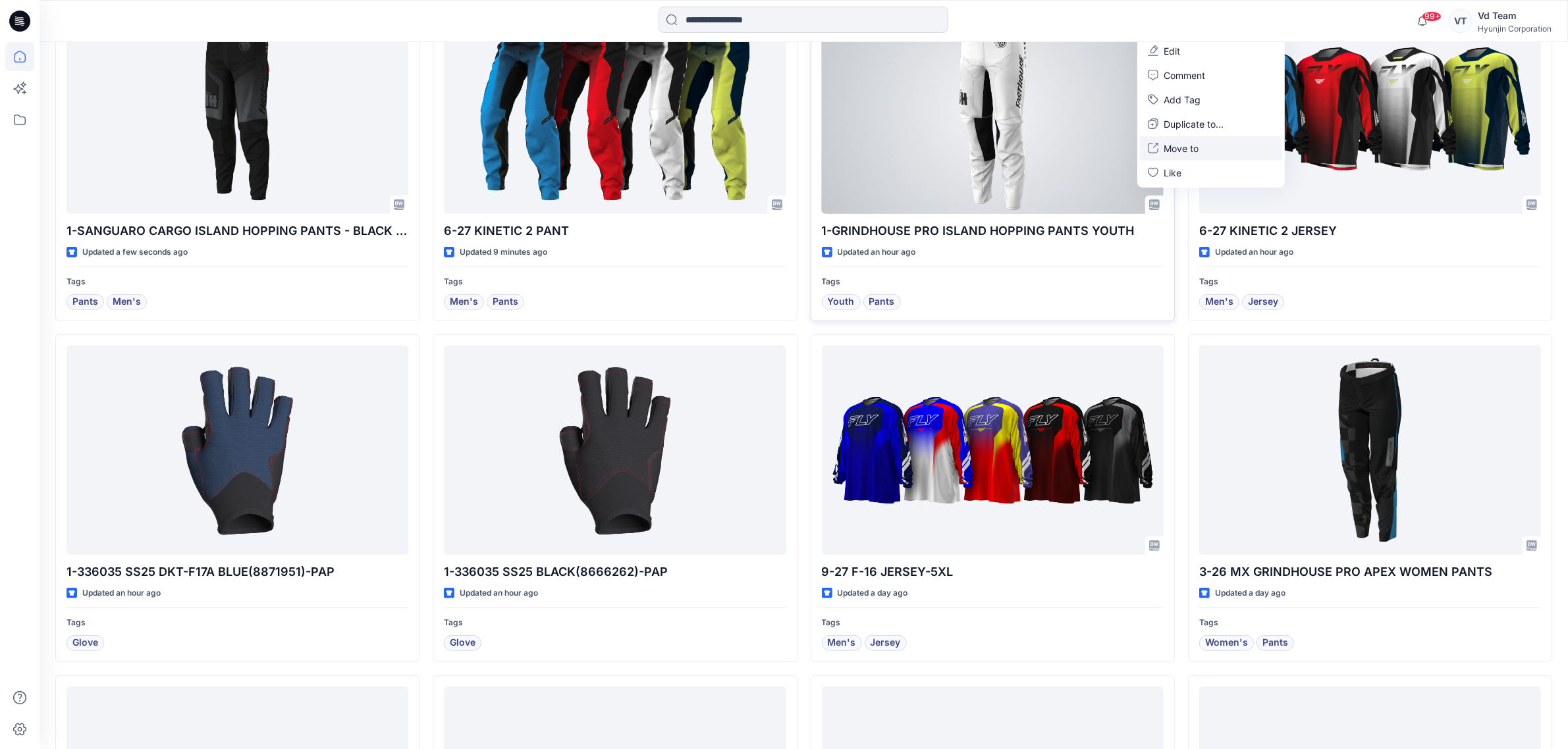
click at [1207, 143] on button "Move to" at bounding box center [1211, 148] width 142 height 25
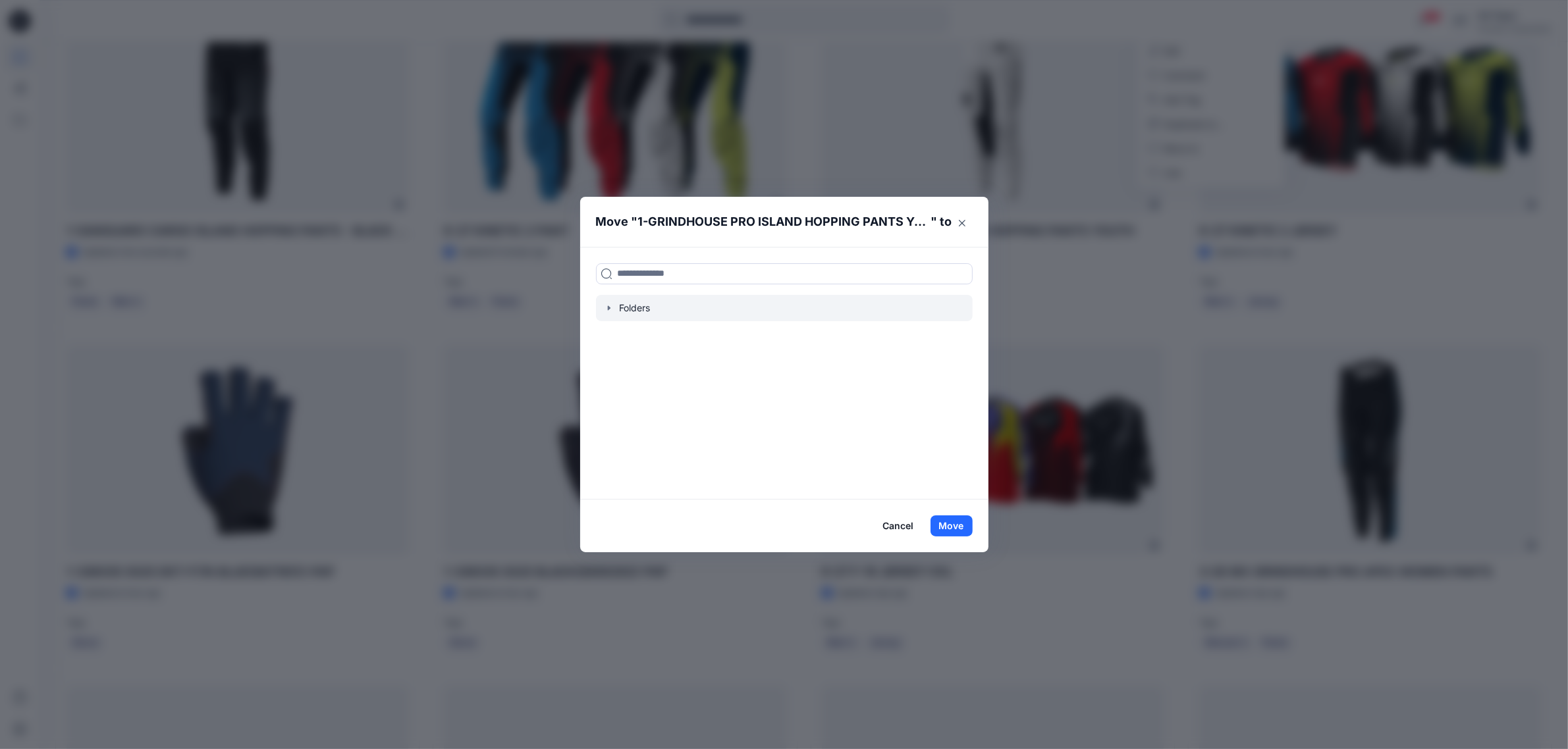
click at [614, 308] on icon "button" at bounding box center [608, 308] width 11 height 11
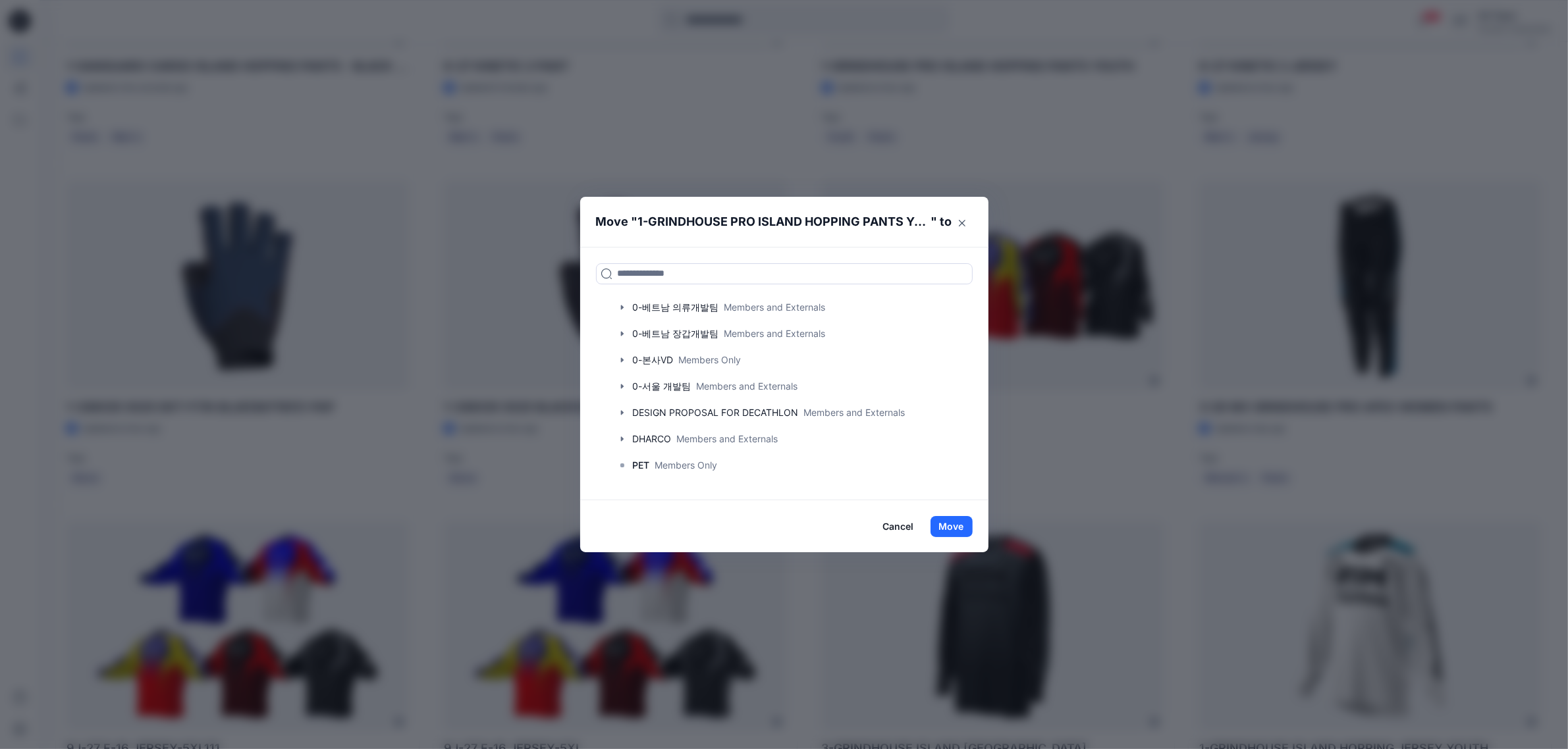
scroll to position [412, 0]
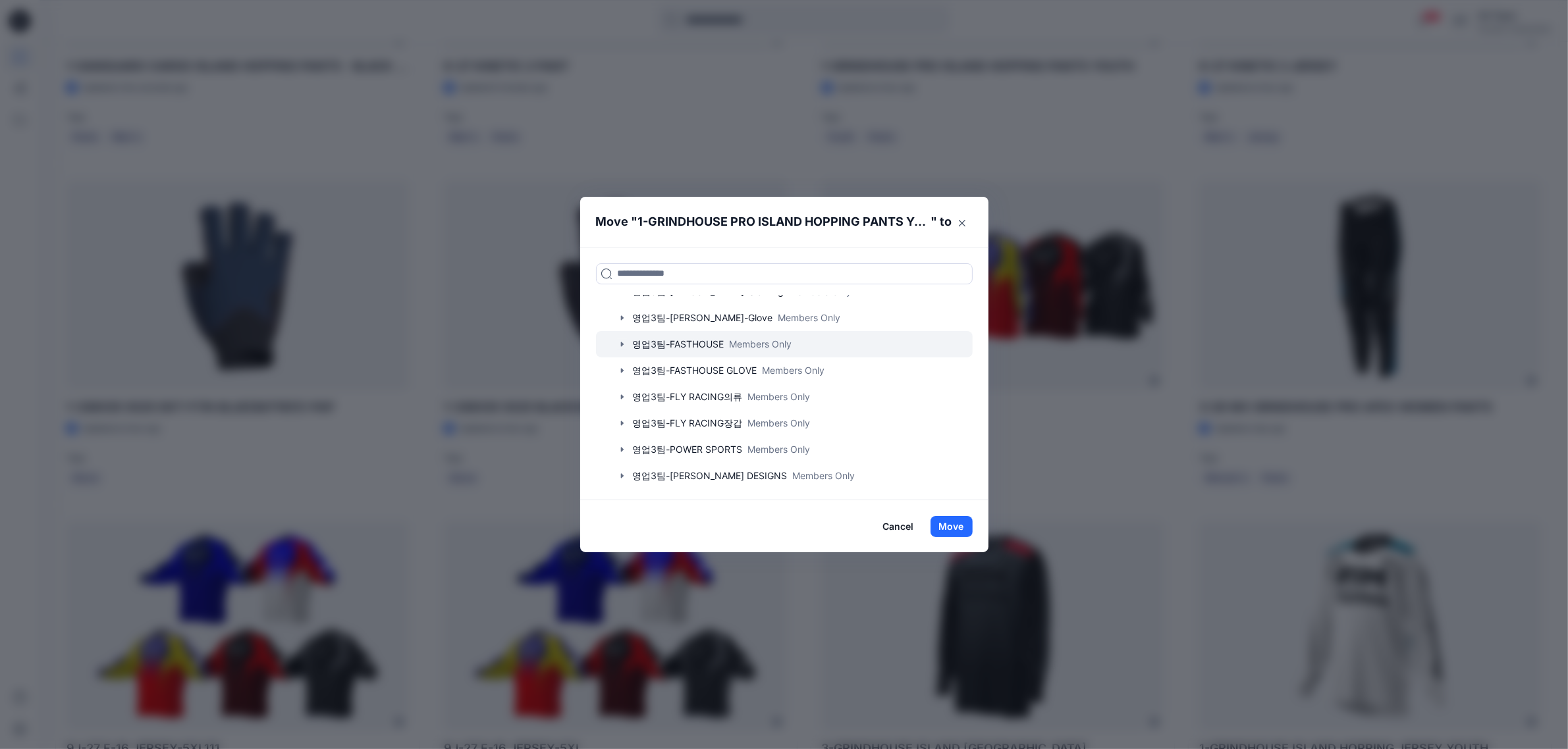
click at [627, 341] on icon "button" at bounding box center [622, 344] width 11 height 11
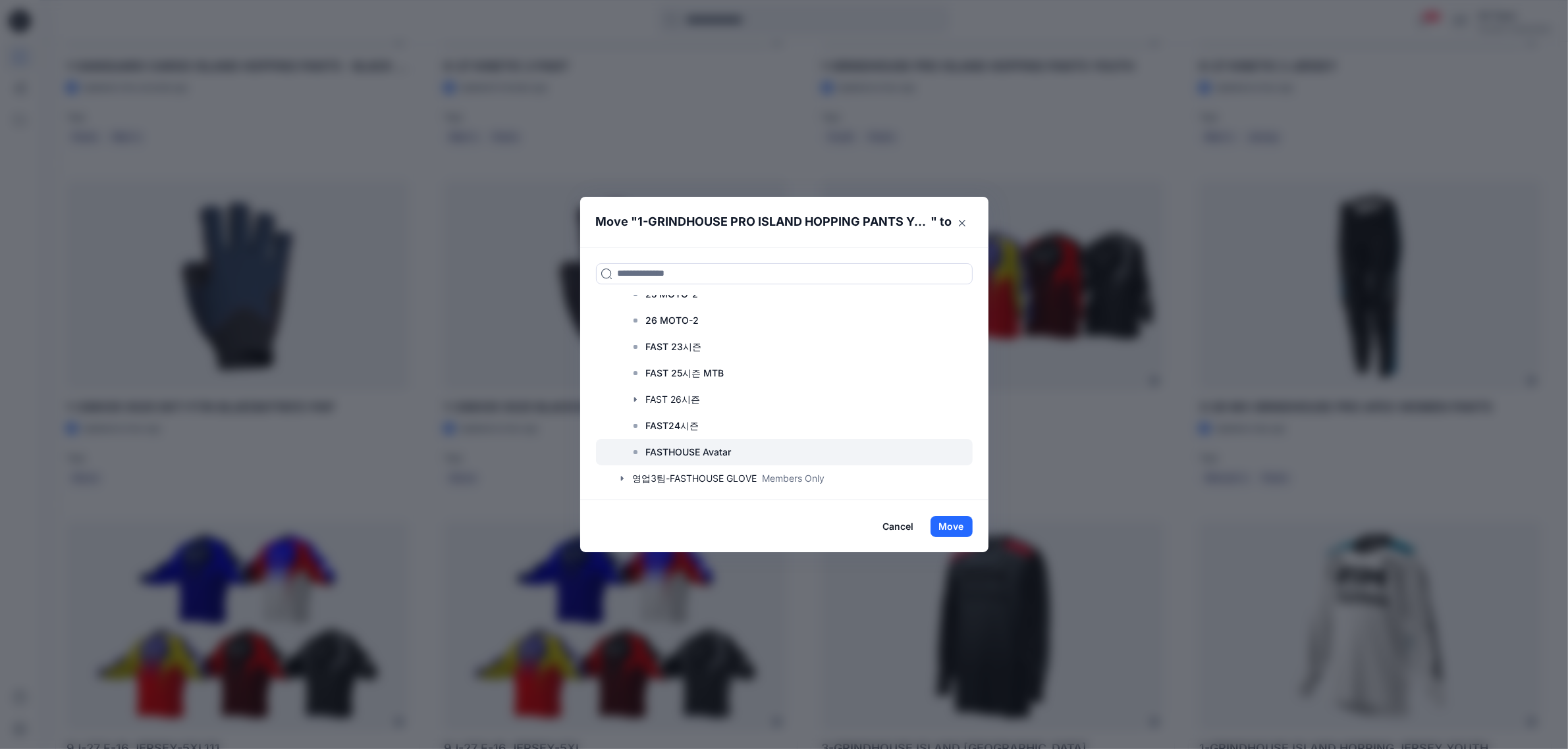
scroll to position [514, 0]
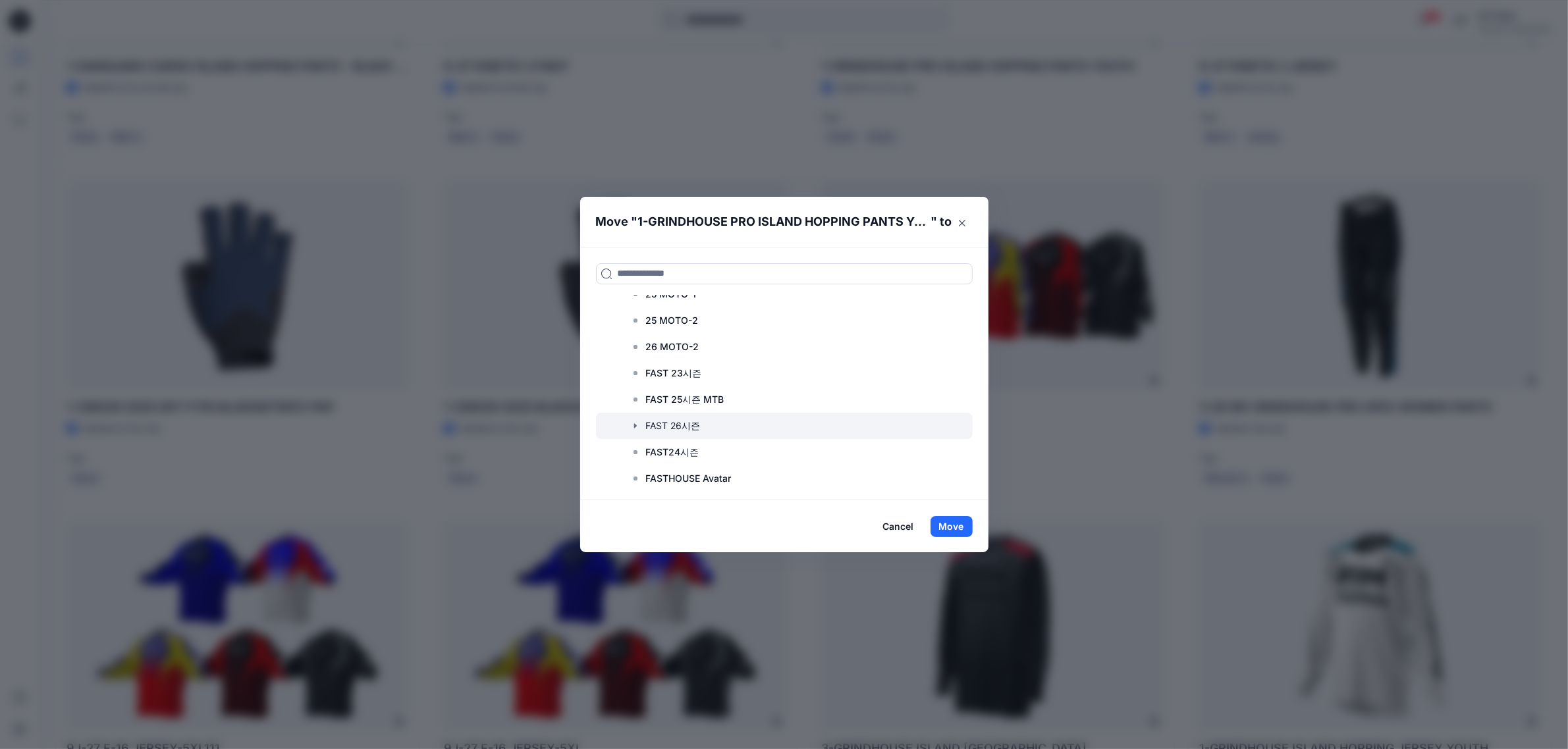
click at [674, 422] on div at bounding box center [784, 426] width 377 height 26
click at [965, 526] on button "Move" at bounding box center [951, 526] width 42 height 21
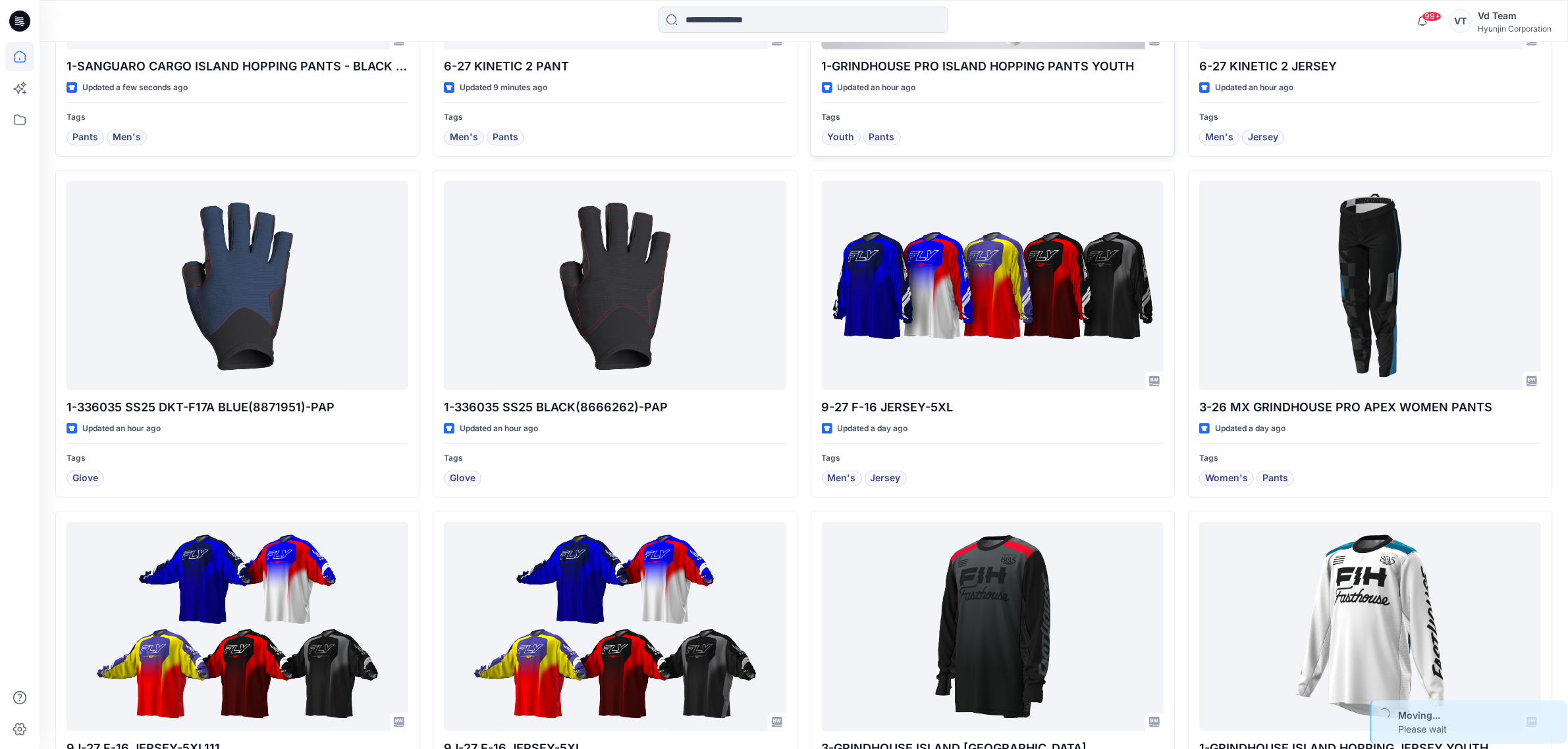
scroll to position [161, 0]
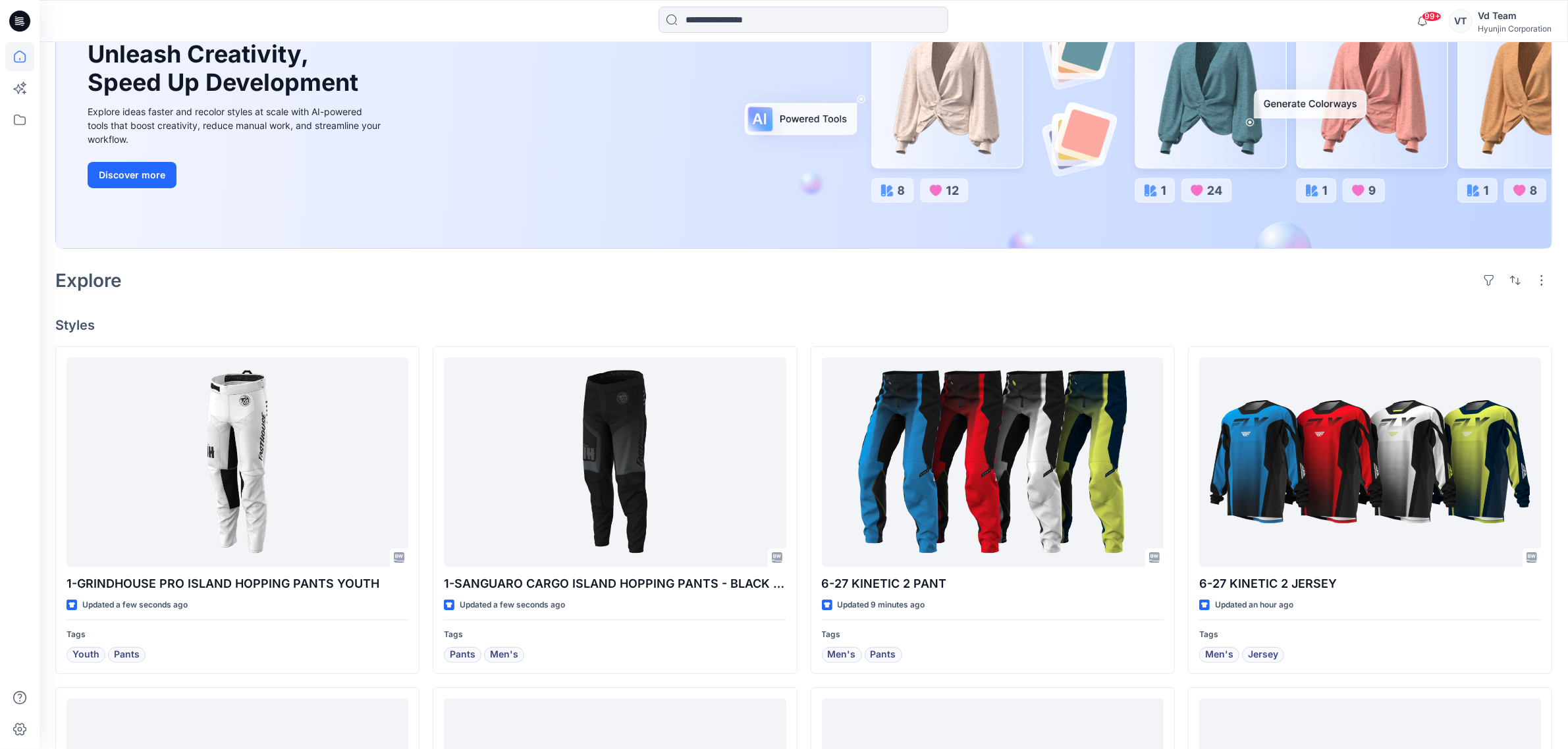
scroll to position [165, 0]
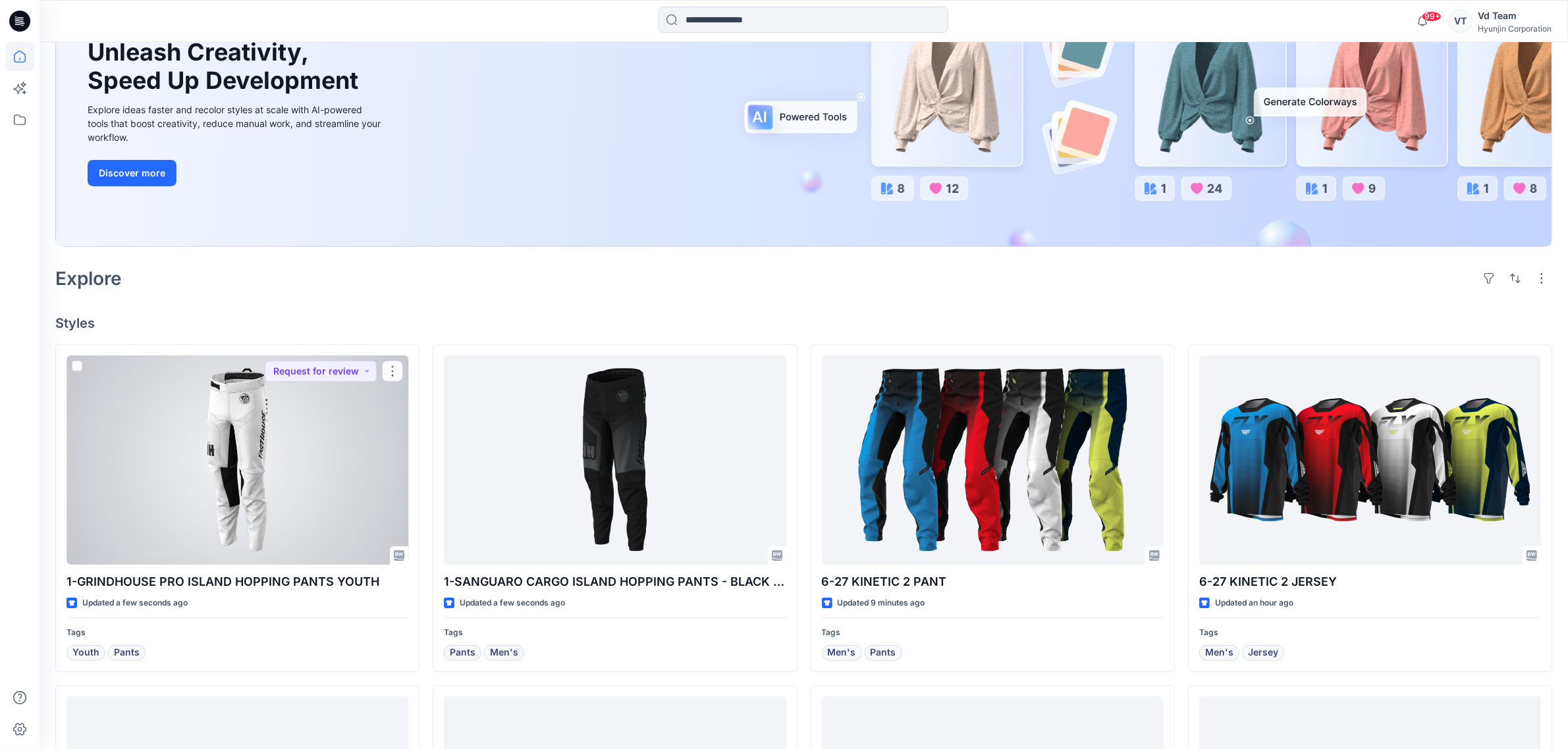
click at [277, 415] on div at bounding box center [237, 460] width 341 height 210
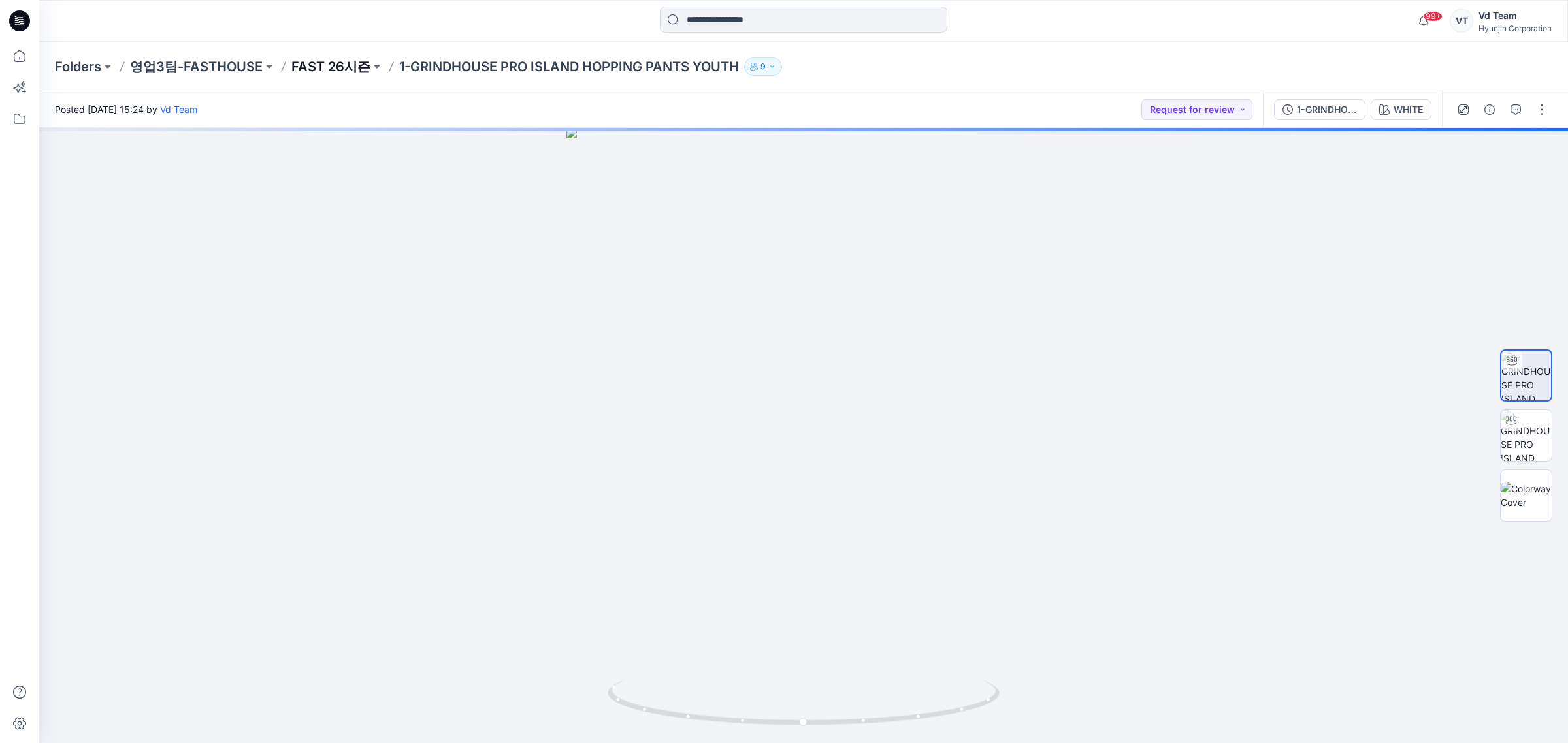
click at [322, 67] on p "FAST 26시즌" at bounding box center [331, 67] width 79 height 19
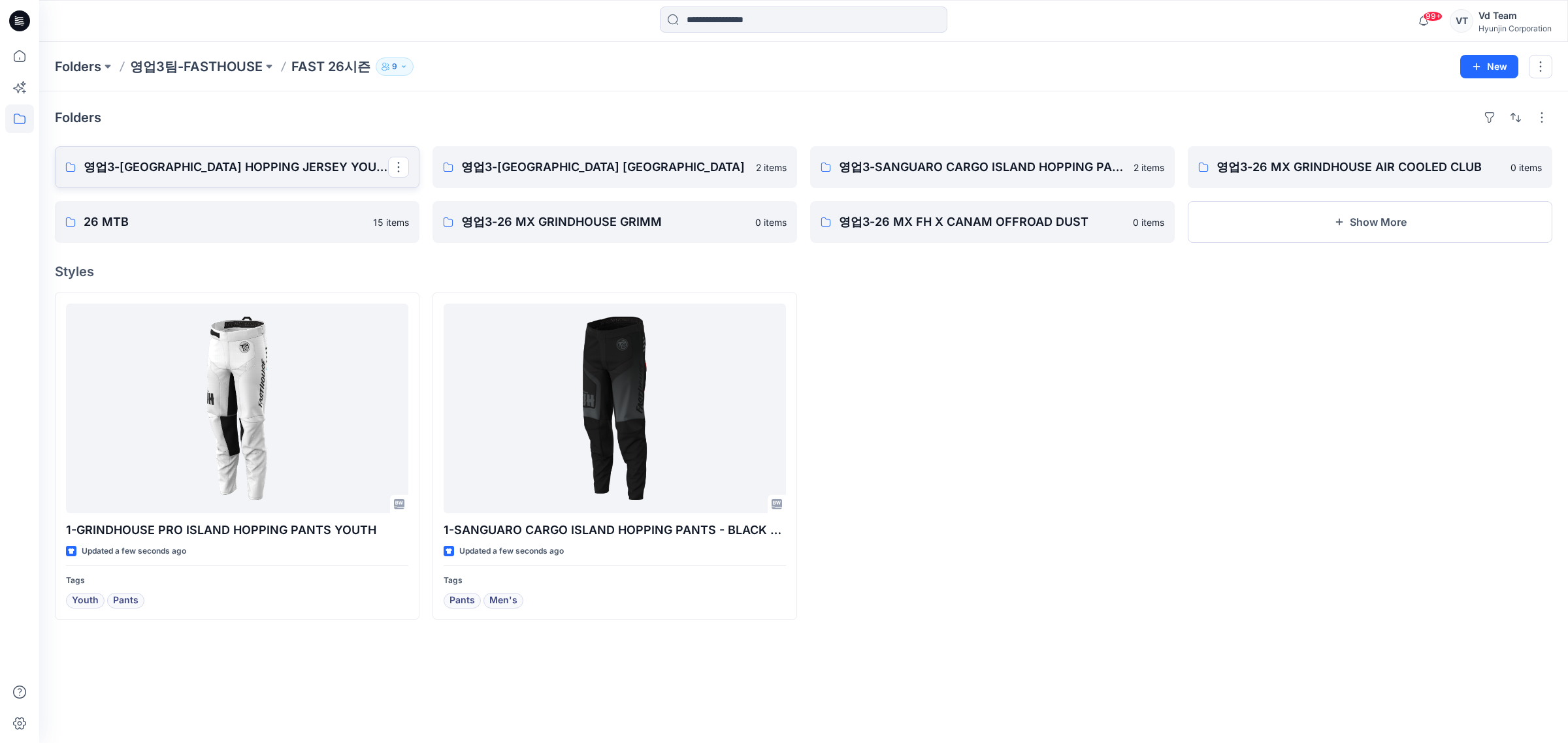
click at [321, 181] on link "영업3-[GEOGRAPHIC_DATA] HOPPING JERSEY YOUTH" at bounding box center [237, 166] width 365 height 41
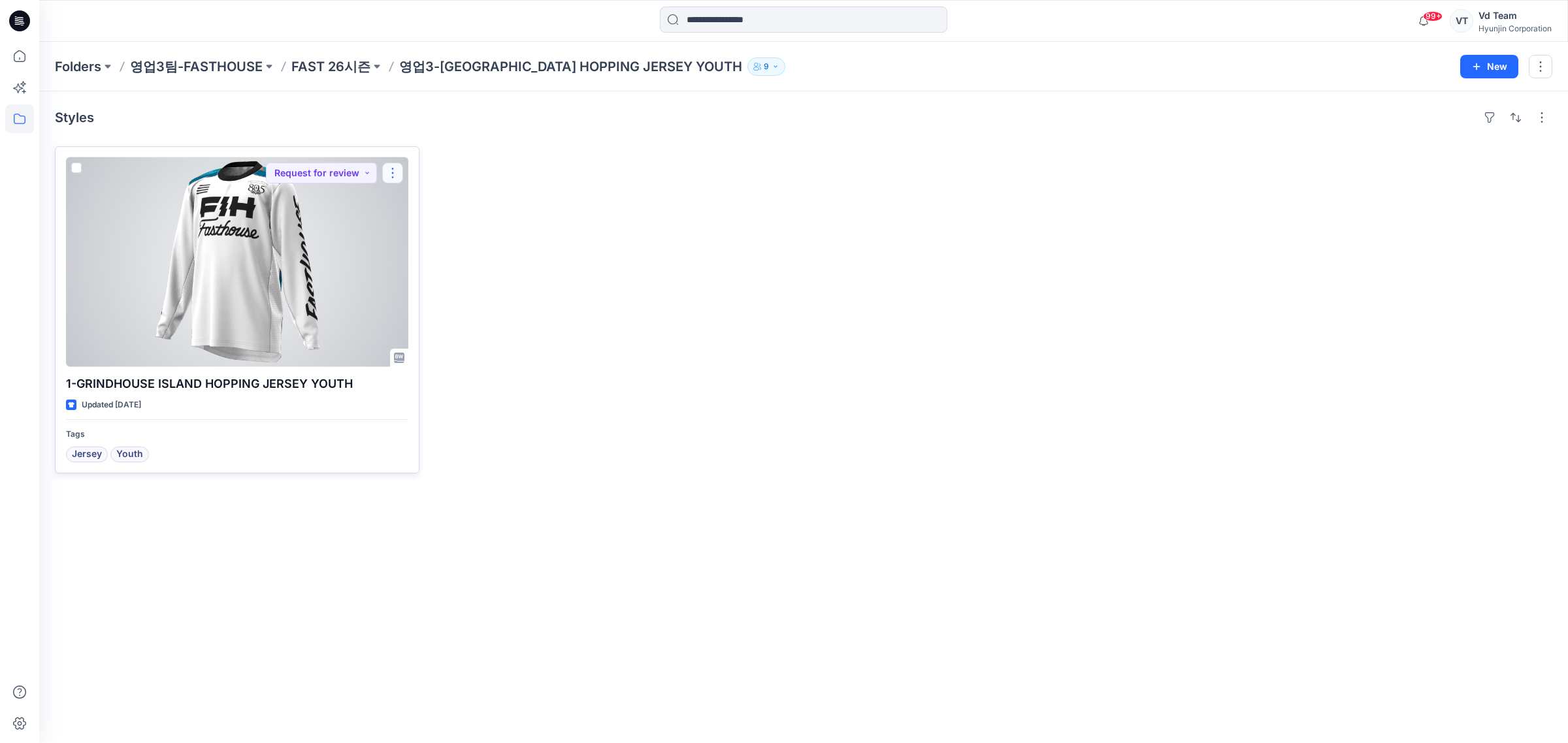
drag, startPoint x: 403, startPoint y: 173, endPoint x: 396, endPoint y: 183, distance: 12.2
click at [396, 174] on button "button" at bounding box center [392, 173] width 21 height 21
click at [426, 292] on button "Move to" at bounding box center [456, 300] width 141 height 24
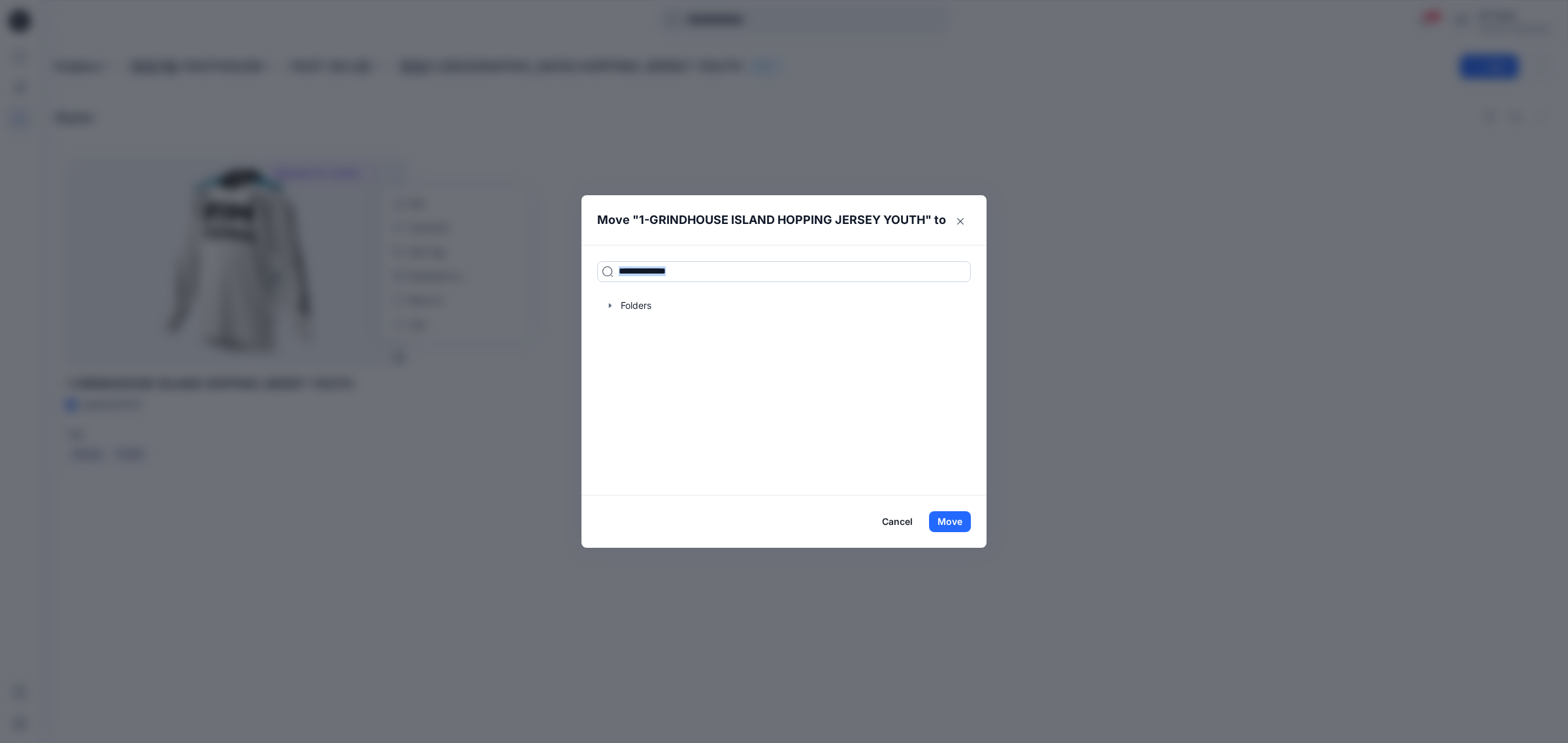
drag, startPoint x: 709, startPoint y: 287, endPoint x: 717, endPoint y: 271, distance: 17.9
click at [711, 282] on div "Folders" at bounding box center [784, 370] width 405 height 251
click at [606, 305] on icon "button" at bounding box center [610, 305] width 11 height 11
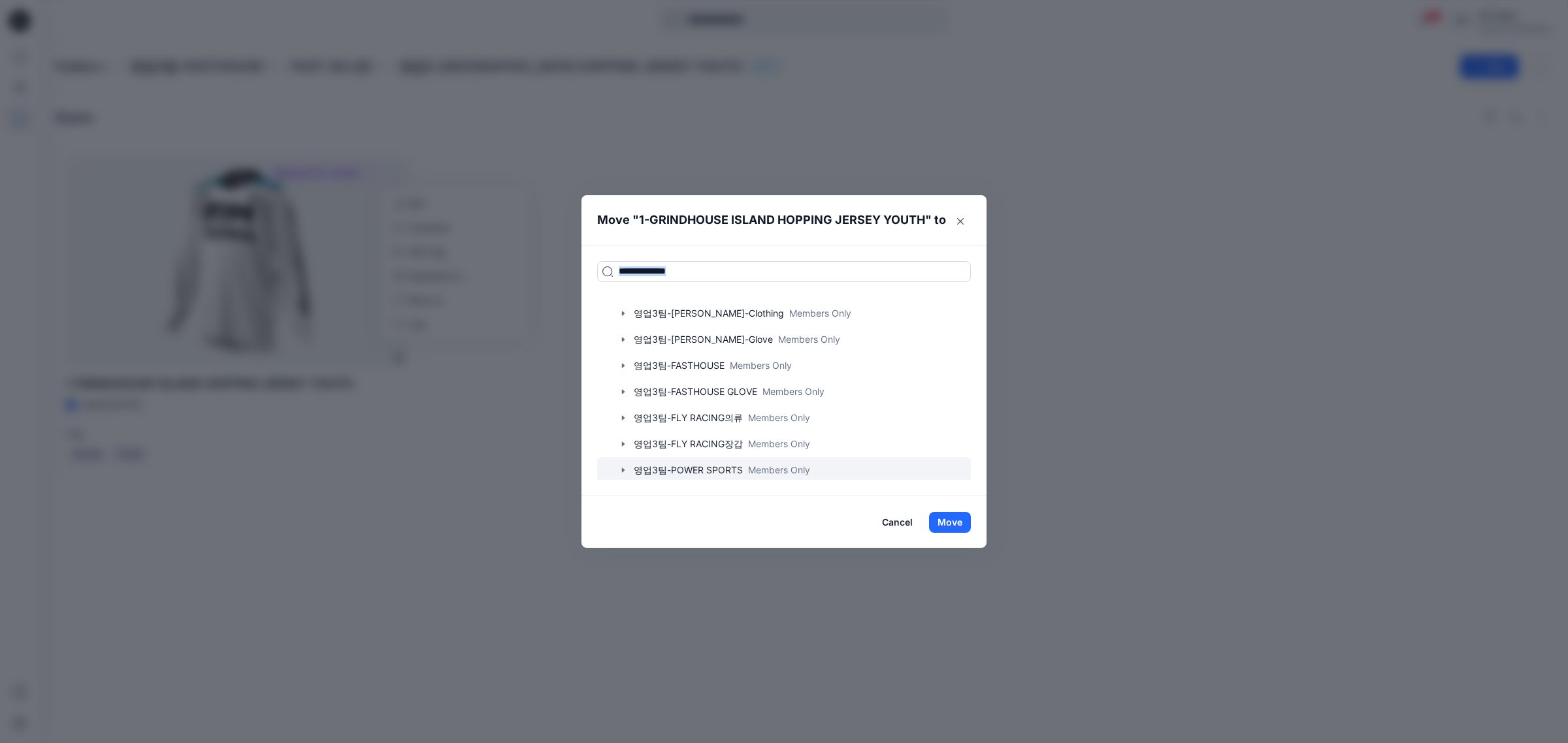
scroll to position [357, 0]
click at [622, 392] on icon "button" at bounding box center [623, 392] width 2 height 5
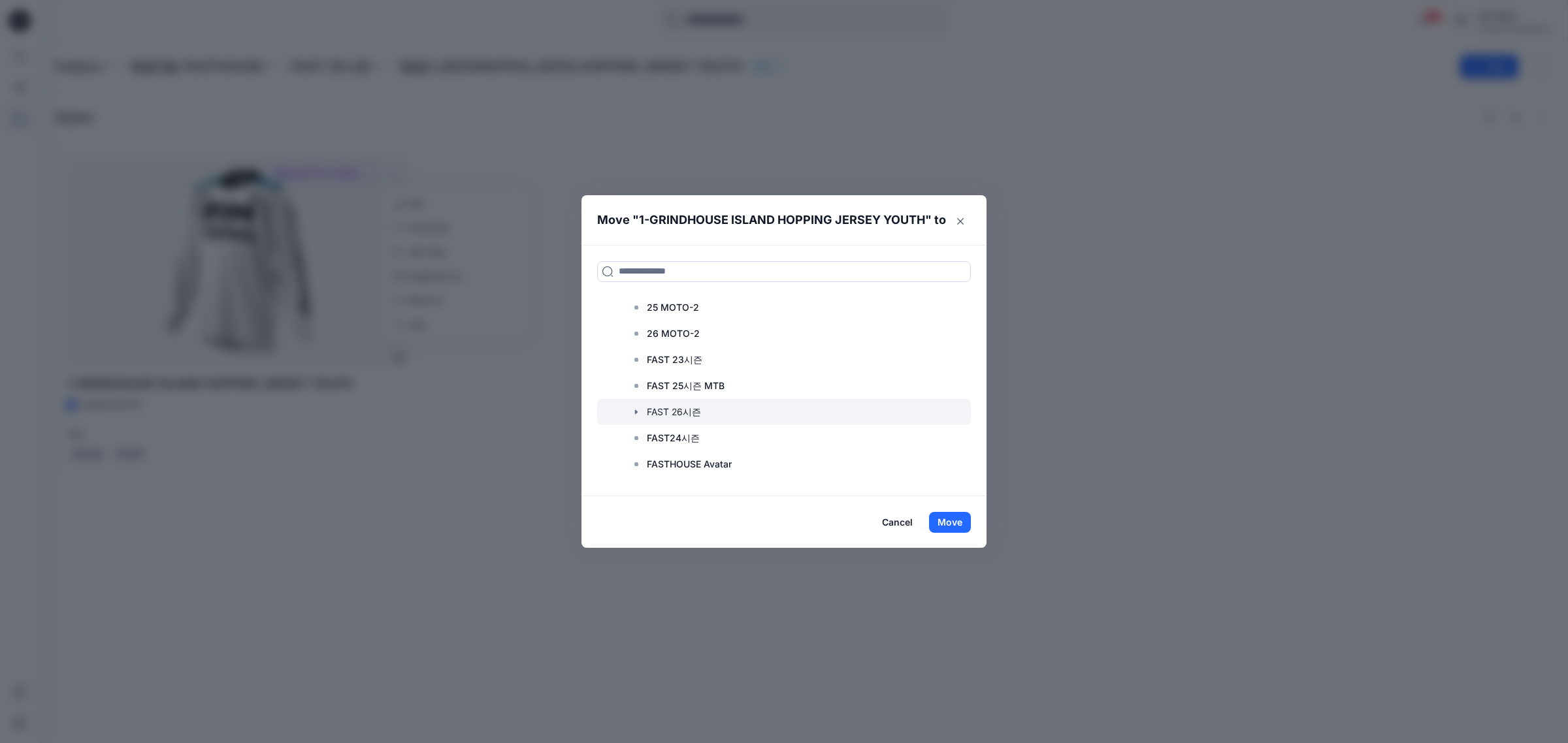
click at [691, 412] on div at bounding box center [784, 412] width 374 height 26
click at [966, 521] on button "Move" at bounding box center [950, 522] width 41 height 21
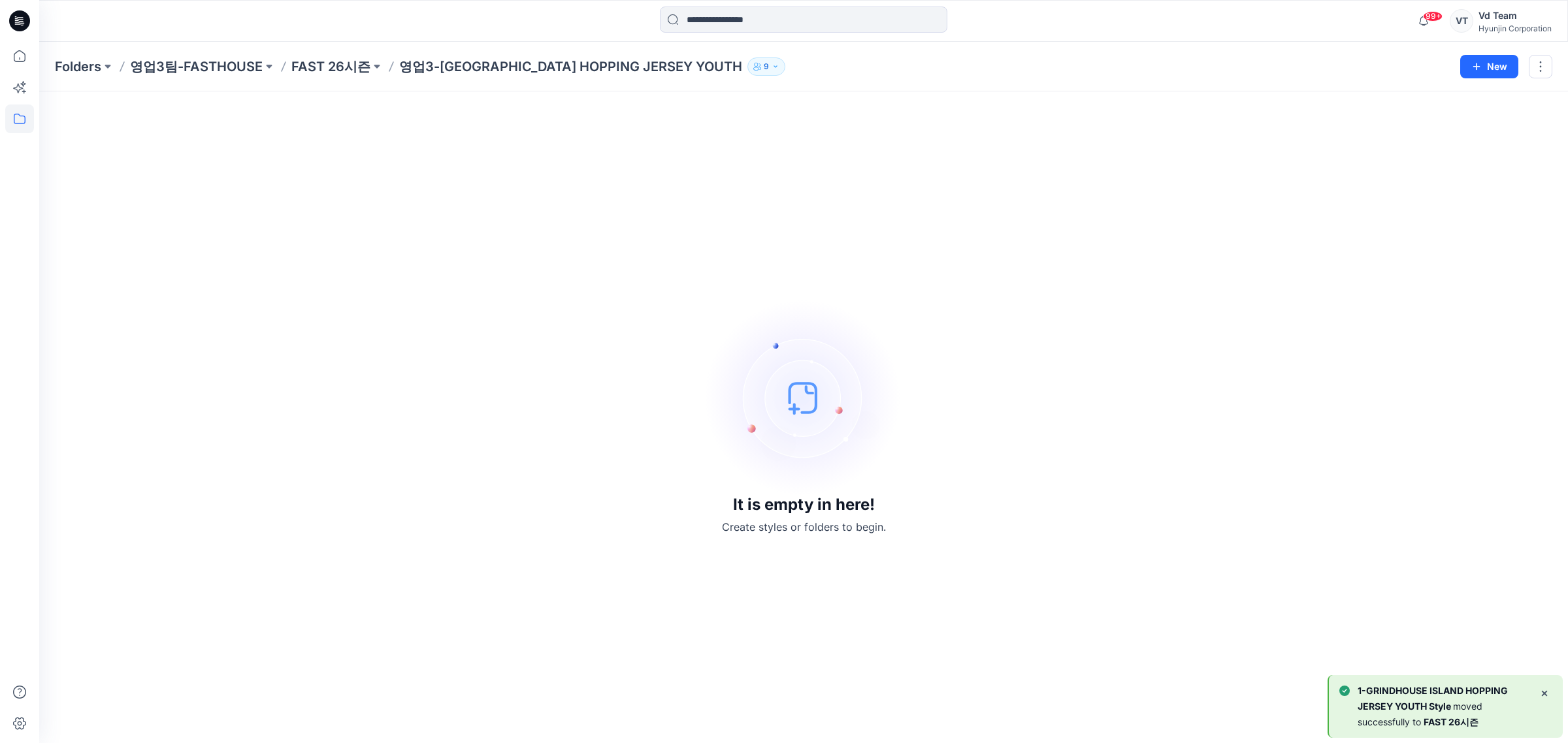
click at [329, 63] on p "FAST 26시즌" at bounding box center [331, 67] width 79 height 19
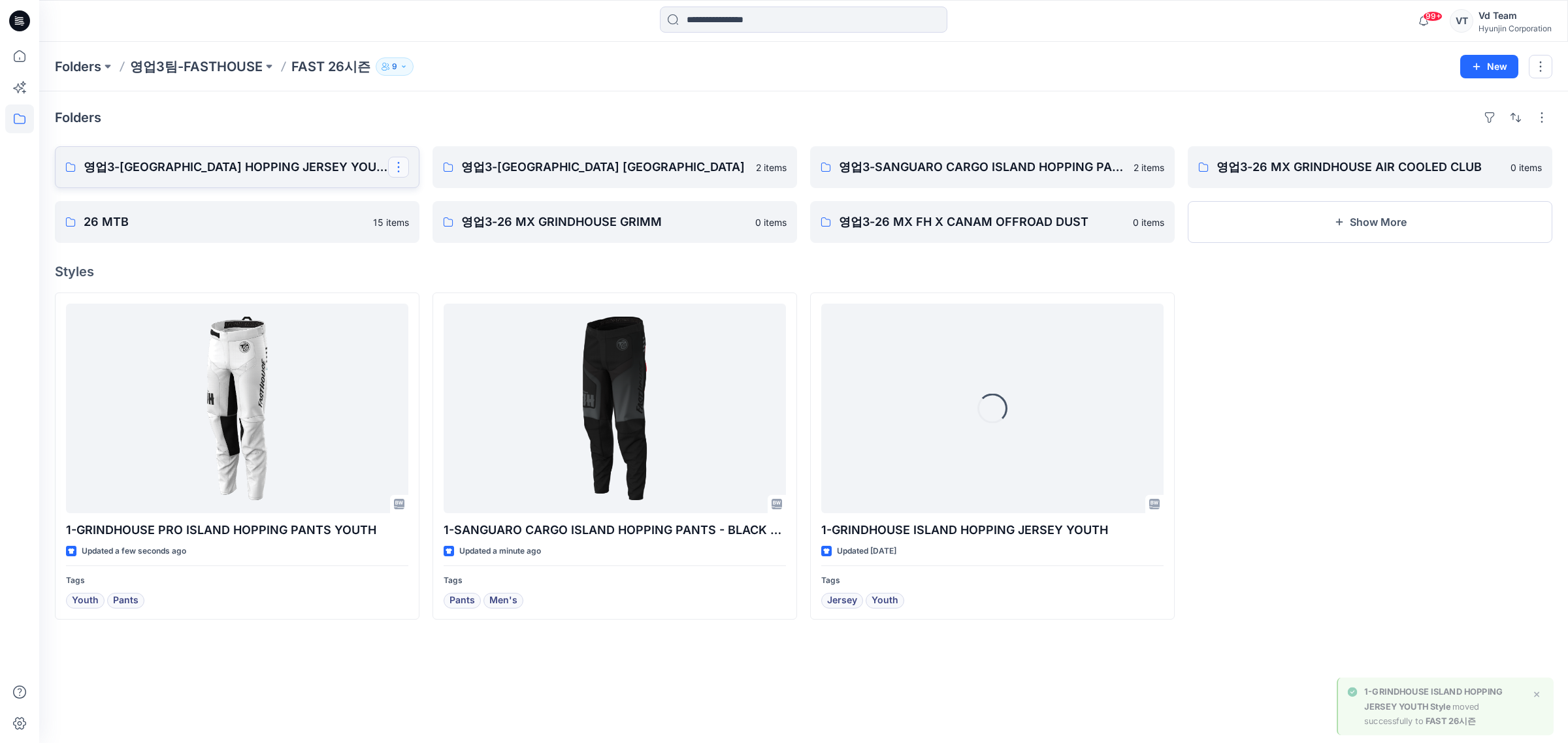
click at [394, 167] on button "button" at bounding box center [399, 167] width 21 height 21
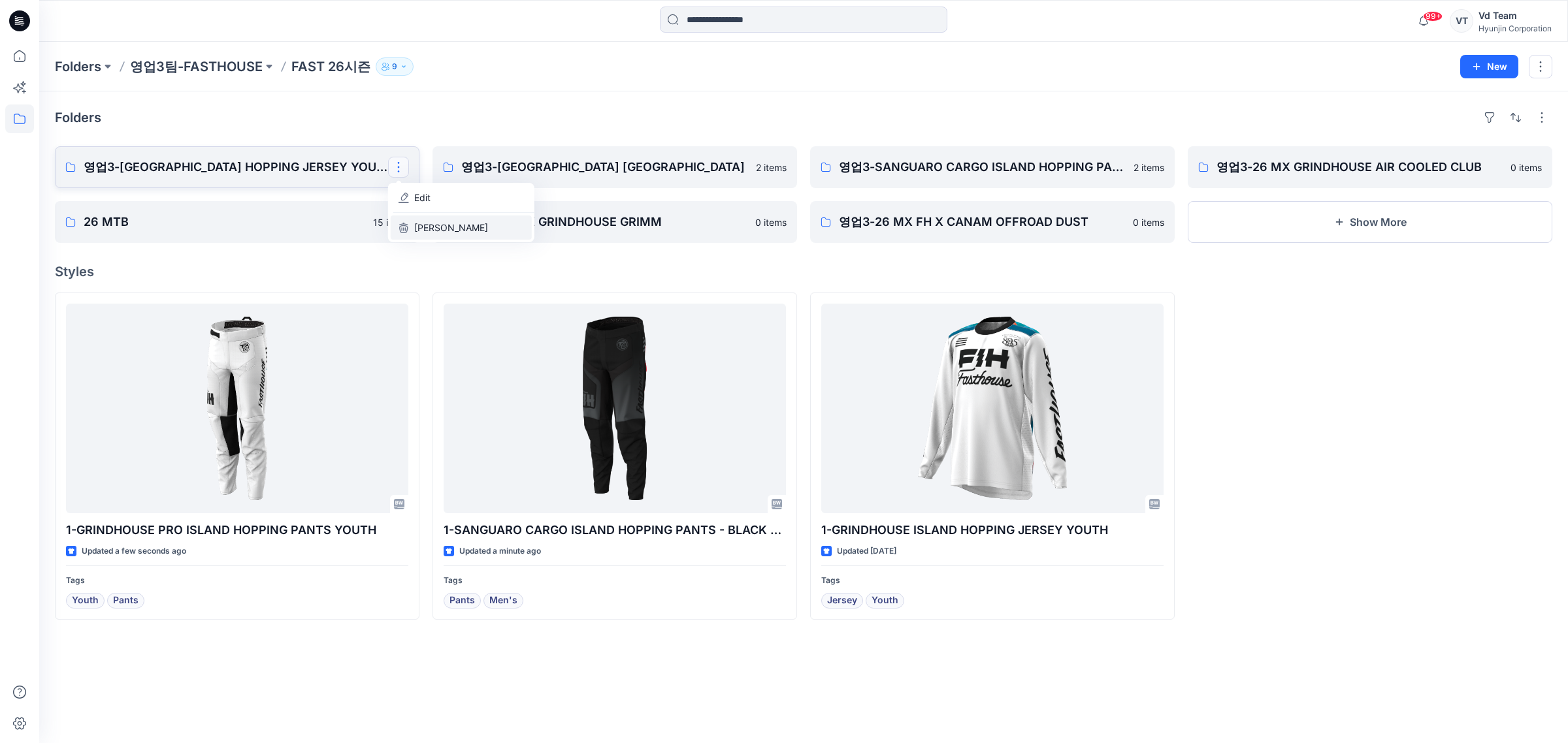
click at [442, 222] on p "Delete Folder" at bounding box center [451, 227] width 74 height 14
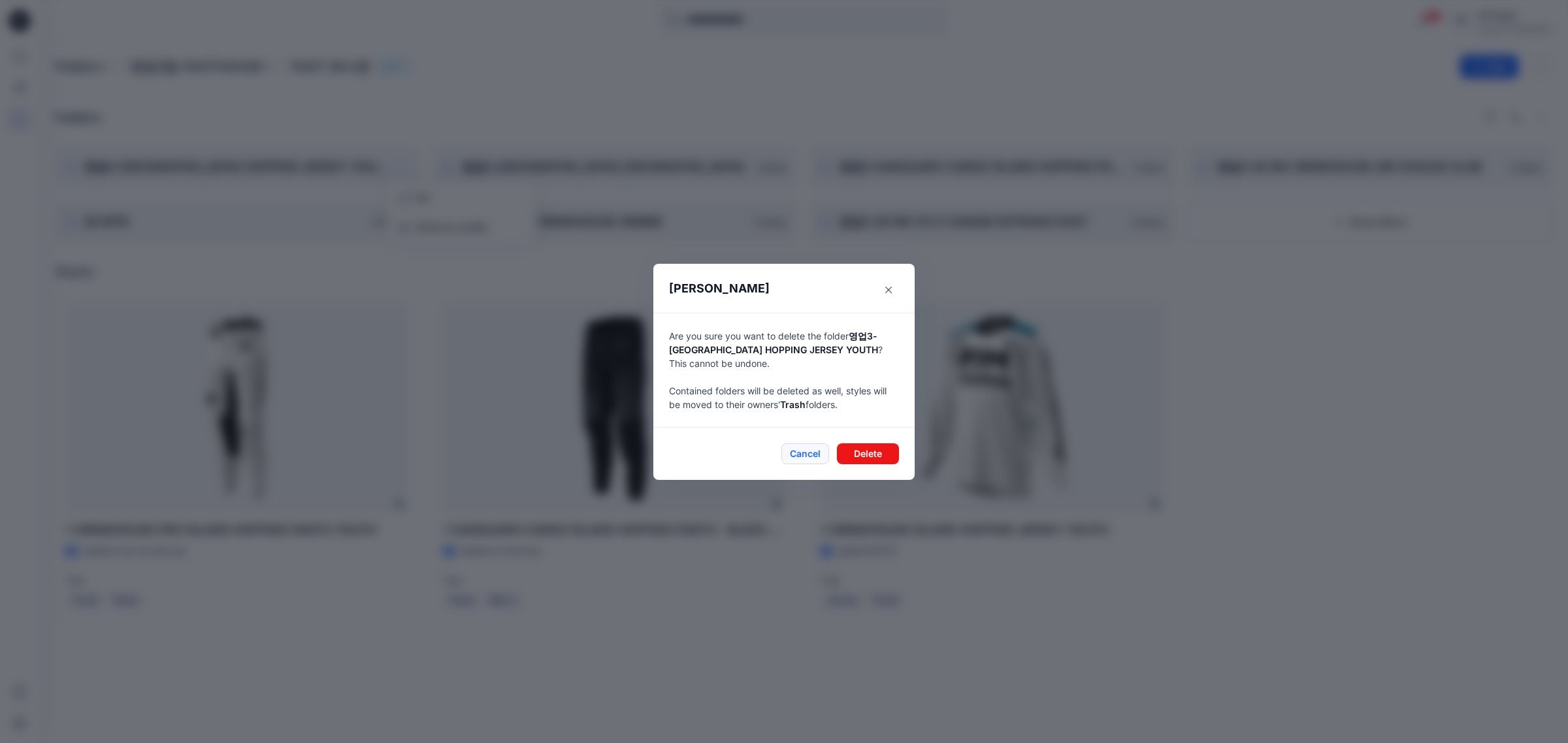
drag, startPoint x: 810, startPoint y: 451, endPoint x: 396, endPoint y: 187, distance: 491.0
click at [808, 451] on button "Cancel" at bounding box center [805, 454] width 48 height 21
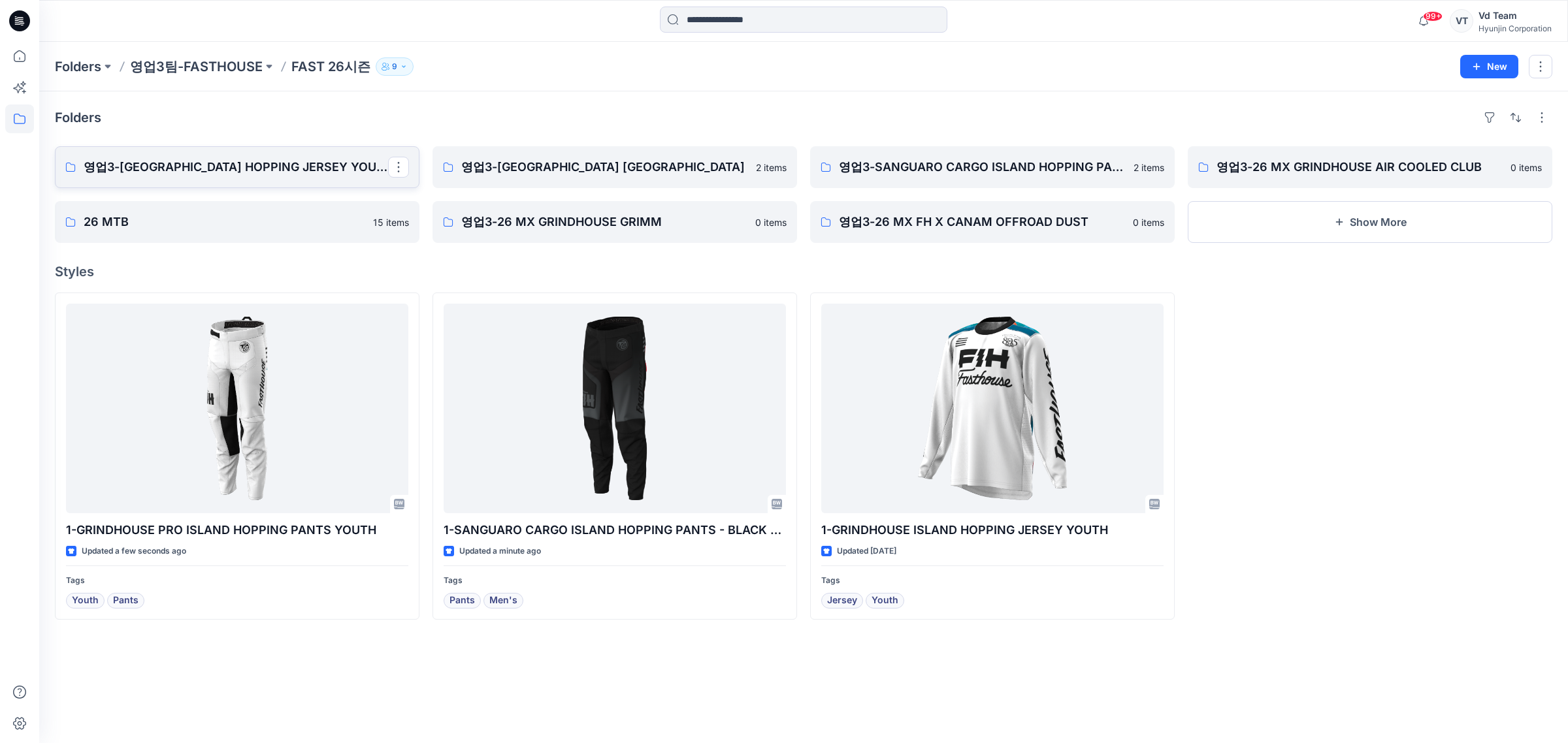
click at [390, 174] on button "button" at bounding box center [399, 167] width 21 height 21
click at [435, 222] on p "Delete Folder" at bounding box center [451, 227] width 74 height 14
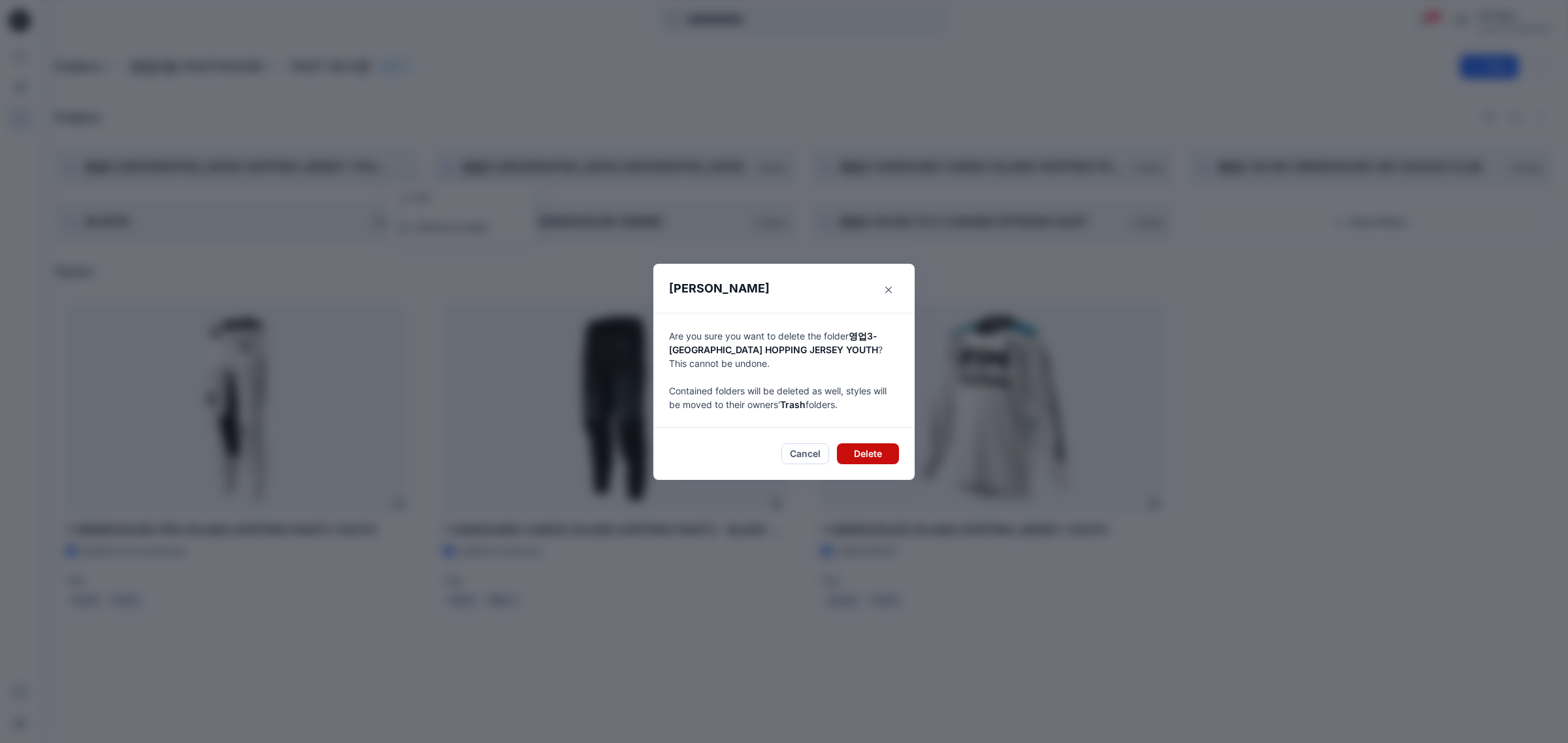
click at [886, 449] on button "Delete" at bounding box center [868, 454] width 62 height 21
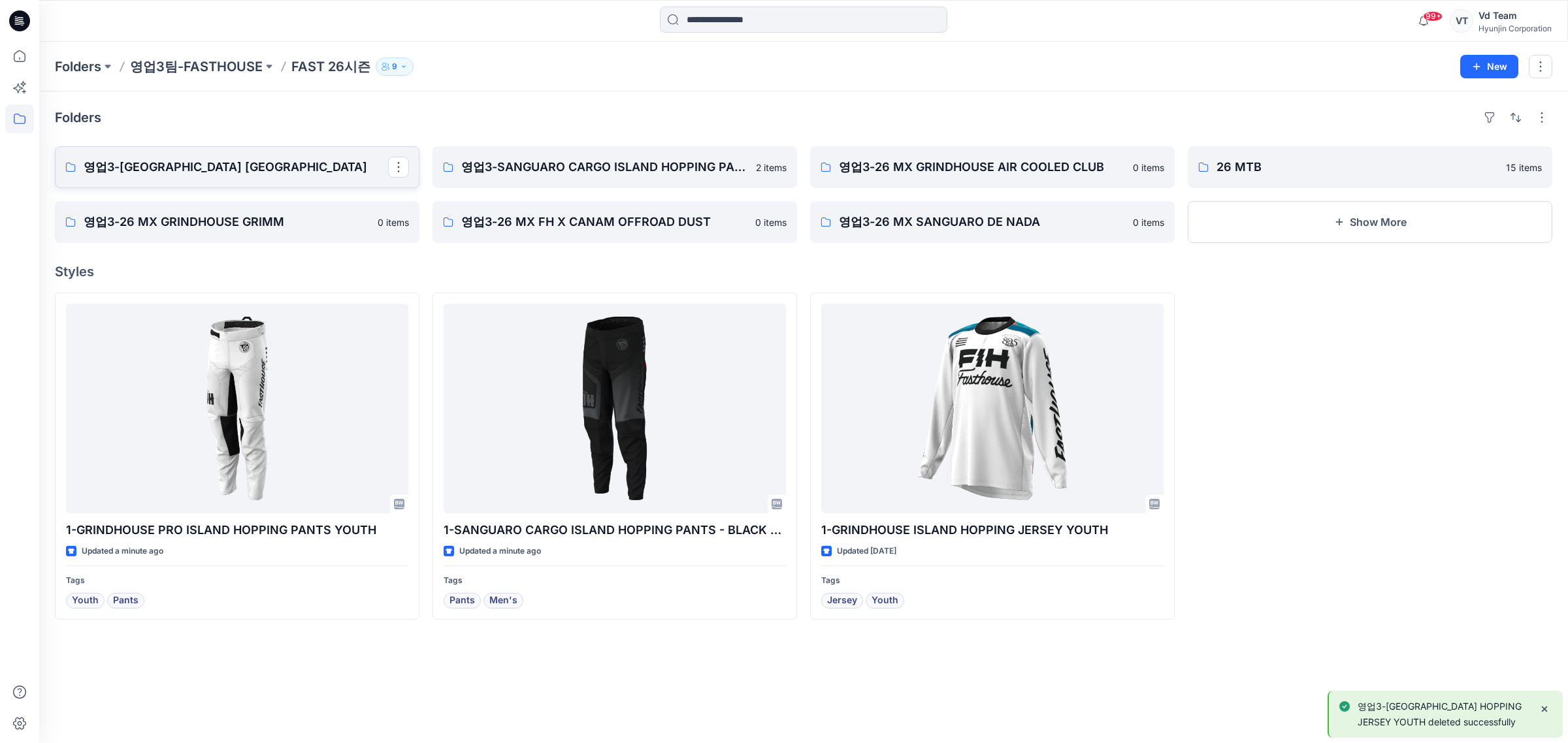
click at [335, 165] on p "영업3-GRINDHOUSE ISLAND HOPPING JERSEY" at bounding box center [236, 167] width 305 height 19
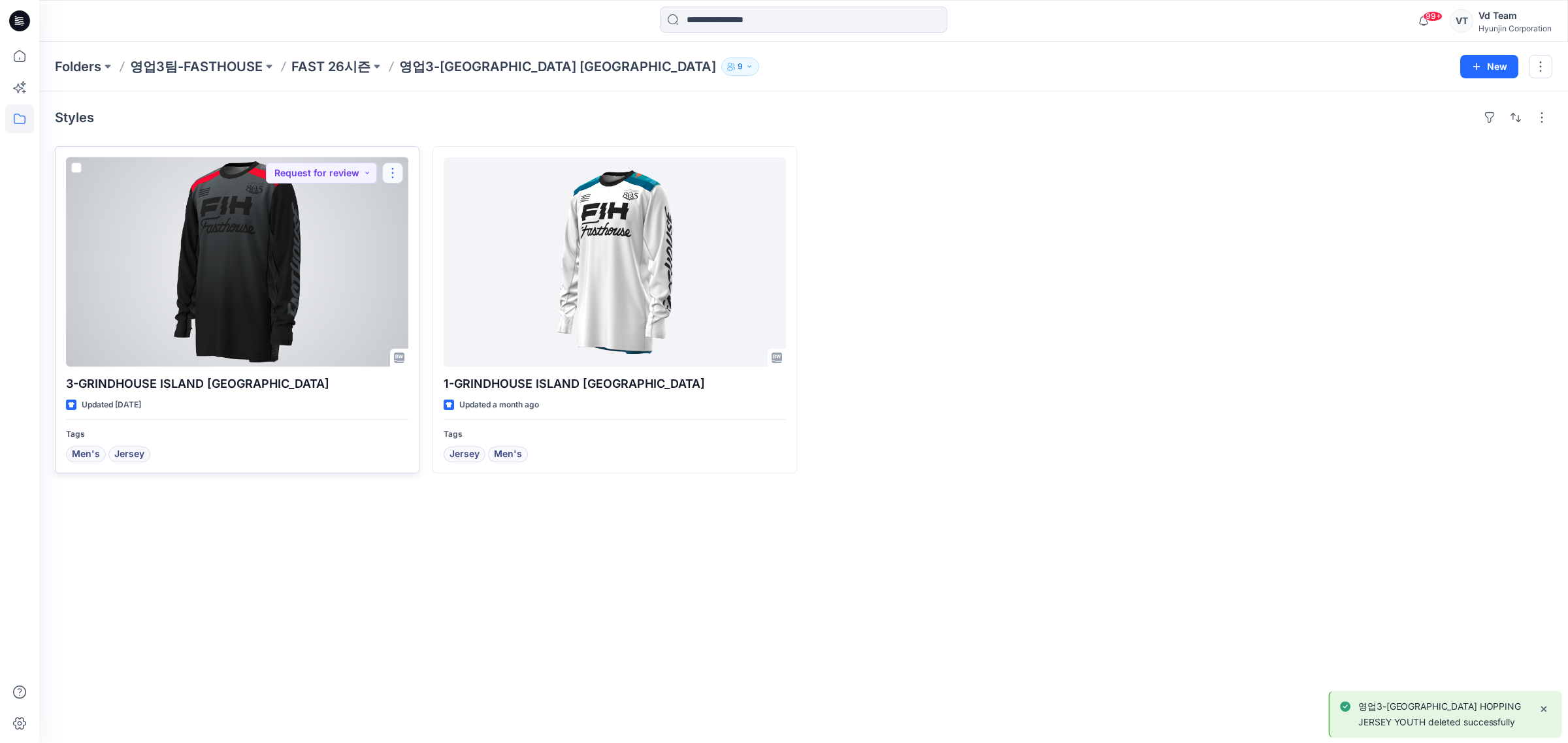
click at [389, 175] on button "button" at bounding box center [392, 173] width 21 height 21
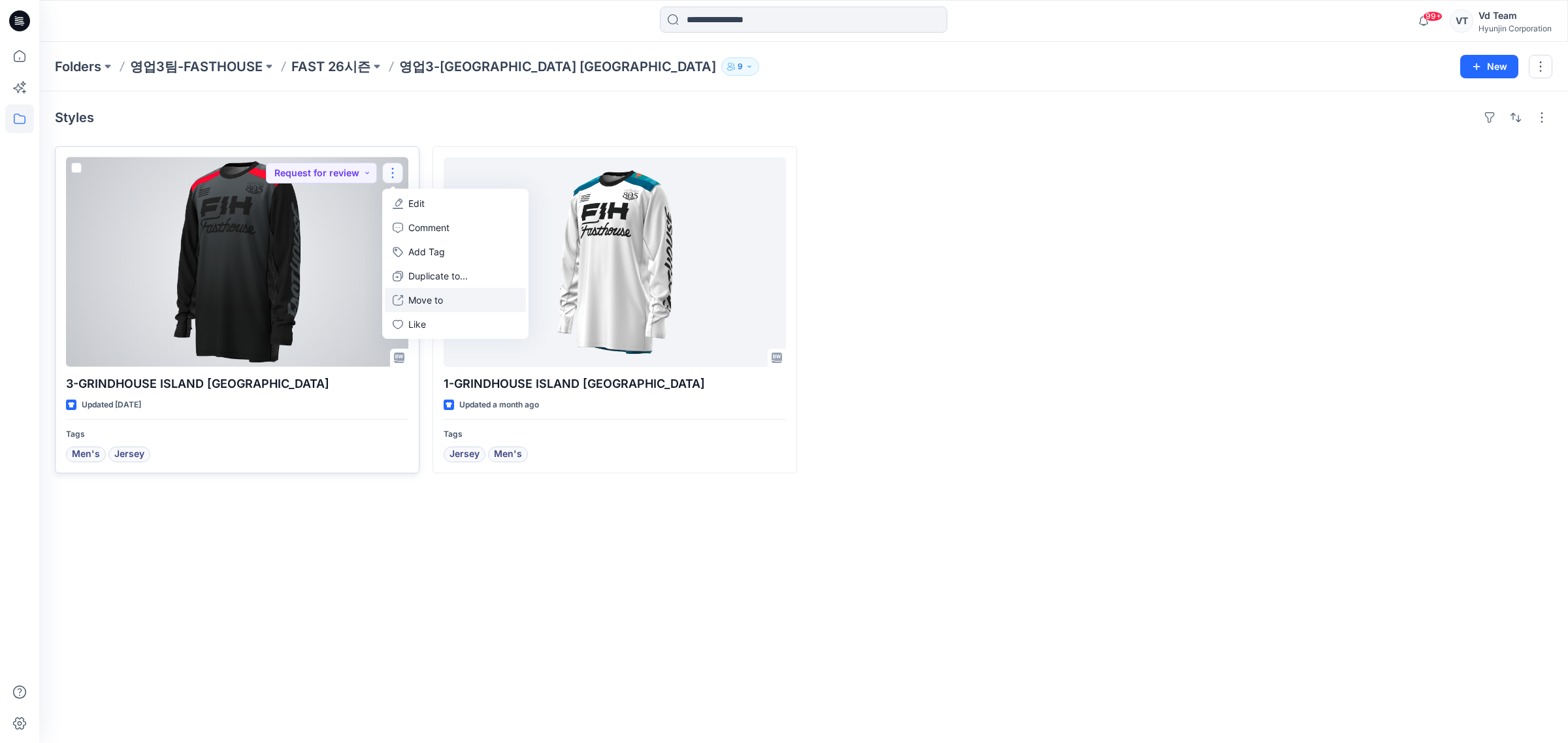
click at [422, 294] on p "Move to" at bounding box center [426, 300] width 35 height 14
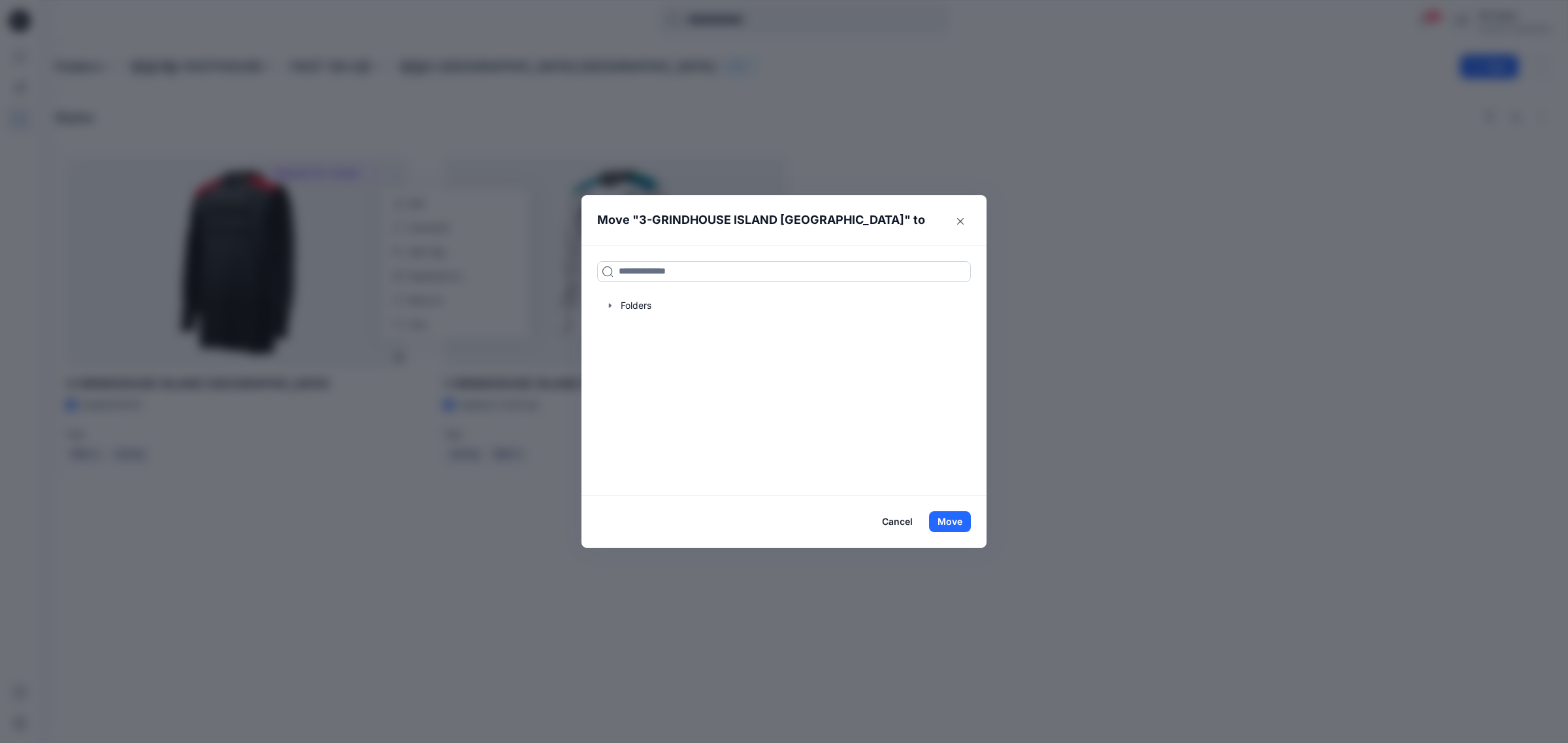
click at [658, 272] on input at bounding box center [784, 272] width 374 height 21
type input "***"
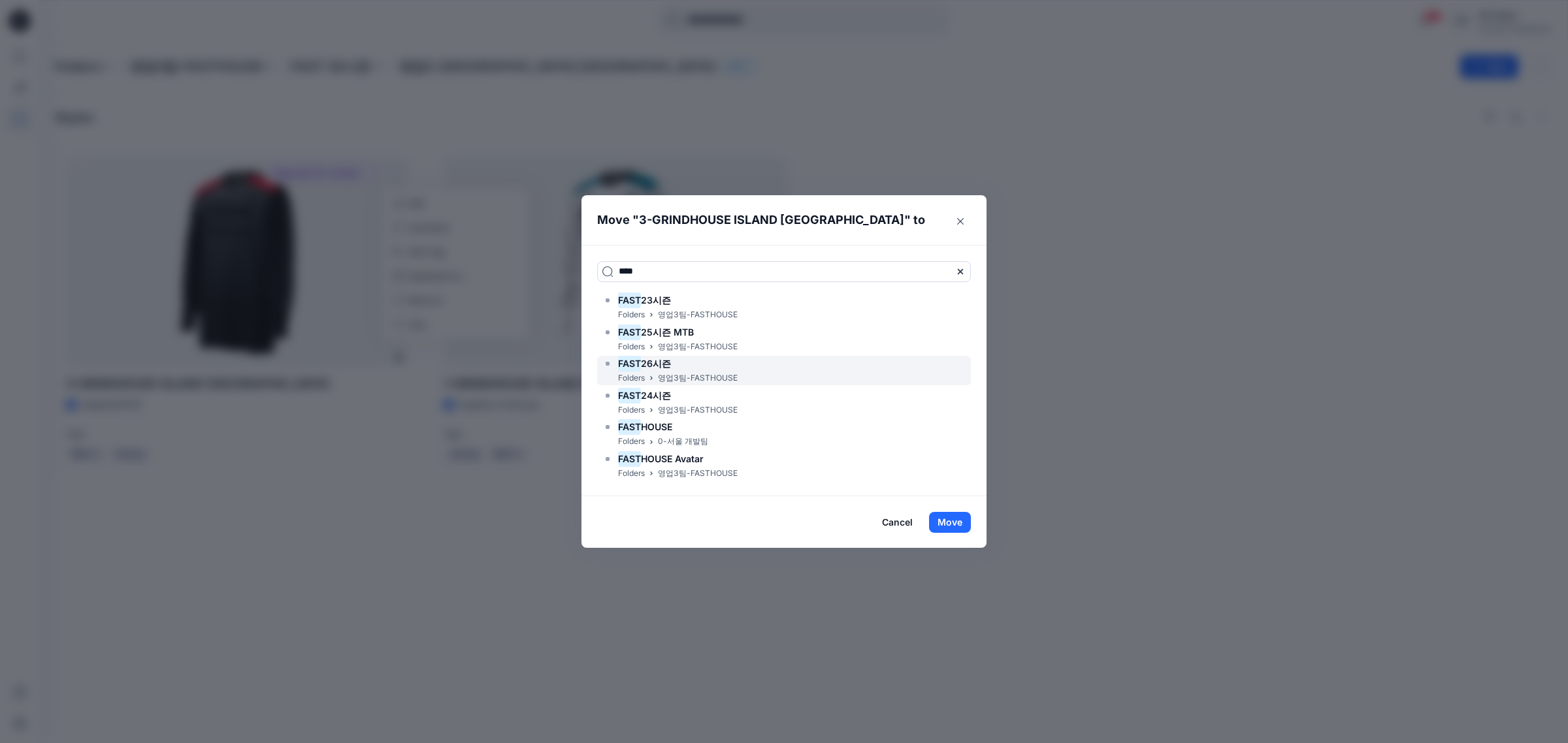
type input "****"
click at [673, 373] on p "영업3팀-FASTHOUSE" at bounding box center [698, 378] width 80 height 14
click at [961, 516] on button "Move" at bounding box center [950, 522] width 41 height 21
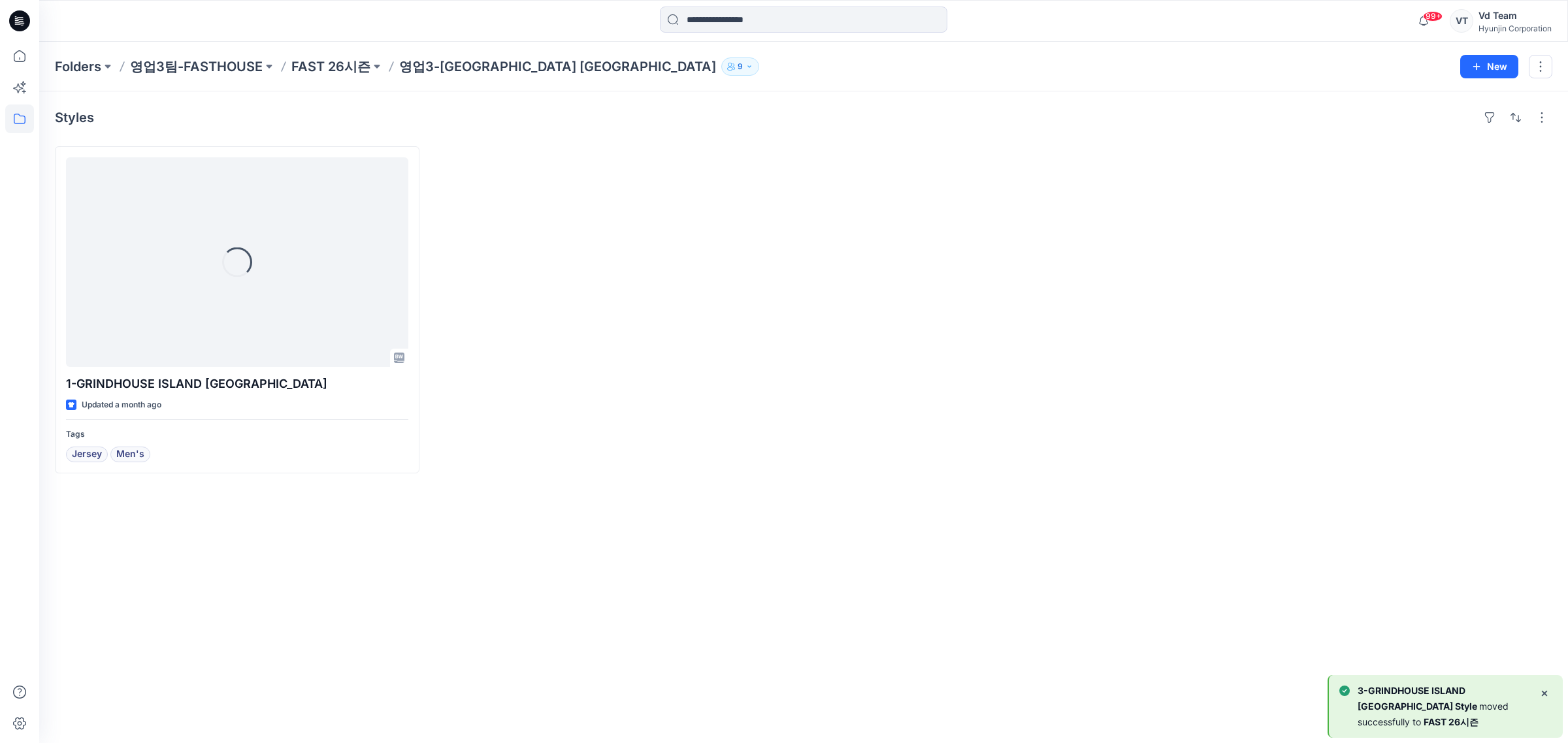
click at [348, 76] on div "Folders 영업3팀-FASTHOUSE FAST 26시즌 영업3-GRINDHOUSE ISLAND HOPPING JERSEY 9 New" at bounding box center [803, 66] width 1529 height 50
click at [348, 71] on p "FAST 26시즌" at bounding box center [331, 67] width 79 height 19
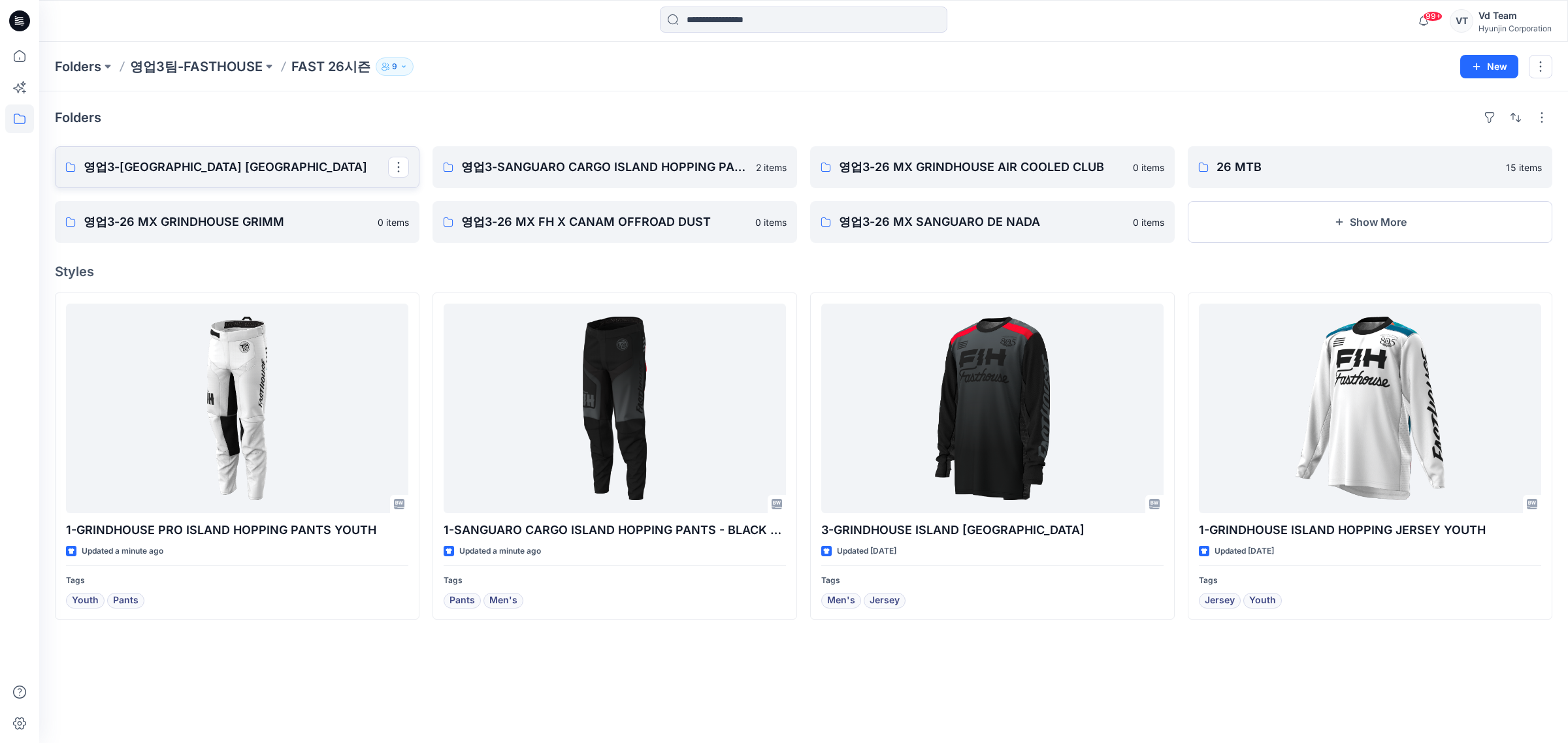
click at [318, 168] on p "영업3-GRINDHOUSE ISLAND HOPPING JERSEY" at bounding box center [236, 167] width 305 height 19
click at [703, 174] on p "영업3-SANGUARO CARGO ISLAND HOPPING PANTS" at bounding box center [613, 167] width 305 height 19
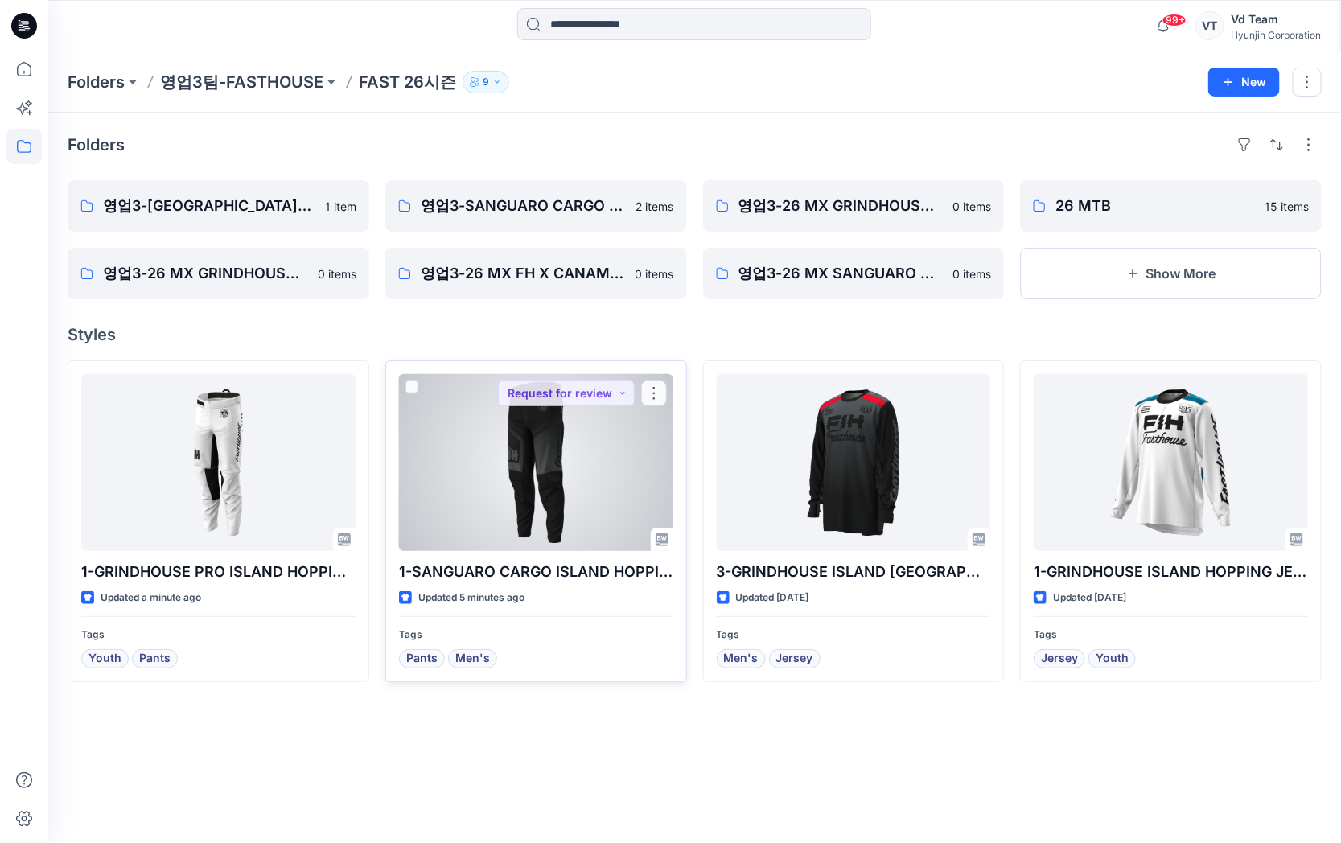
click at [560, 493] on div at bounding box center [536, 462] width 274 height 177
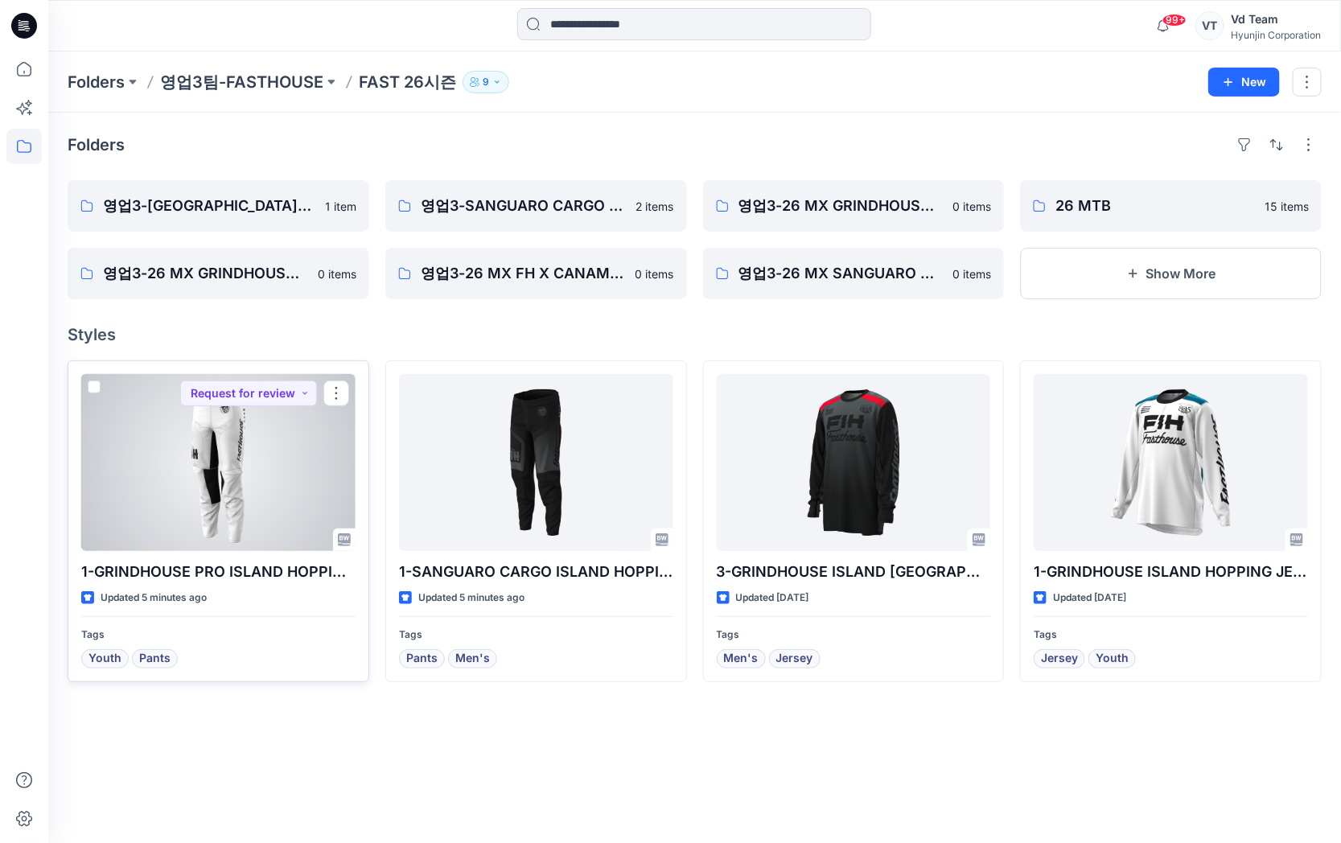
click at [183, 443] on div at bounding box center [218, 462] width 274 height 177
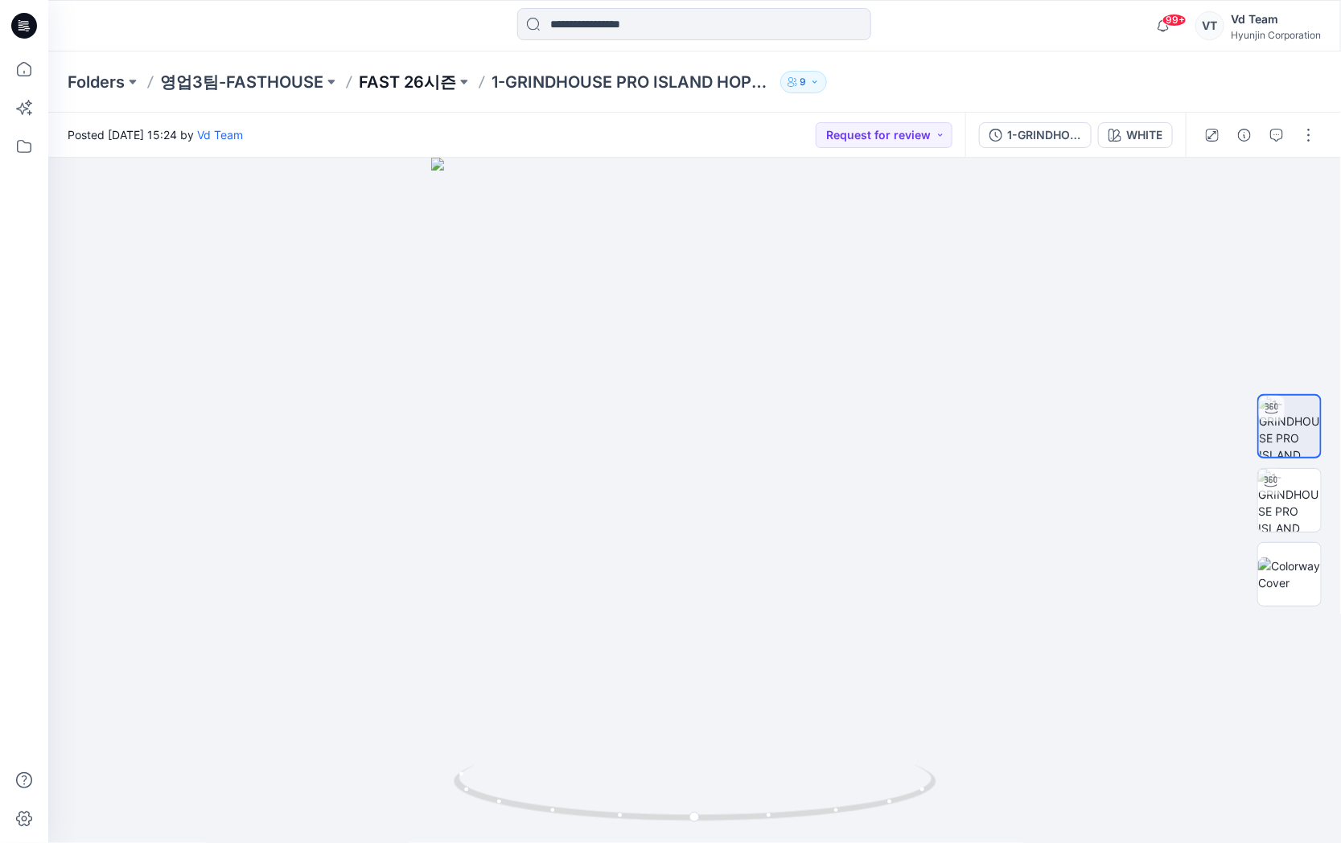
click at [417, 80] on p "FAST 26시즌" at bounding box center [407, 82] width 97 height 23
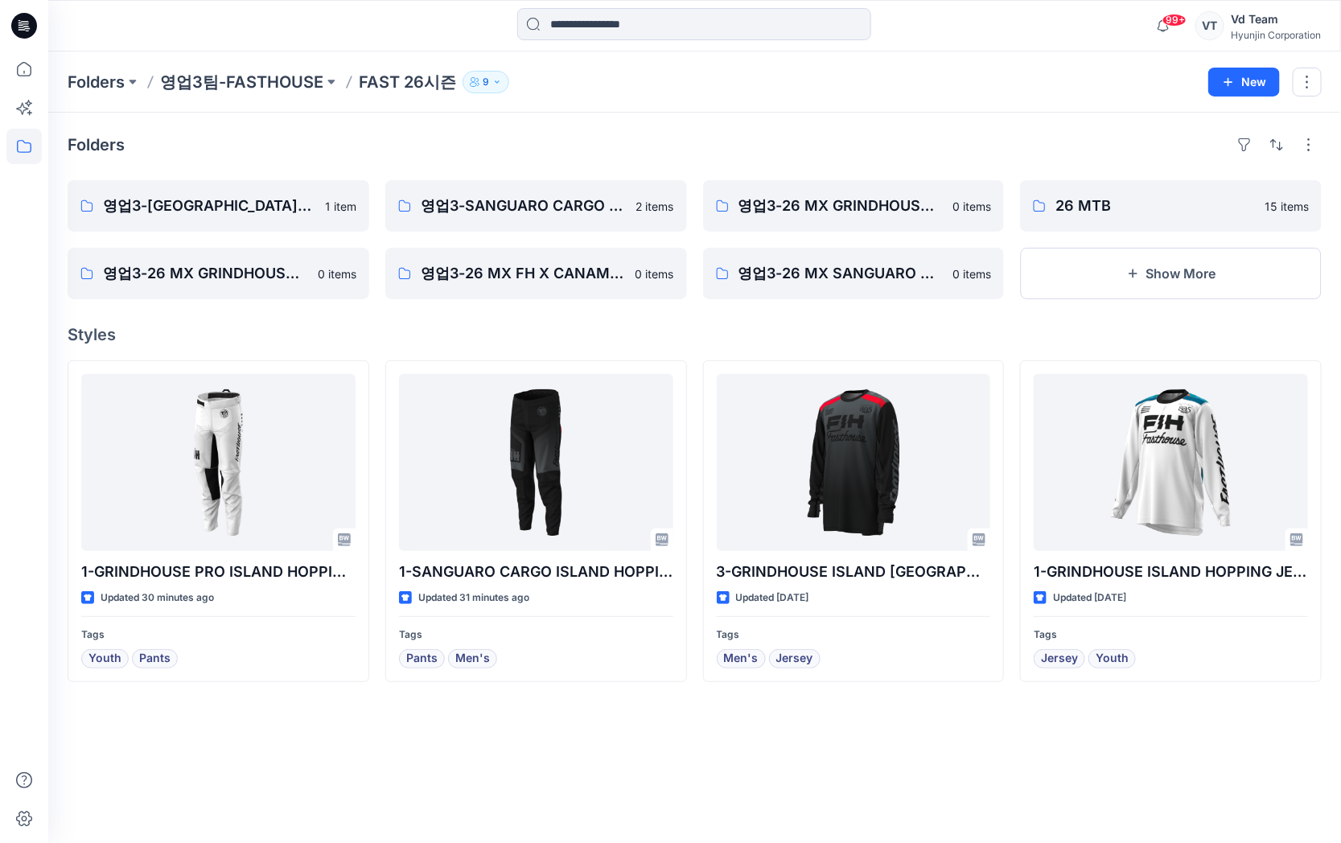
click at [25, 25] on icon at bounding box center [24, 26] width 26 height 26
